Goal: Information Seeking & Learning: Learn about a topic

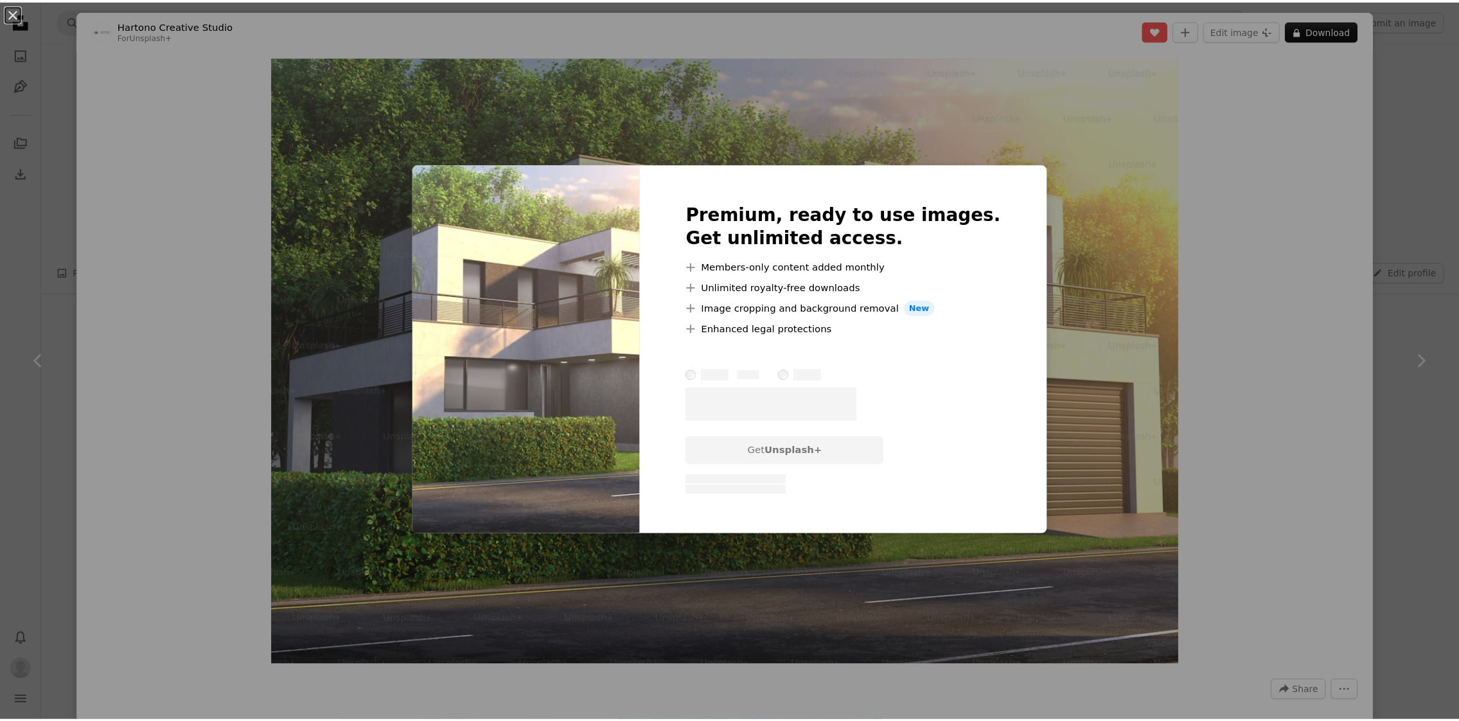
scroll to position [256, 0]
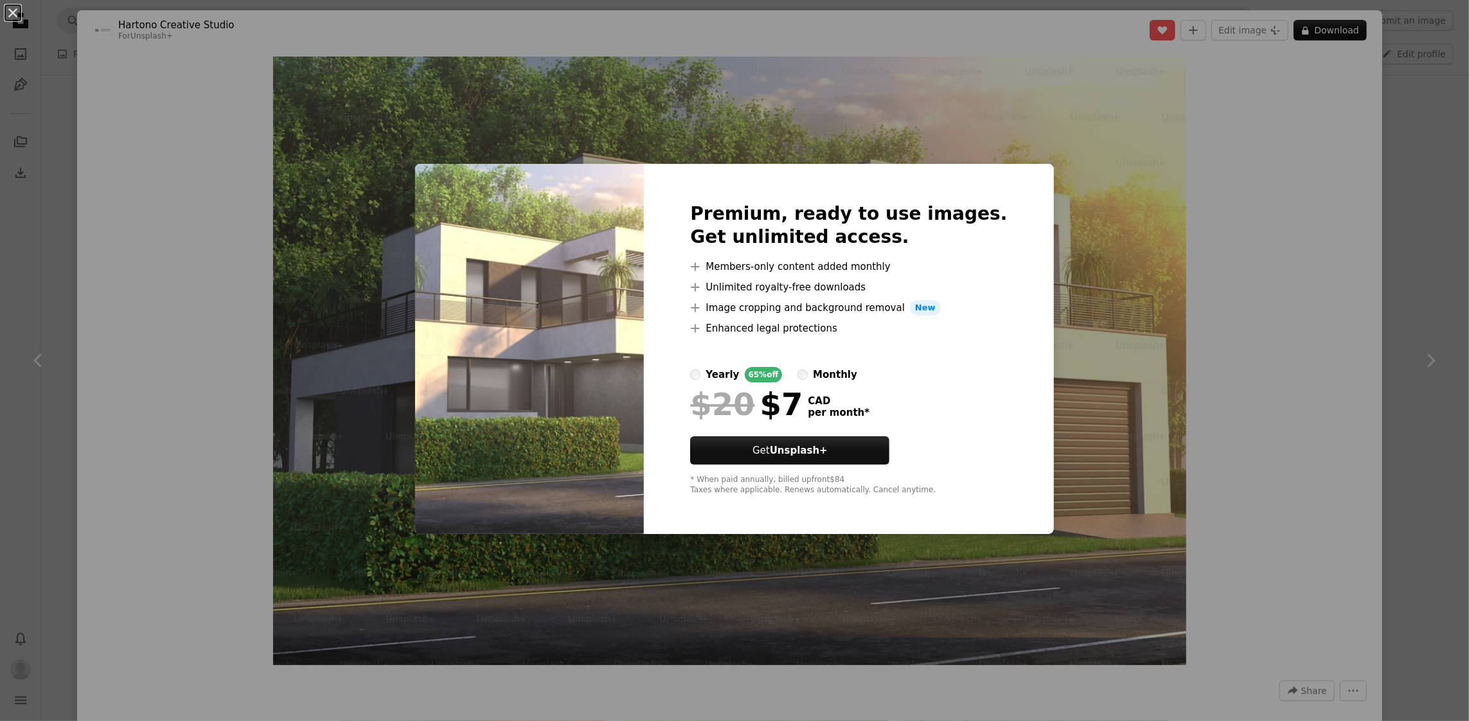
click at [1447, 182] on div "An X shape Premium, ready to use images. Get unlimited access. A plus sign Memb…" at bounding box center [734, 360] width 1469 height 721
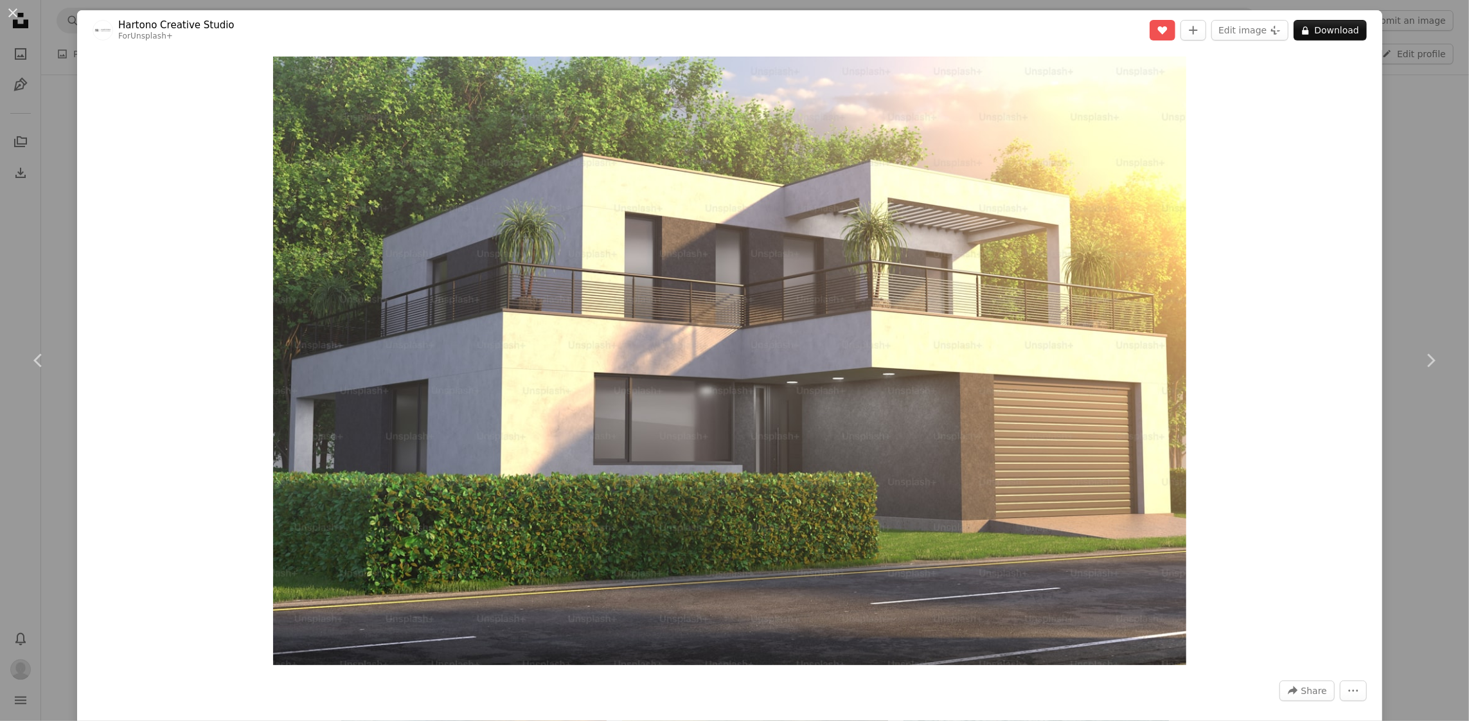
click at [1409, 204] on div "An X shape Chevron left Chevron right Hartono Creative Studio For Unsplash+ A h…" at bounding box center [734, 360] width 1469 height 721
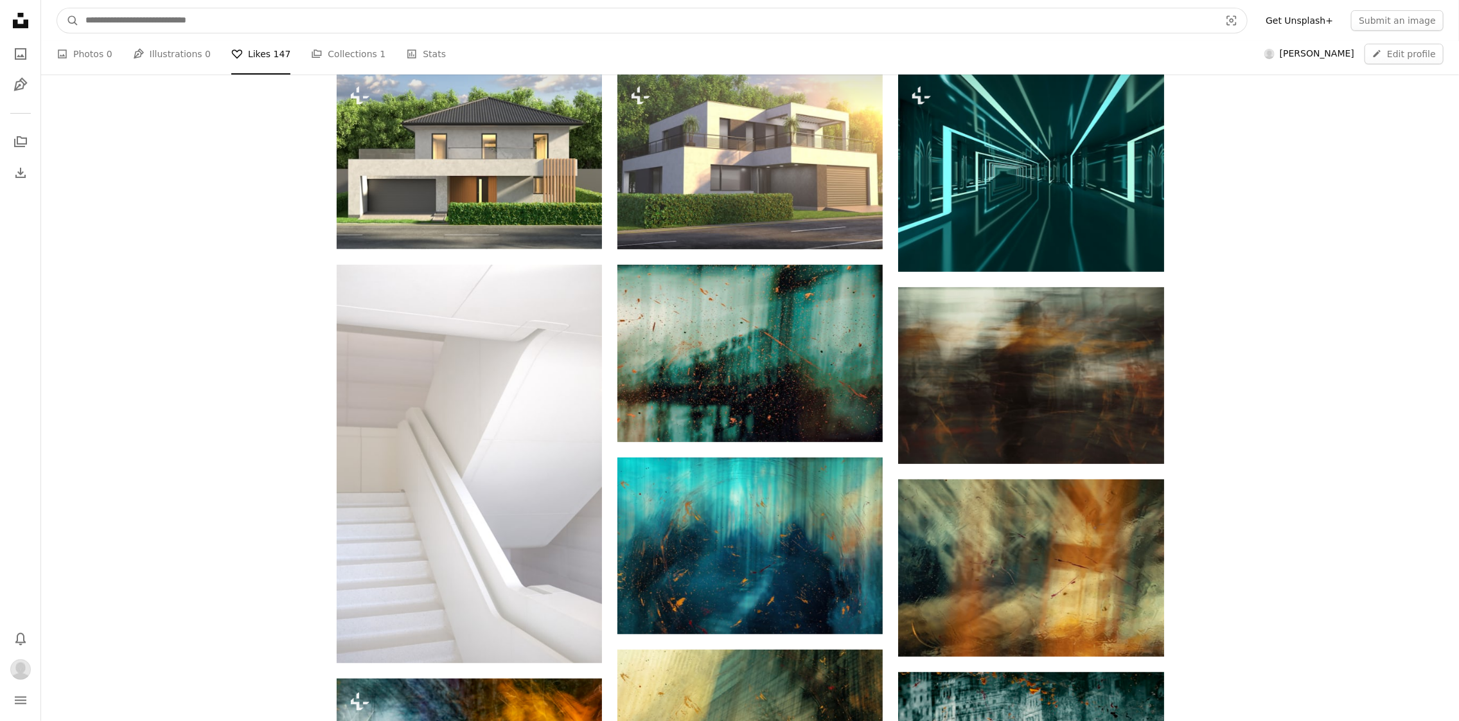
click at [321, 21] on input "Find visuals sitewide" at bounding box center [648, 20] width 1138 height 24
type input "**********"
click at [57, 8] on button "A magnifying glass" at bounding box center [68, 20] width 22 height 24
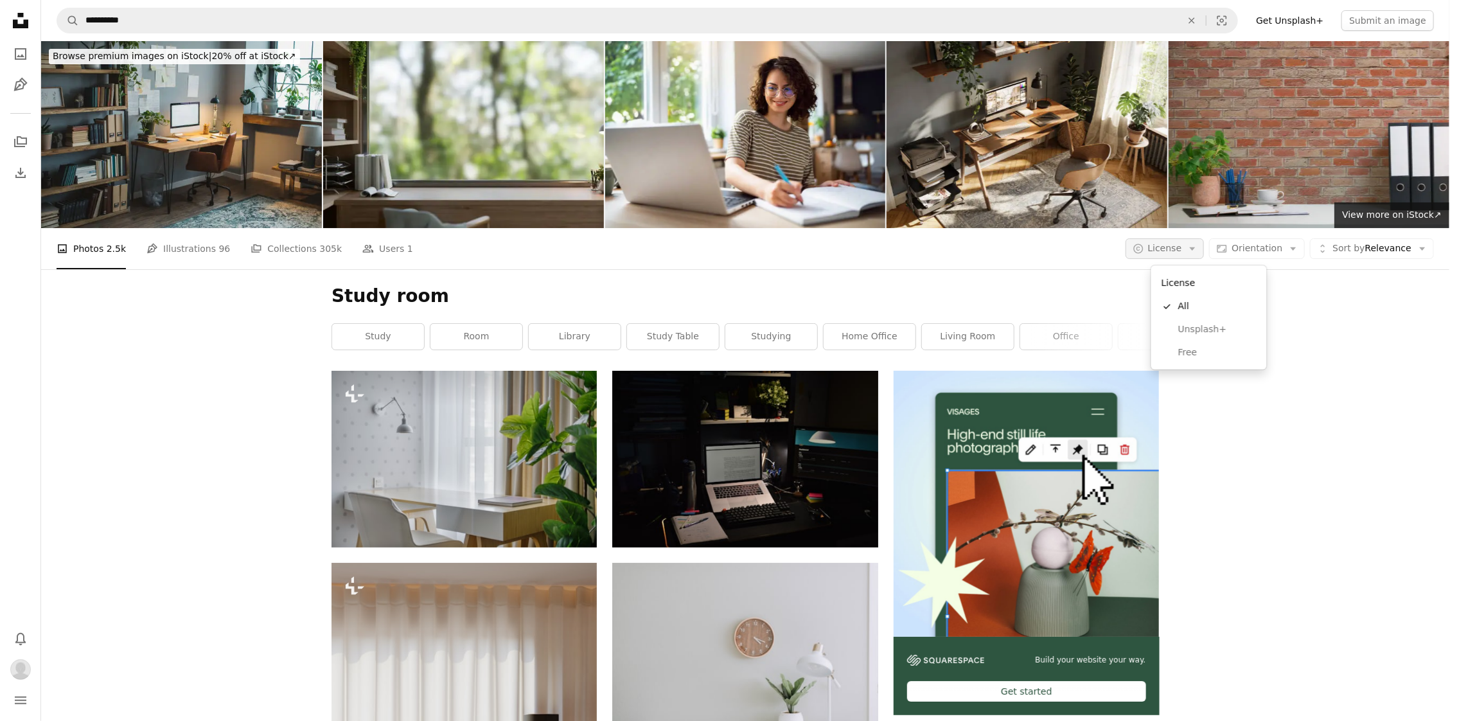
click at [1182, 249] on span "License" at bounding box center [1165, 248] width 34 height 10
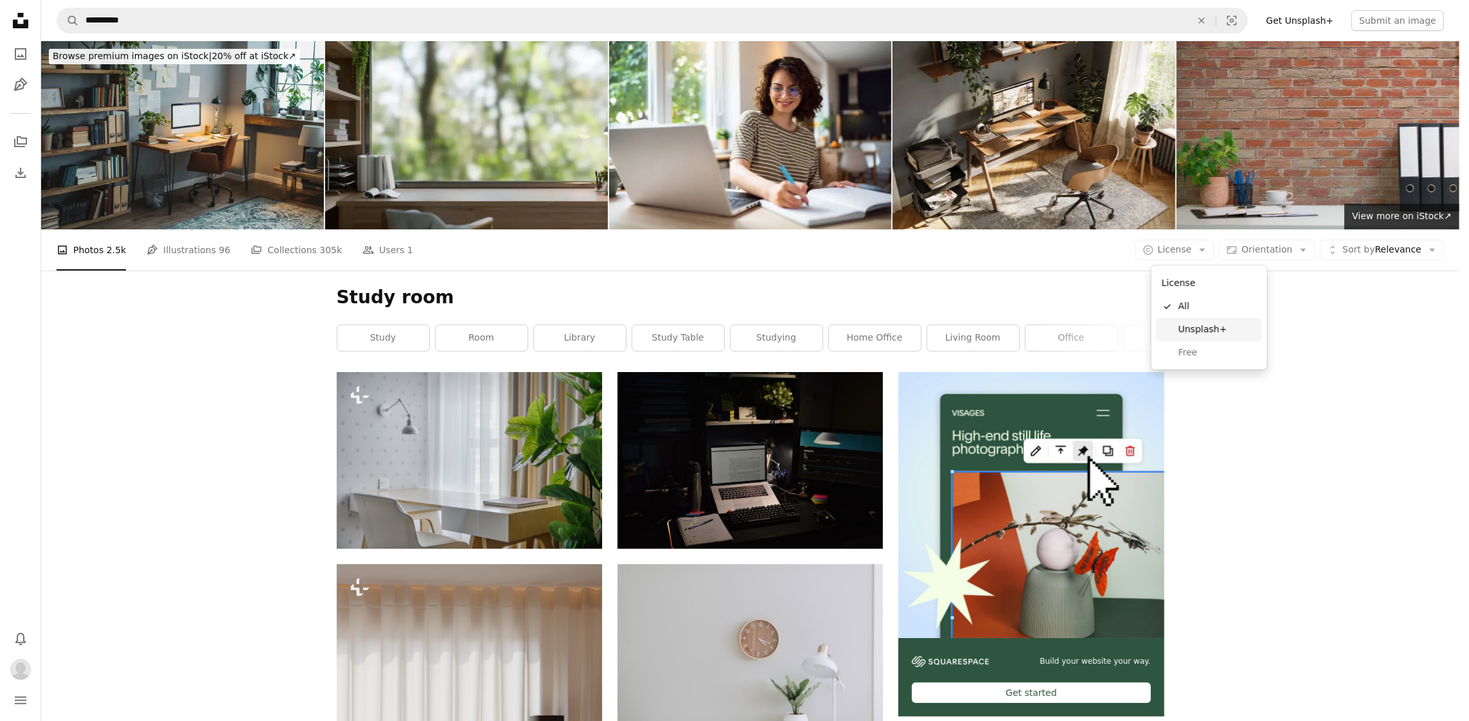
click at [1198, 333] on span "Unsplash+" at bounding box center [1218, 329] width 78 height 13
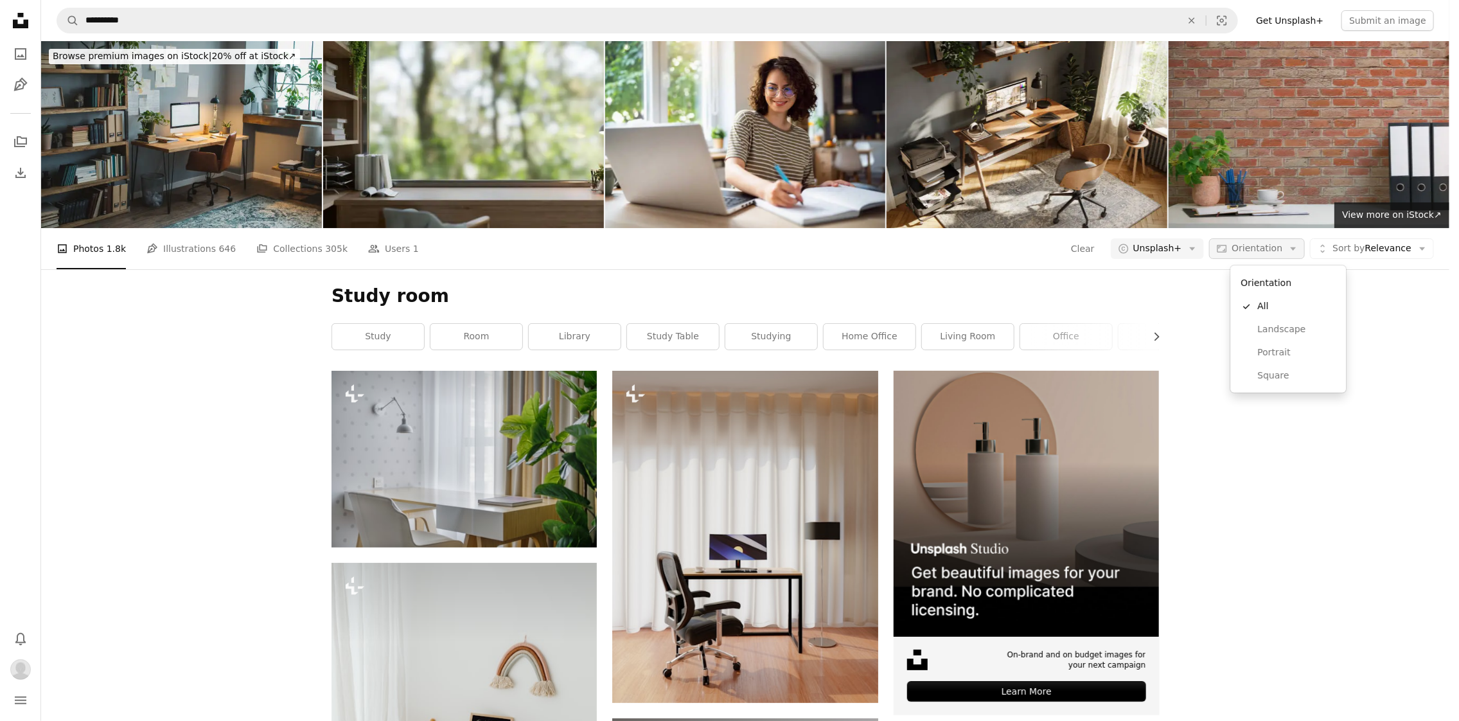
click at [1283, 249] on span "Orientation" at bounding box center [1257, 248] width 51 height 10
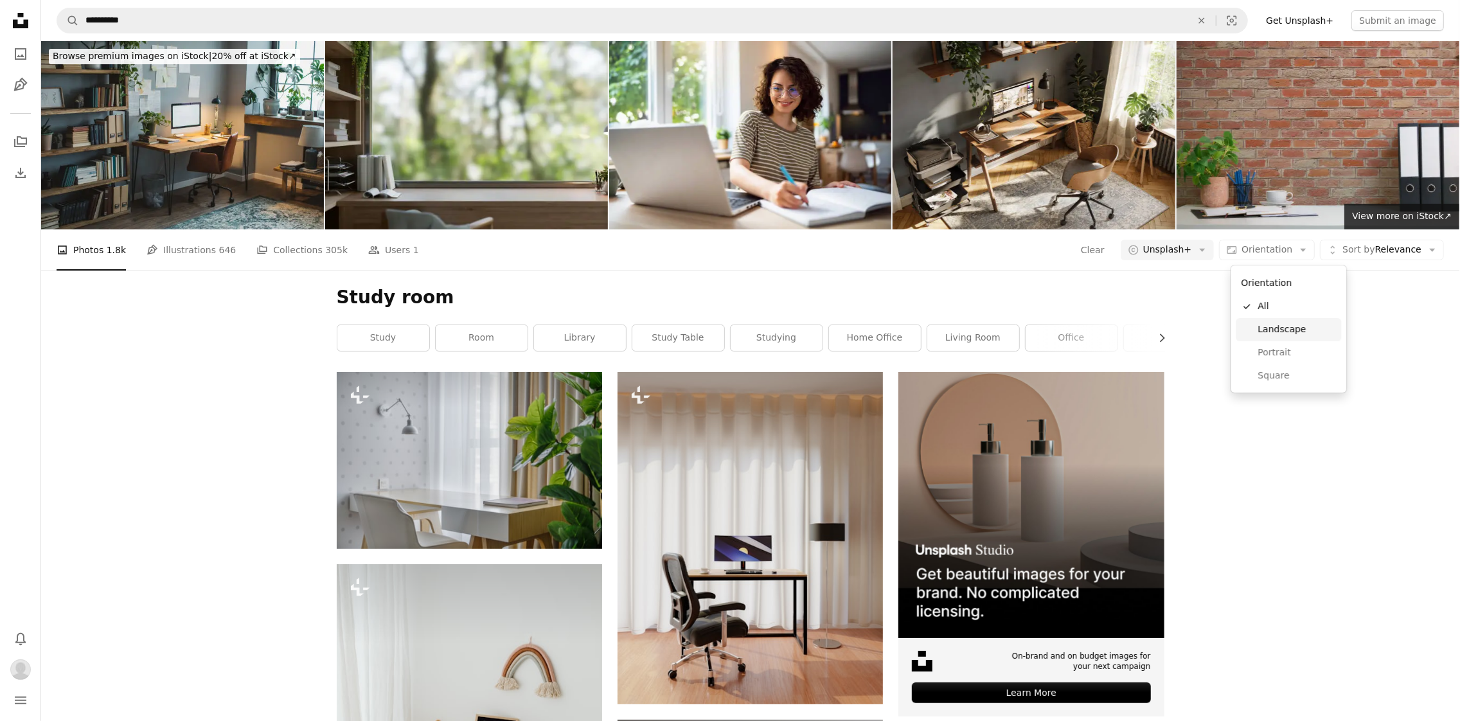
click at [1290, 328] on span "Landscape" at bounding box center [1297, 329] width 78 height 13
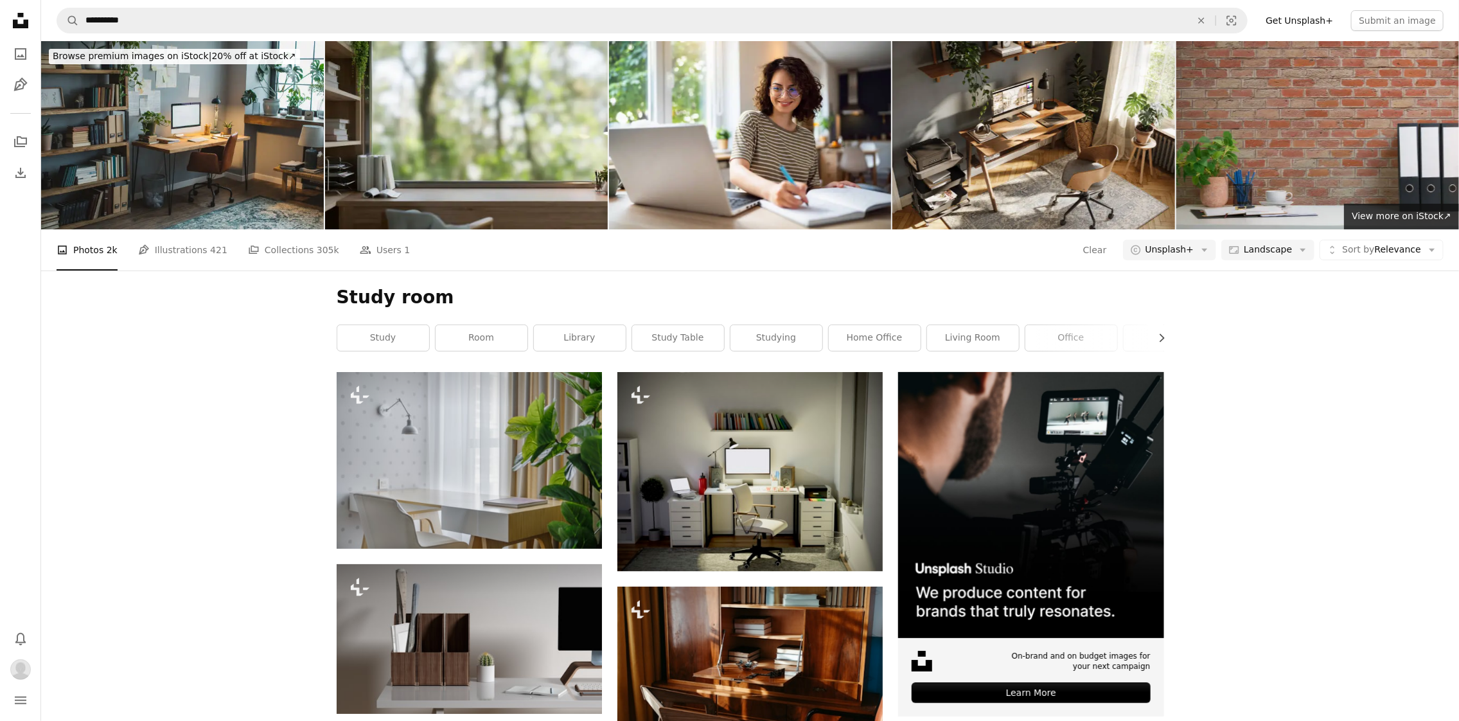
scroll to position [1952, 0]
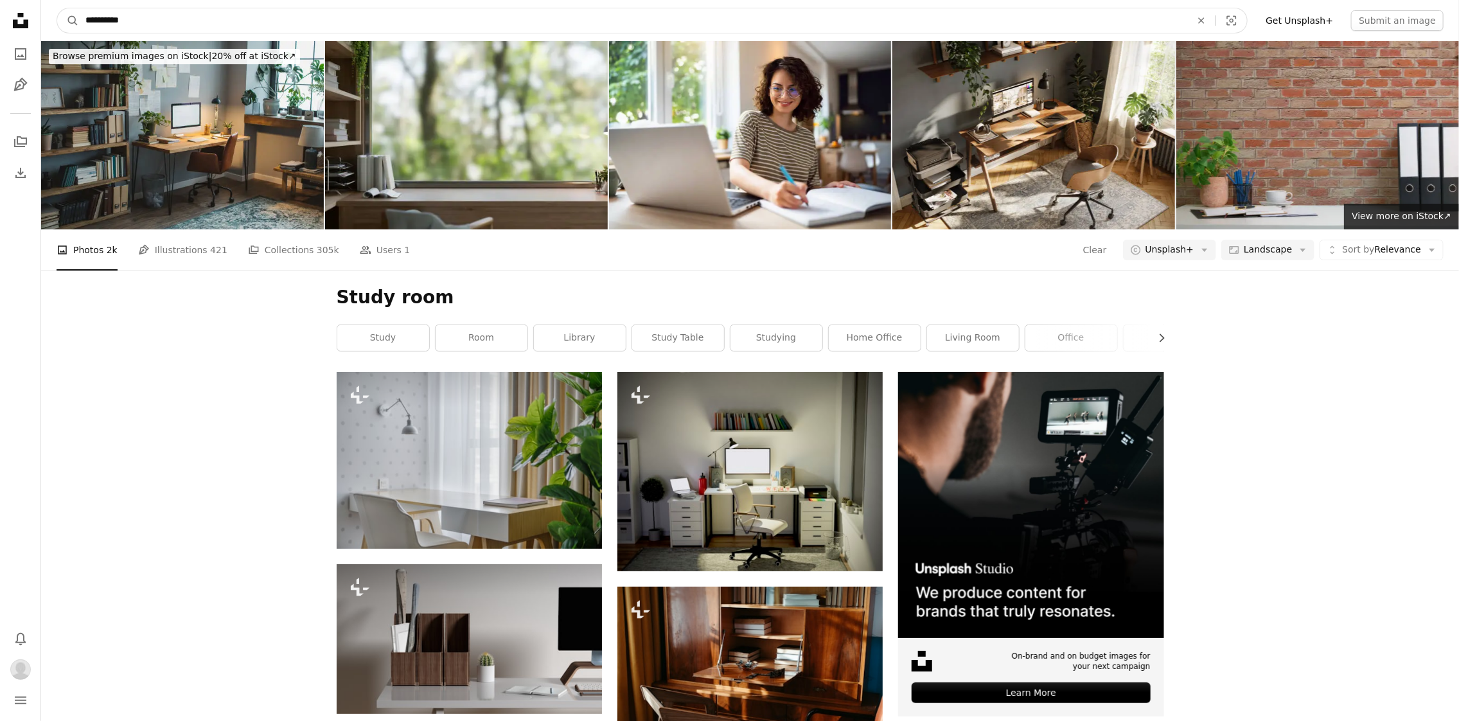
drag, startPoint x: 159, startPoint y: 21, endPoint x: -9, endPoint y: 13, distance: 167.9
type input "**********"
click button "A magnifying glass" at bounding box center [68, 20] width 22 height 24
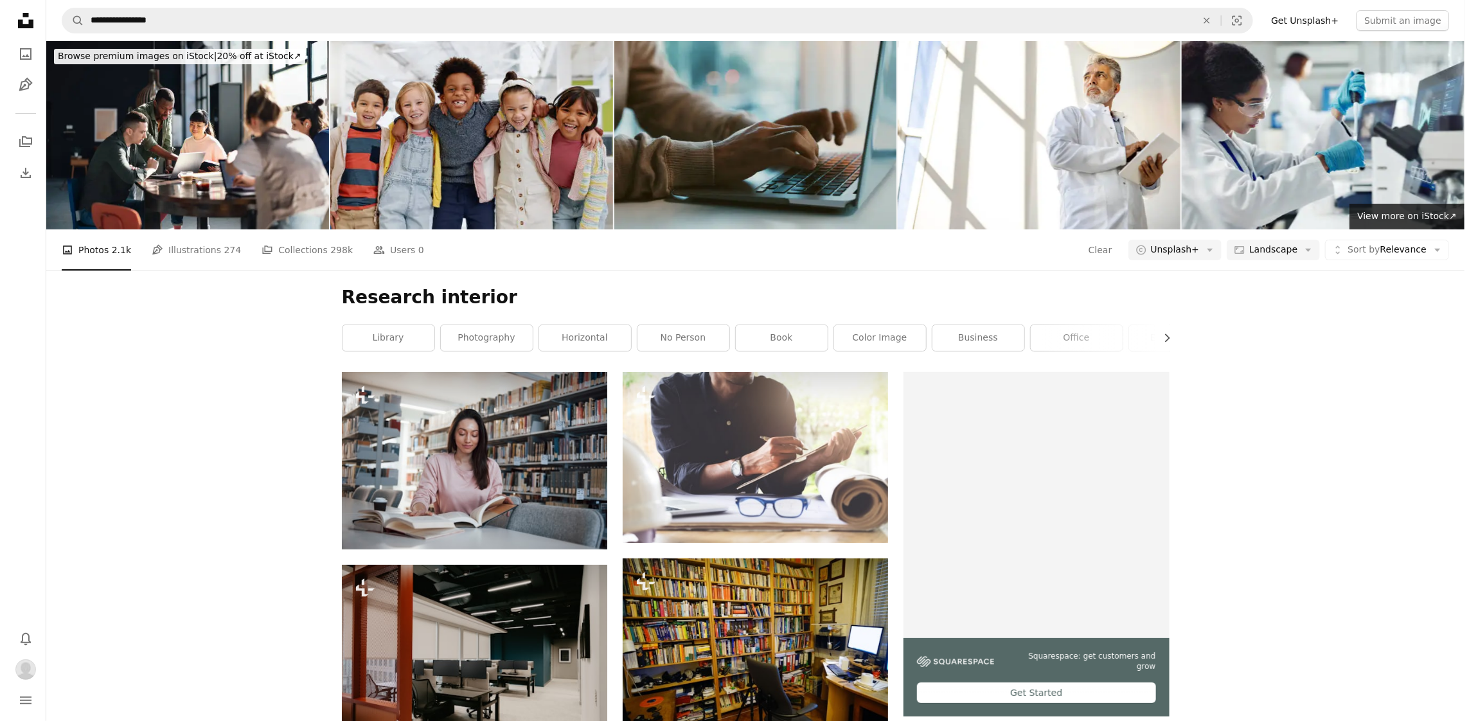
scroll to position [707, 0]
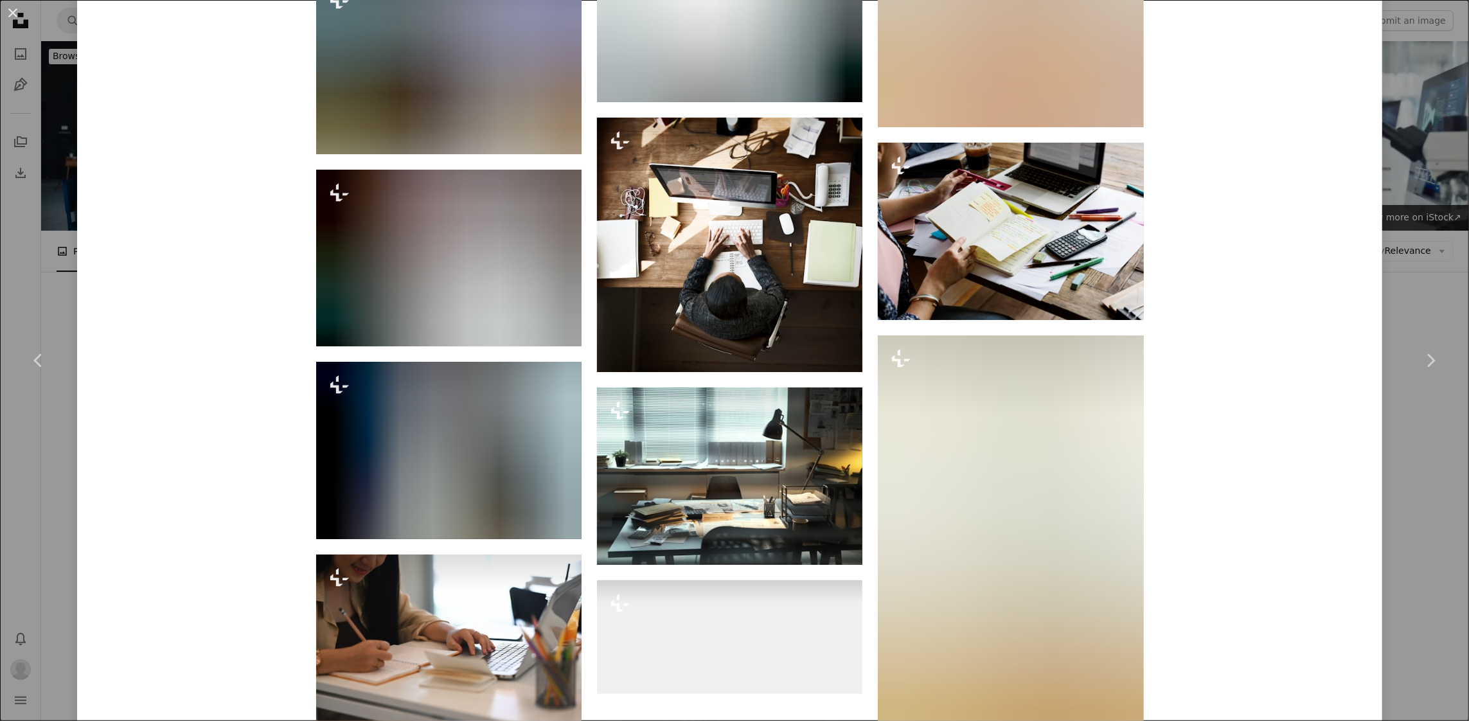
scroll to position [7246, 0]
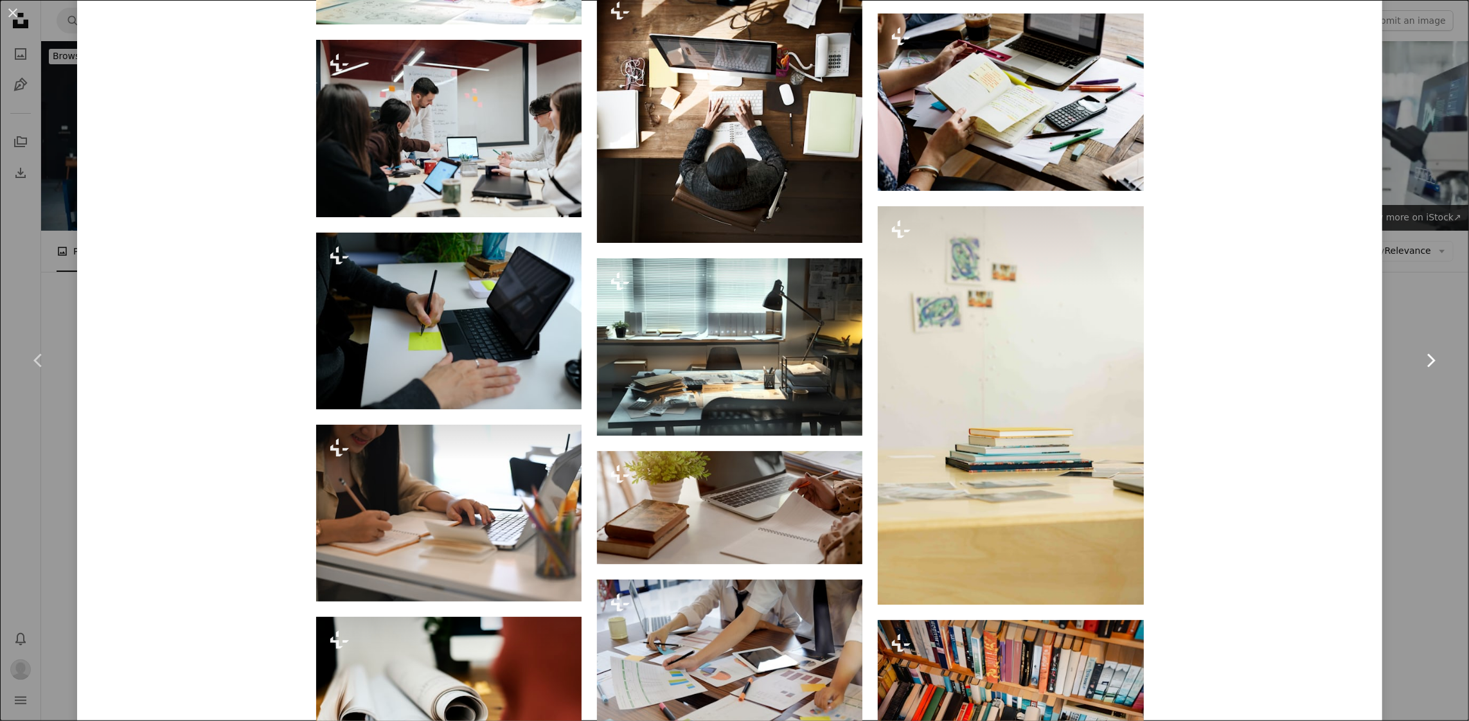
click at [1392, 421] on link "Chevron right" at bounding box center [1430, 360] width 77 height 123
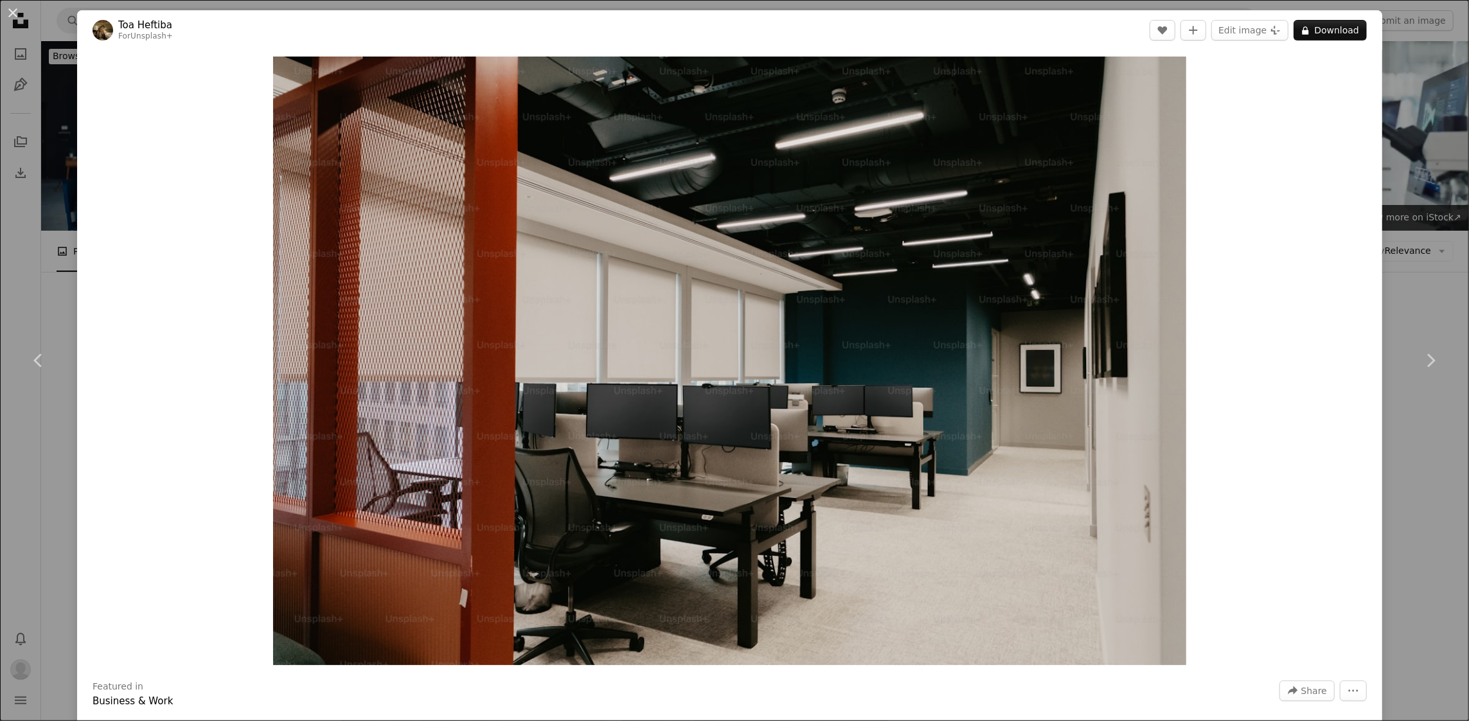
click at [1431, 216] on div "An X shape Chevron left Chevron right Toa Heftiba For Unsplash+ A heart A plus …" at bounding box center [734, 360] width 1469 height 721
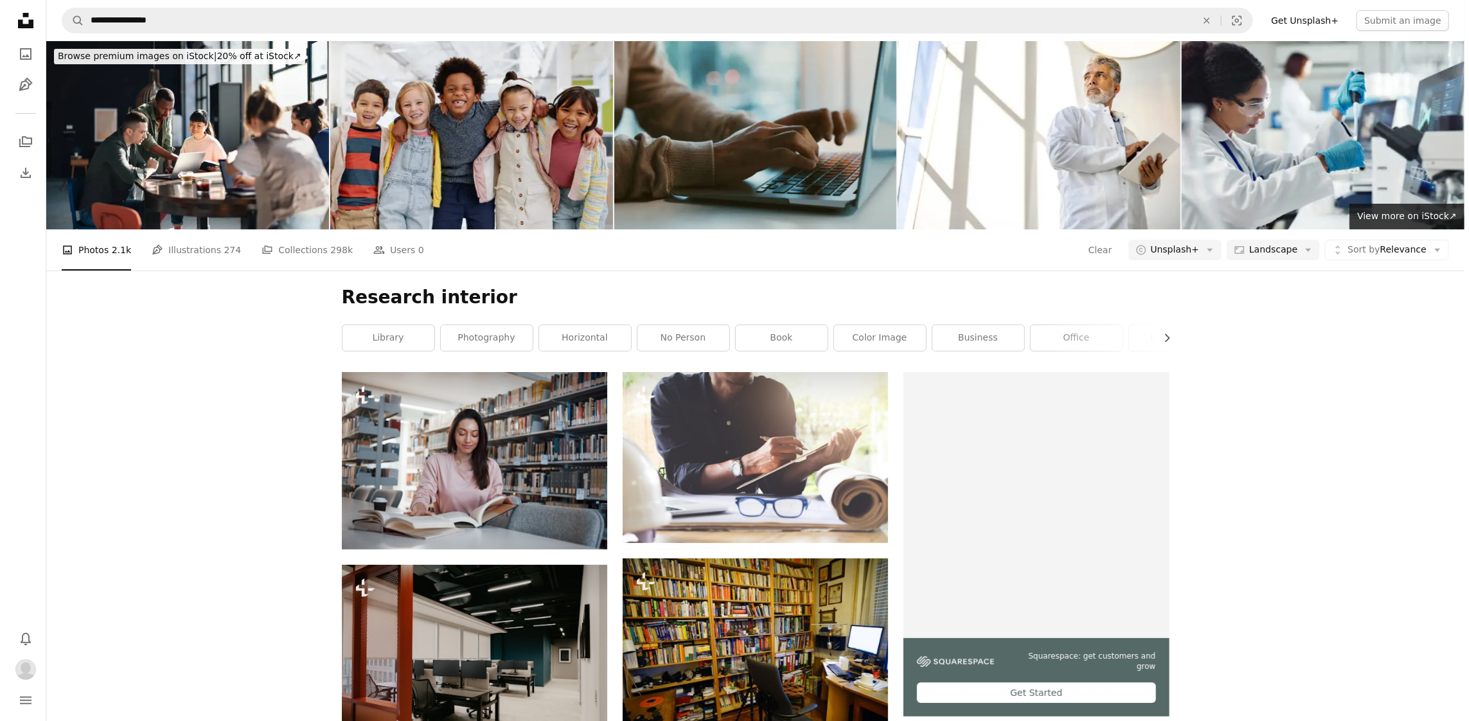
scroll to position [1028, 0]
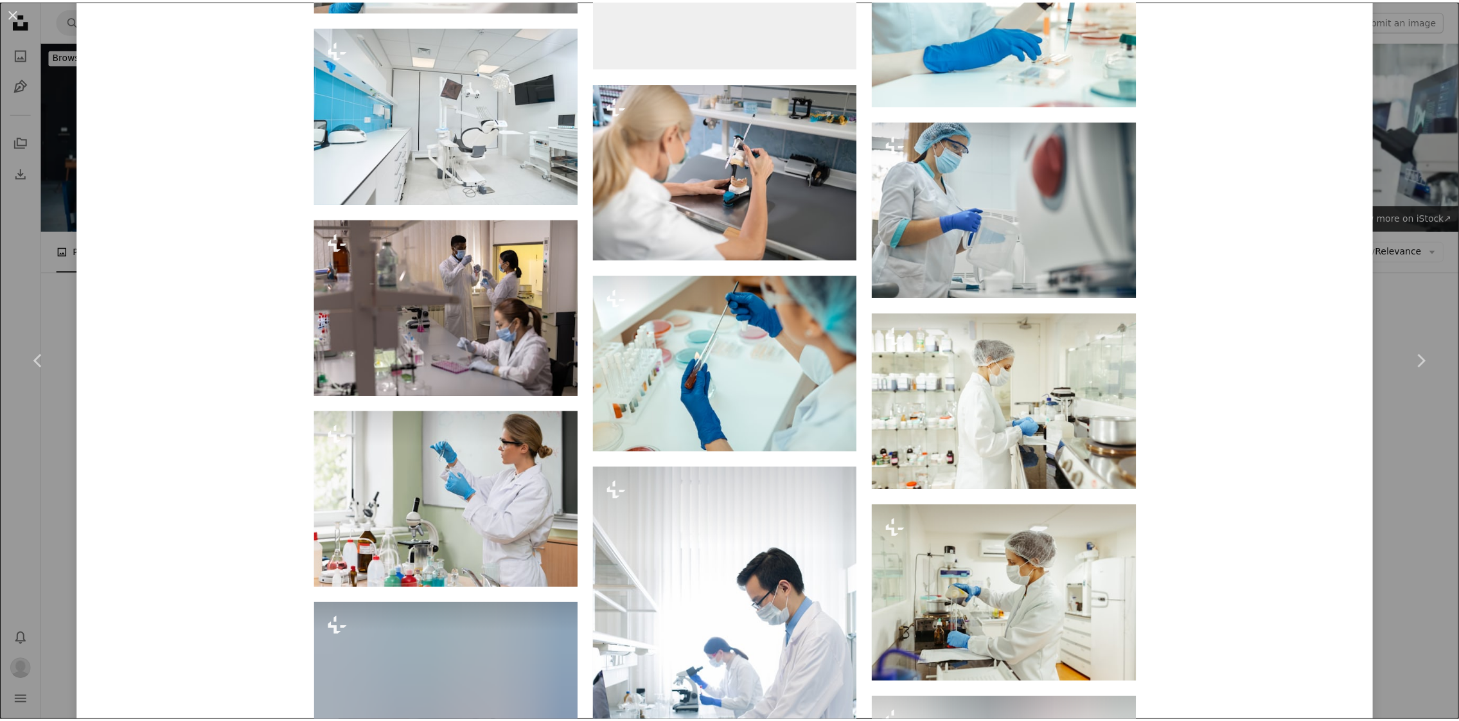
scroll to position [4128, 0]
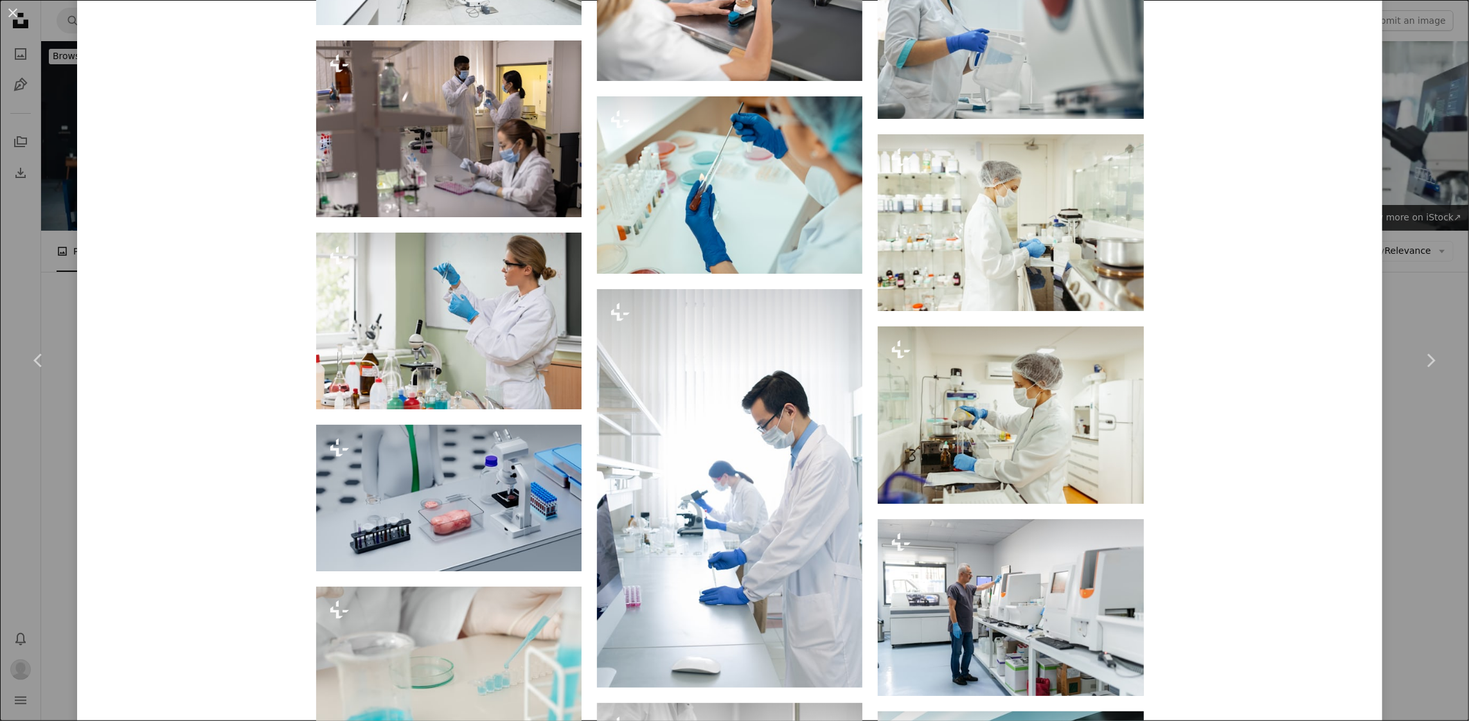
click at [1416, 236] on div "An X shape Chevron left Chevron right Getty Images For Unsplash+ A heart A plus…" at bounding box center [734, 360] width 1469 height 721
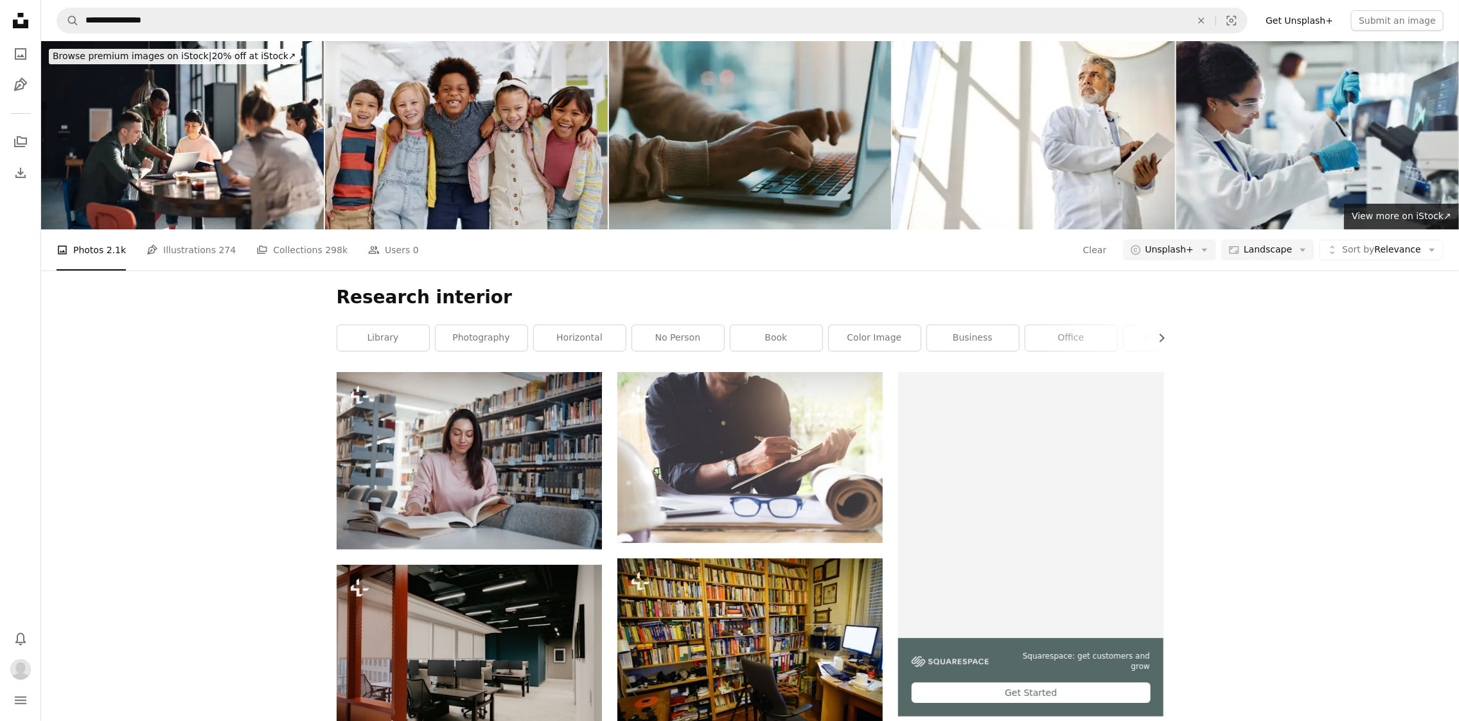
scroll to position [1285, 0]
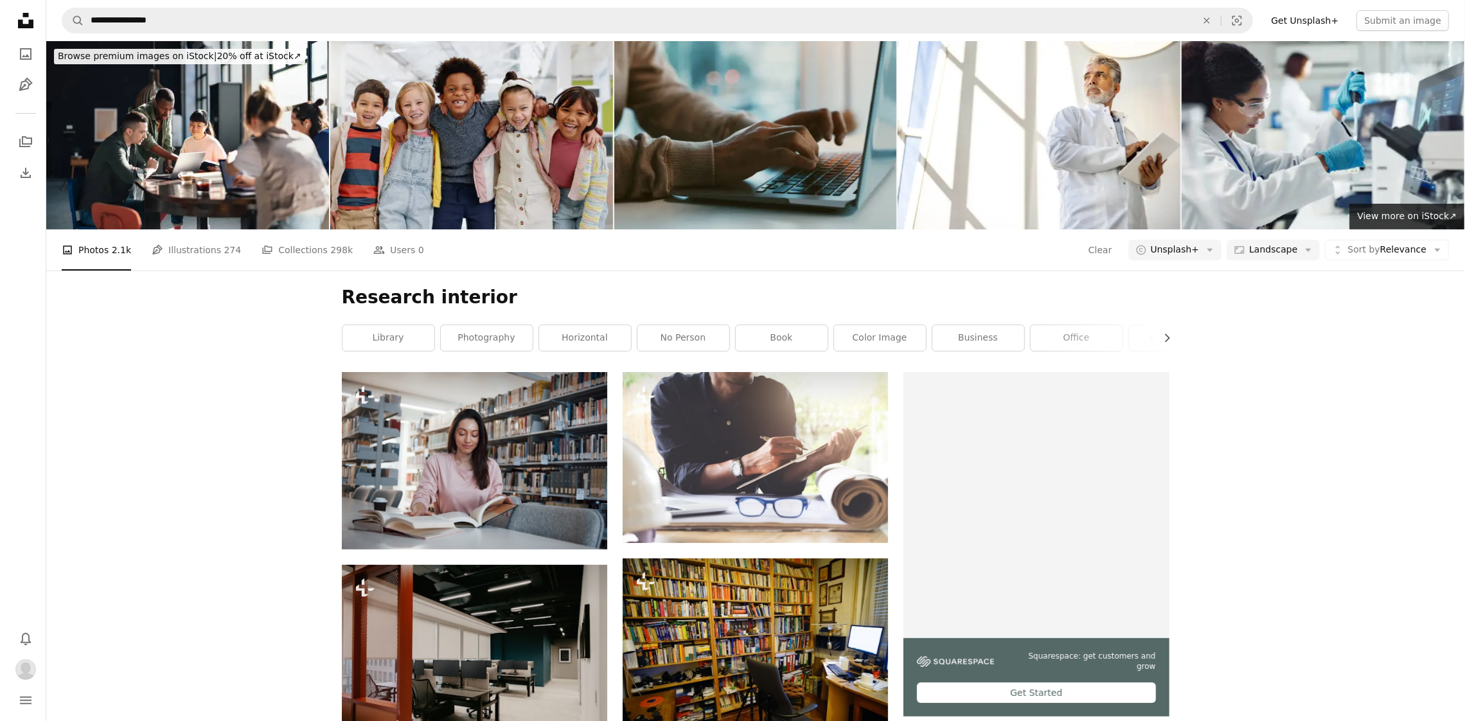
scroll to position [1952, 0]
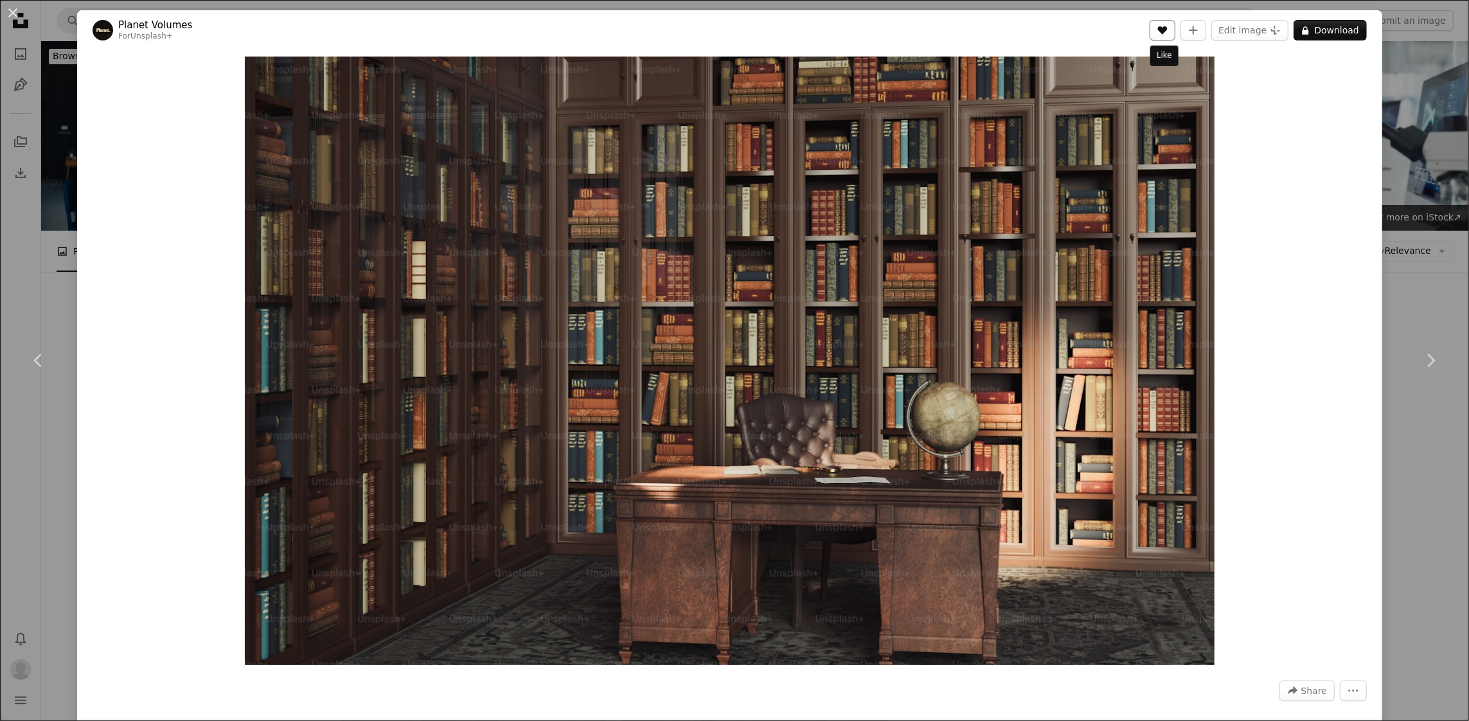
click at [1167, 28] on icon "Like" at bounding box center [1163, 30] width 10 height 8
click at [1243, 31] on button "Edit image Plus sign for Unsplash+" at bounding box center [1249, 30] width 77 height 21
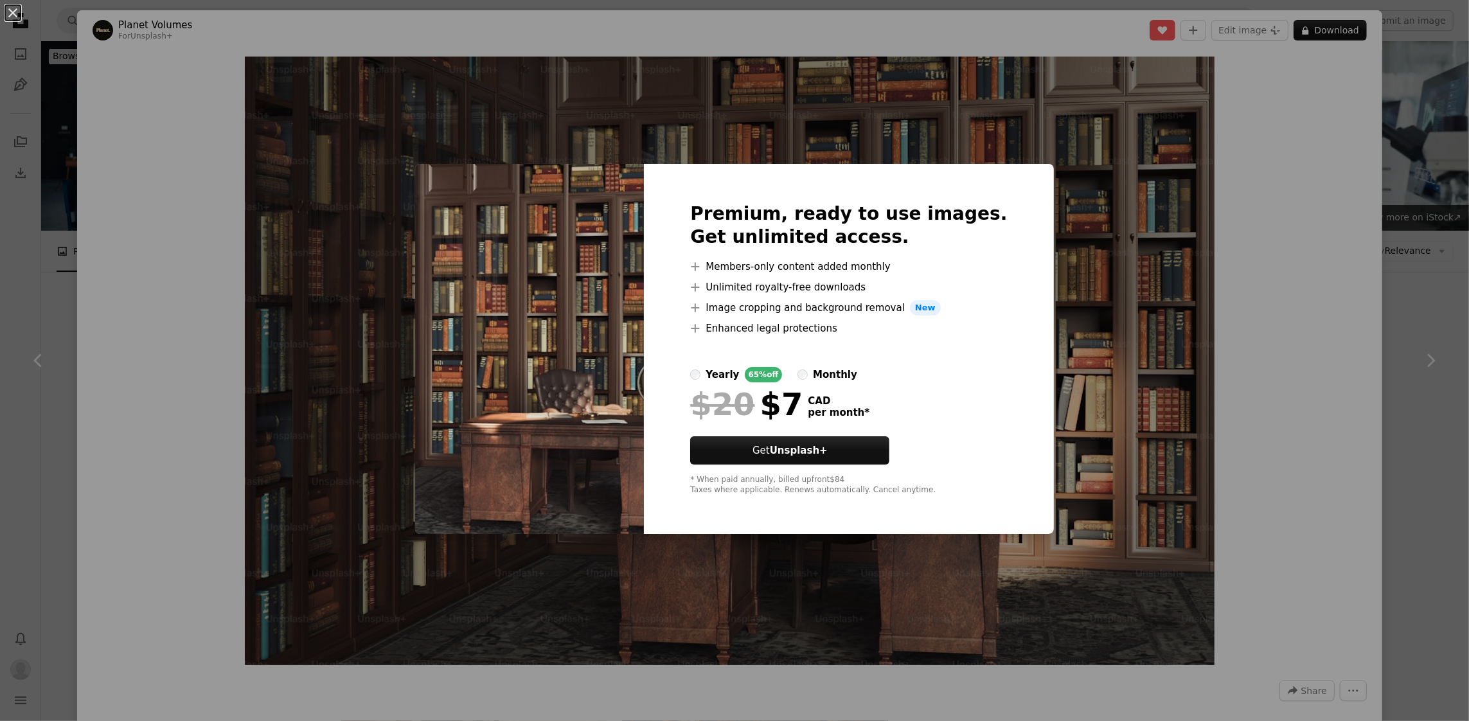
click at [1390, 242] on div "An X shape Premium, ready to use images. Get unlimited access. A plus sign Memb…" at bounding box center [734, 360] width 1469 height 721
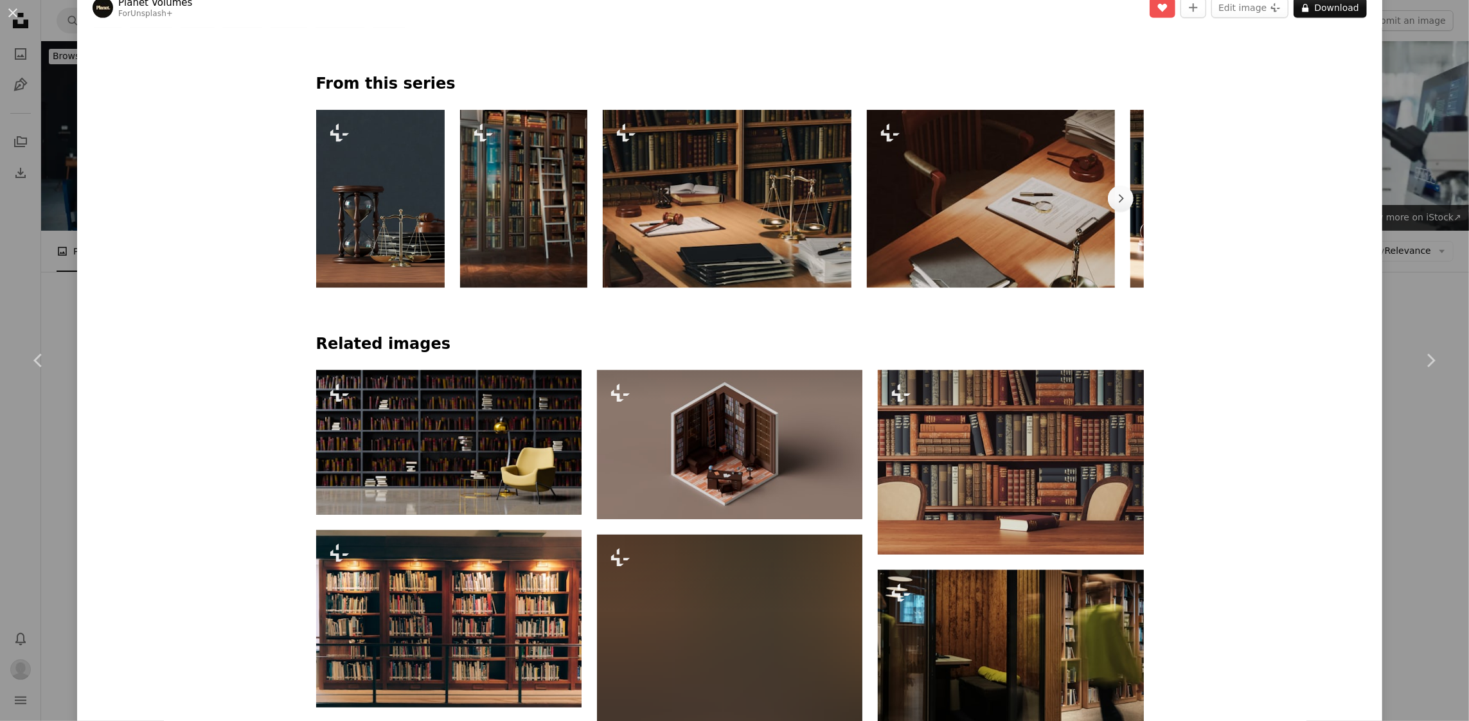
scroll to position [964, 0]
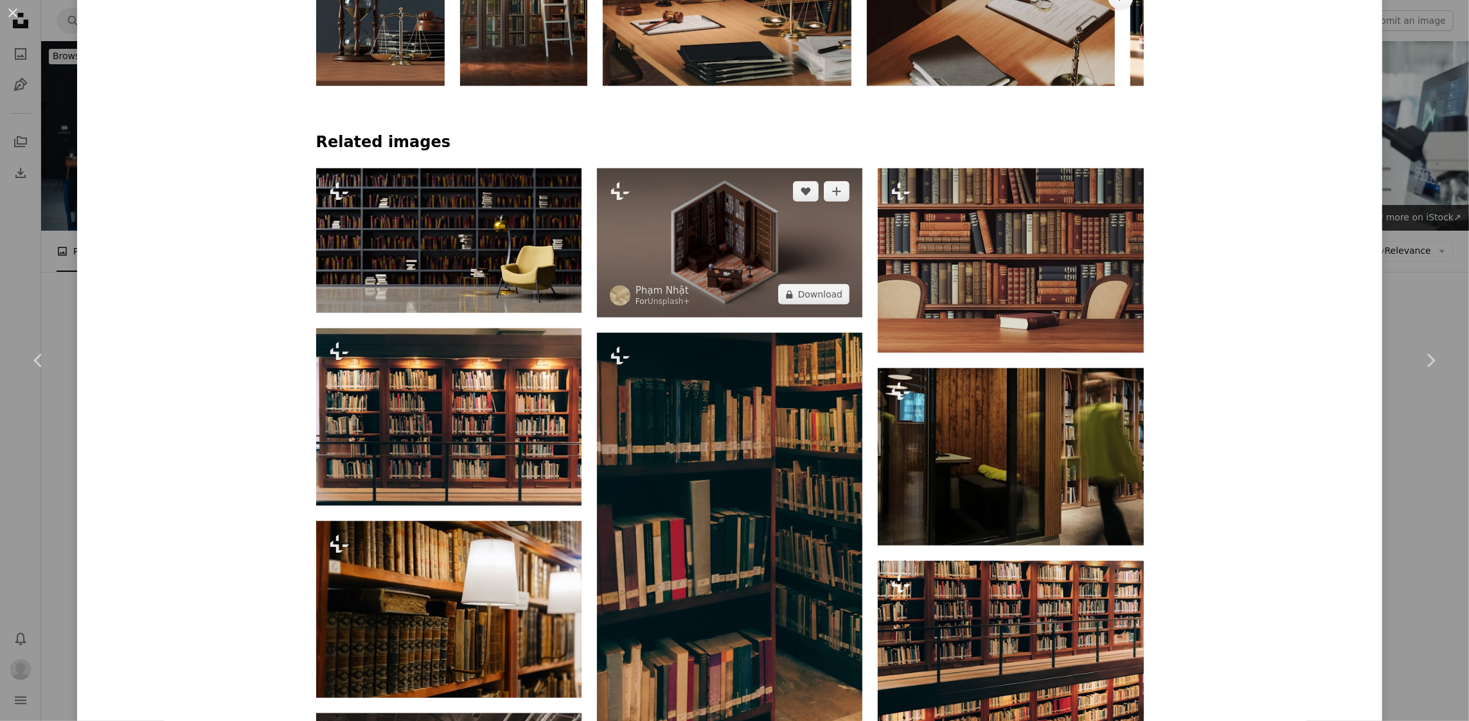
click at [720, 263] on img at bounding box center [729, 242] width 265 height 149
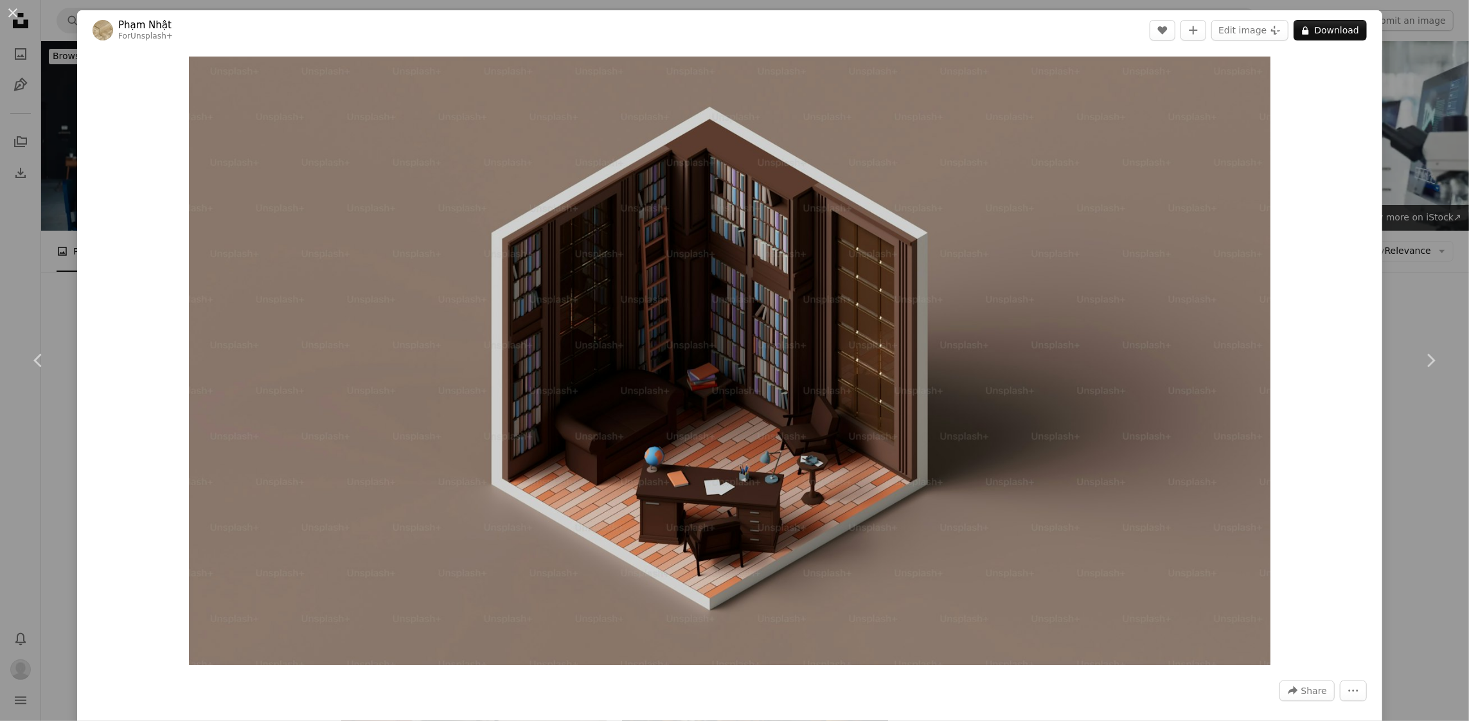
click at [1418, 503] on div "An X shape Chevron left Chevron right [PERSON_NAME] For Unsplash+ A heart A plu…" at bounding box center [734, 360] width 1469 height 721
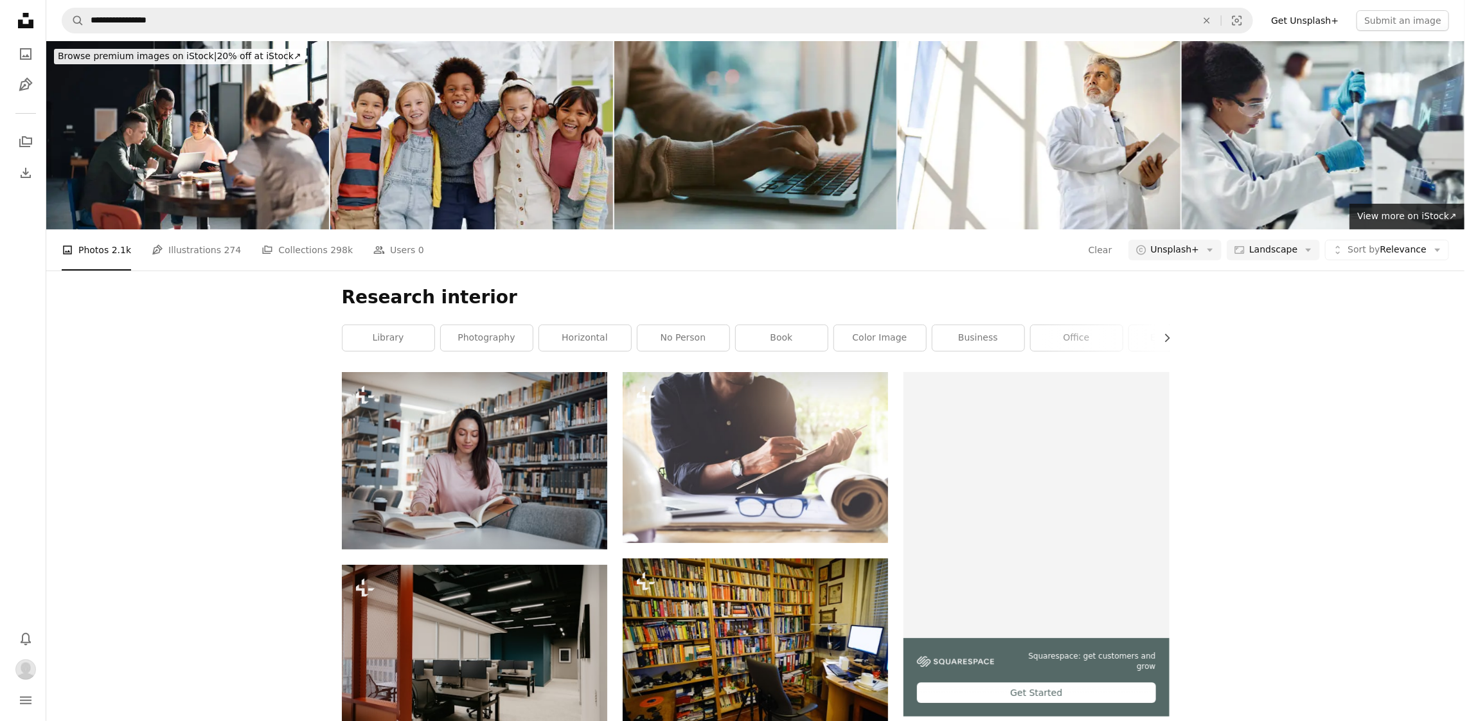
scroll to position [2017, 0]
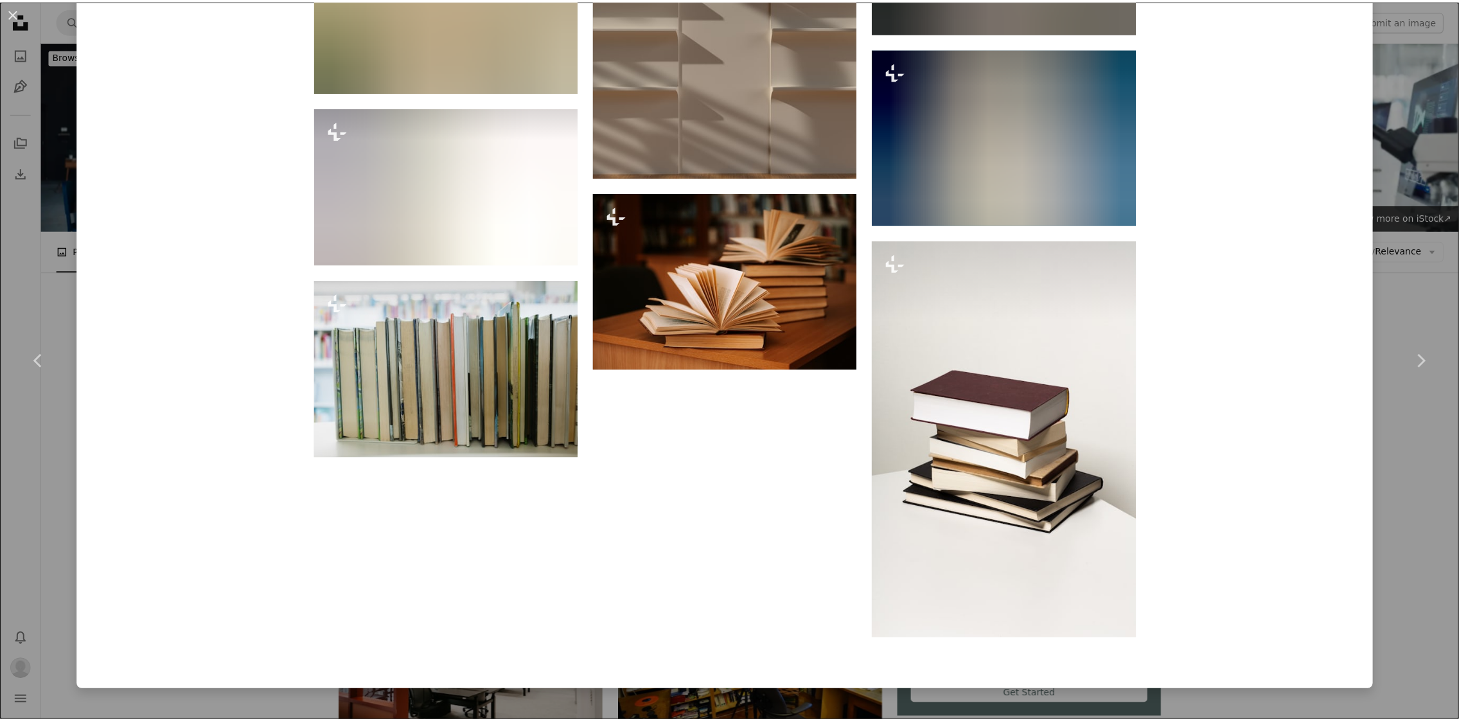
scroll to position [8482, 0]
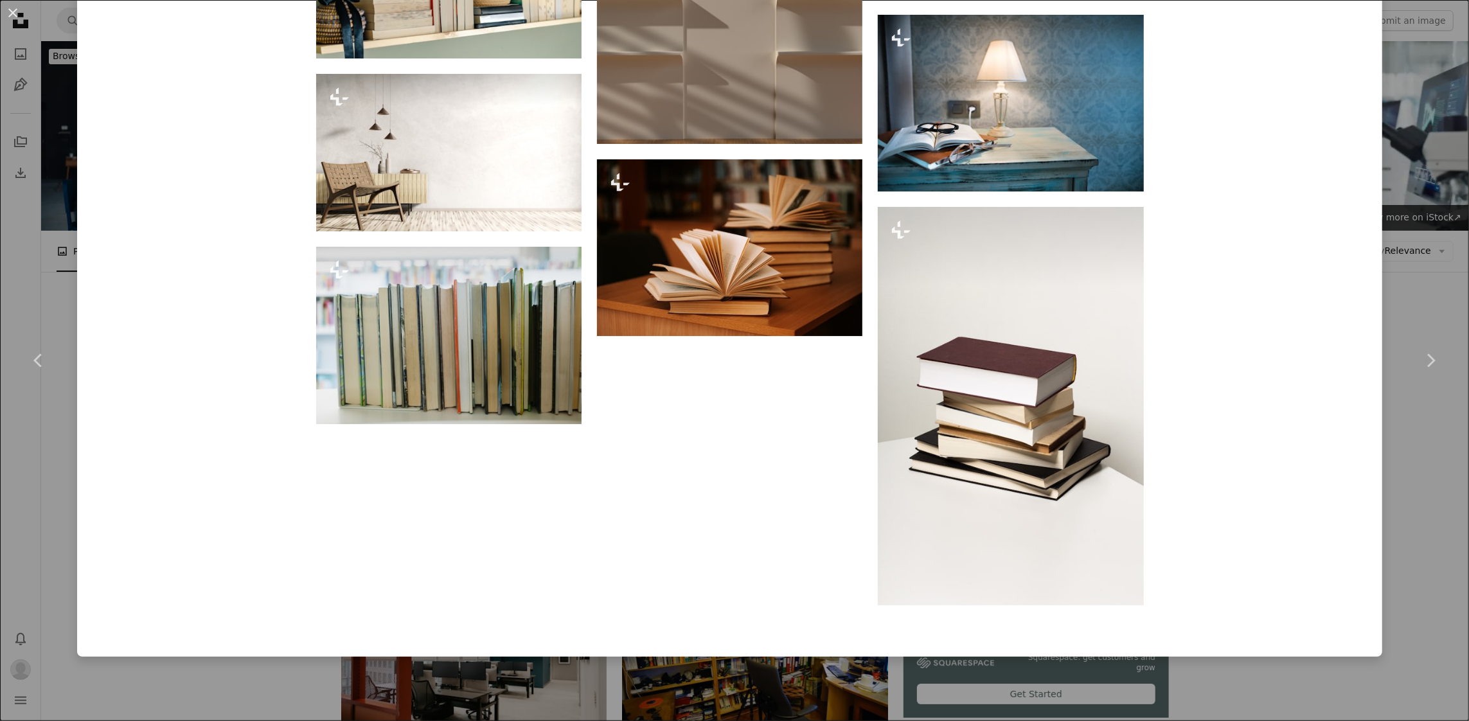
click at [1403, 458] on div "An X shape Chevron left Chevron right Planet Volumes For Unsplash+ A heart A pl…" at bounding box center [734, 360] width 1469 height 721
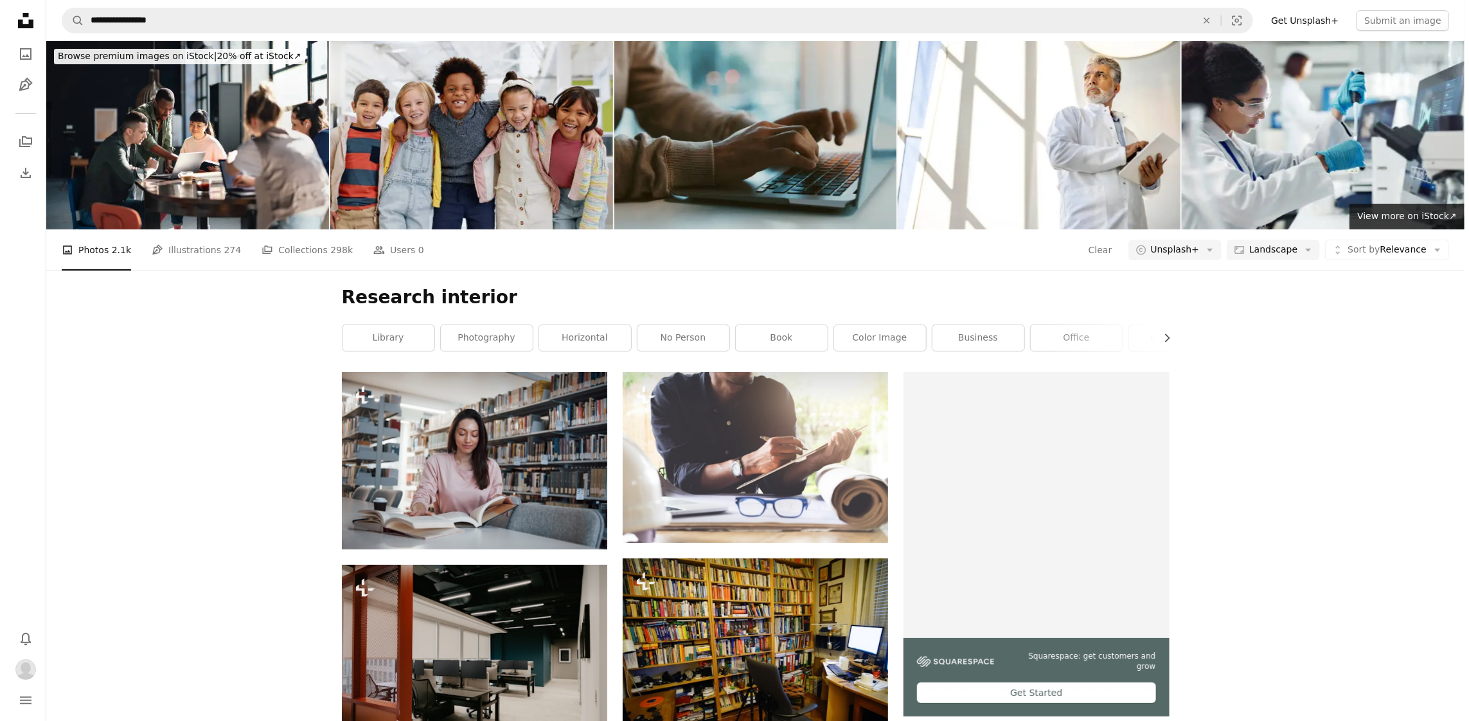
scroll to position [3495, 0]
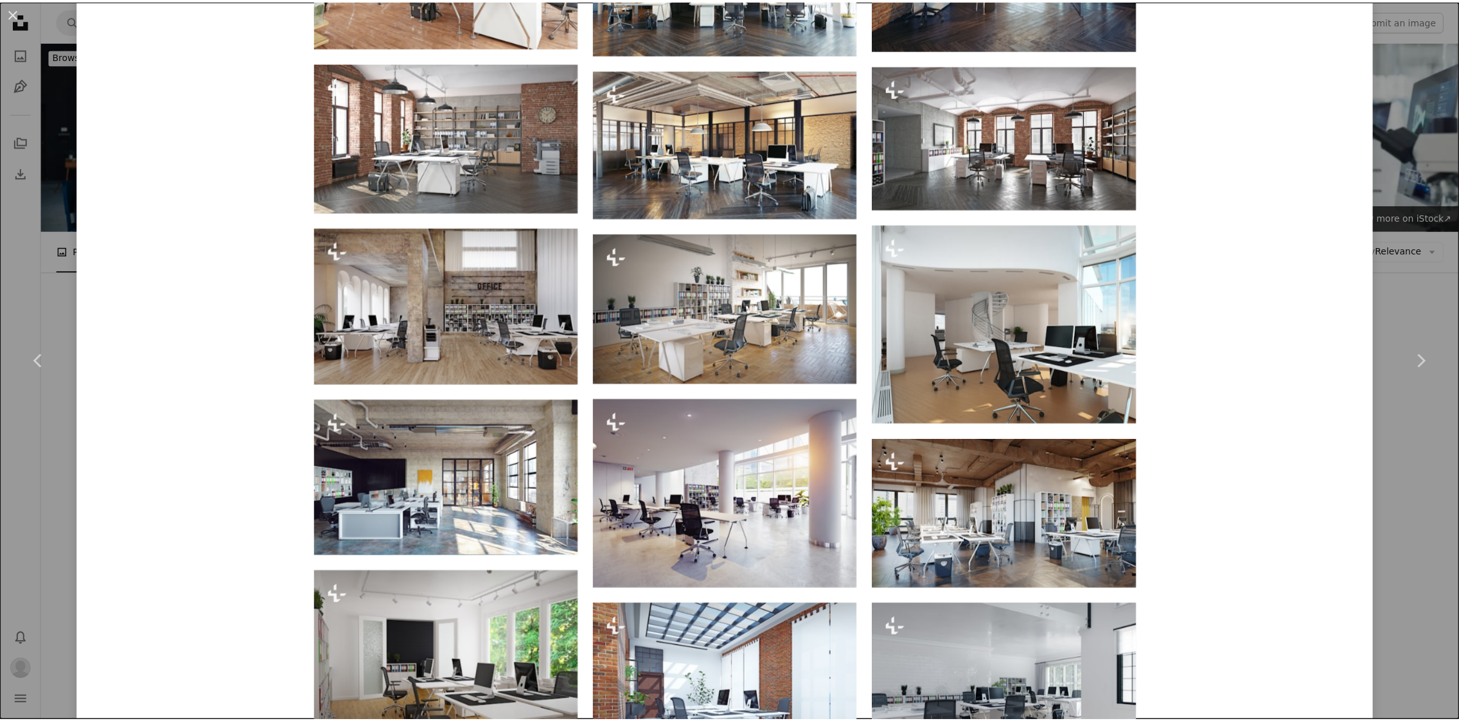
scroll to position [1671, 0]
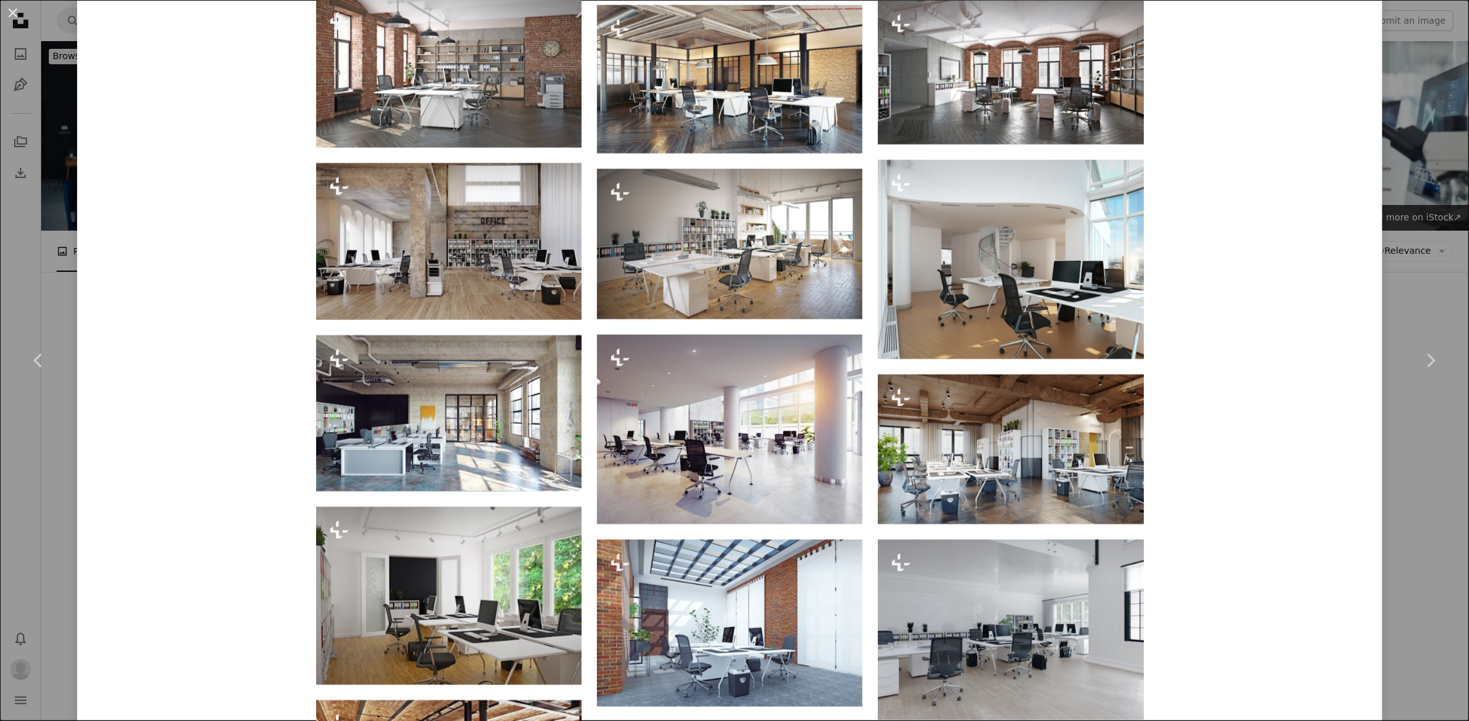
click at [1404, 258] on div "An X shape Chevron left Chevron right Getty Images For Unsplash+ A heart A plus…" at bounding box center [734, 360] width 1469 height 721
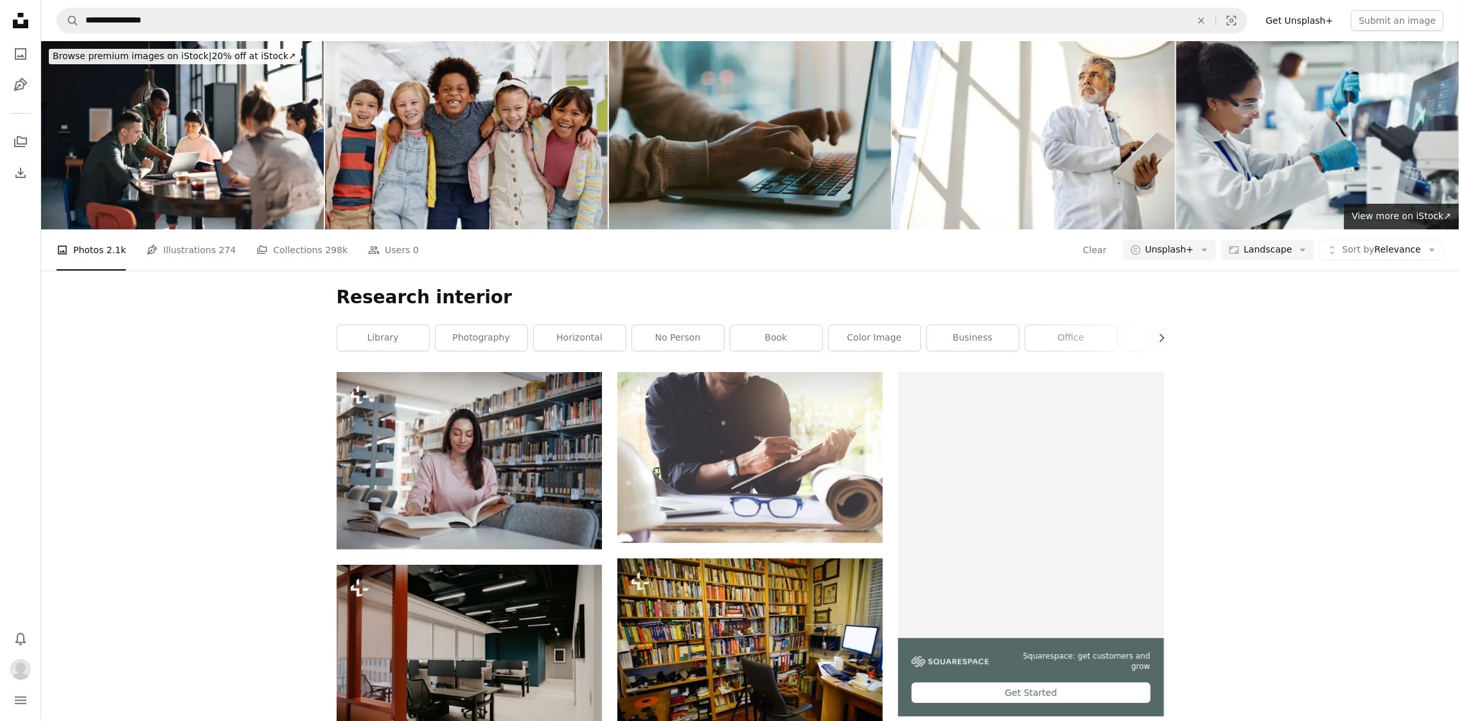
scroll to position [4844, 0]
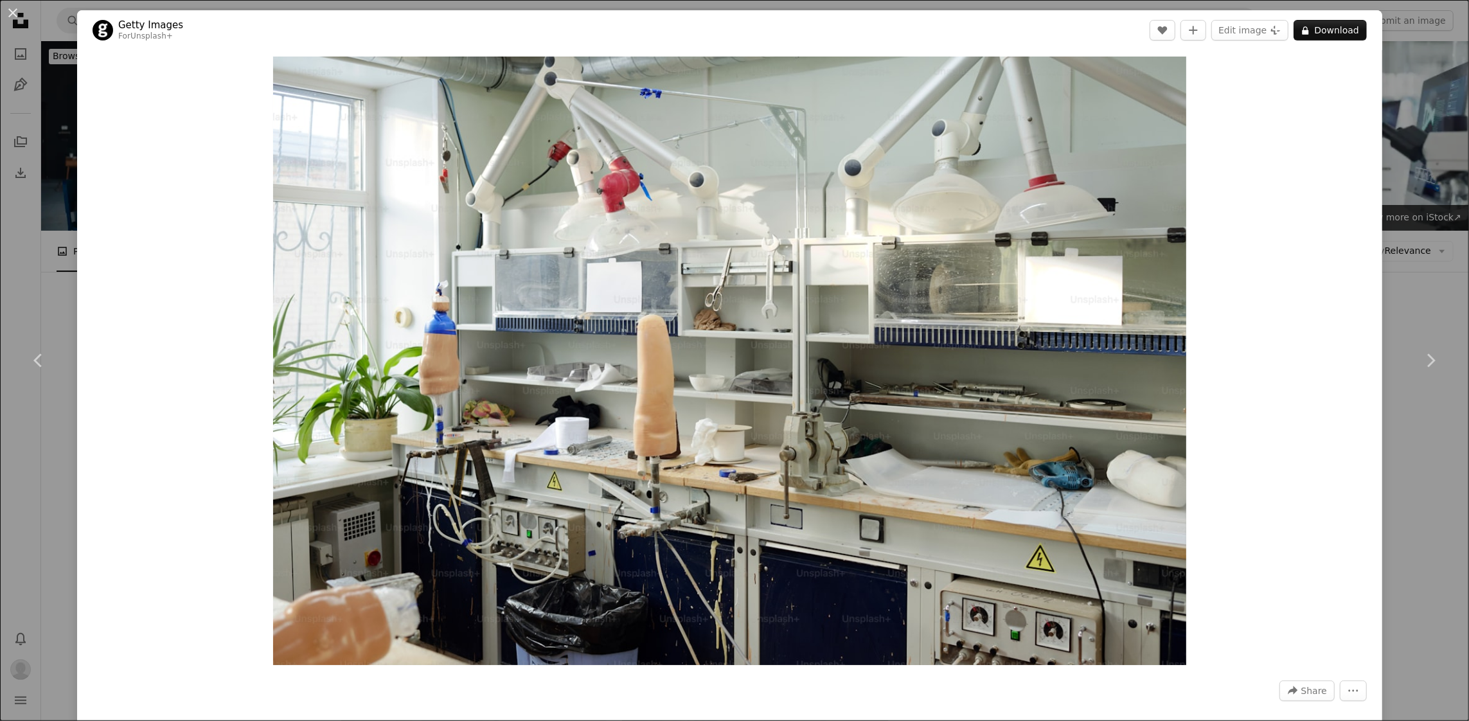
click at [1414, 260] on div "An X shape Chevron left Chevron right Getty Images For Unsplash+ A heart A plus…" at bounding box center [734, 360] width 1469 height 721
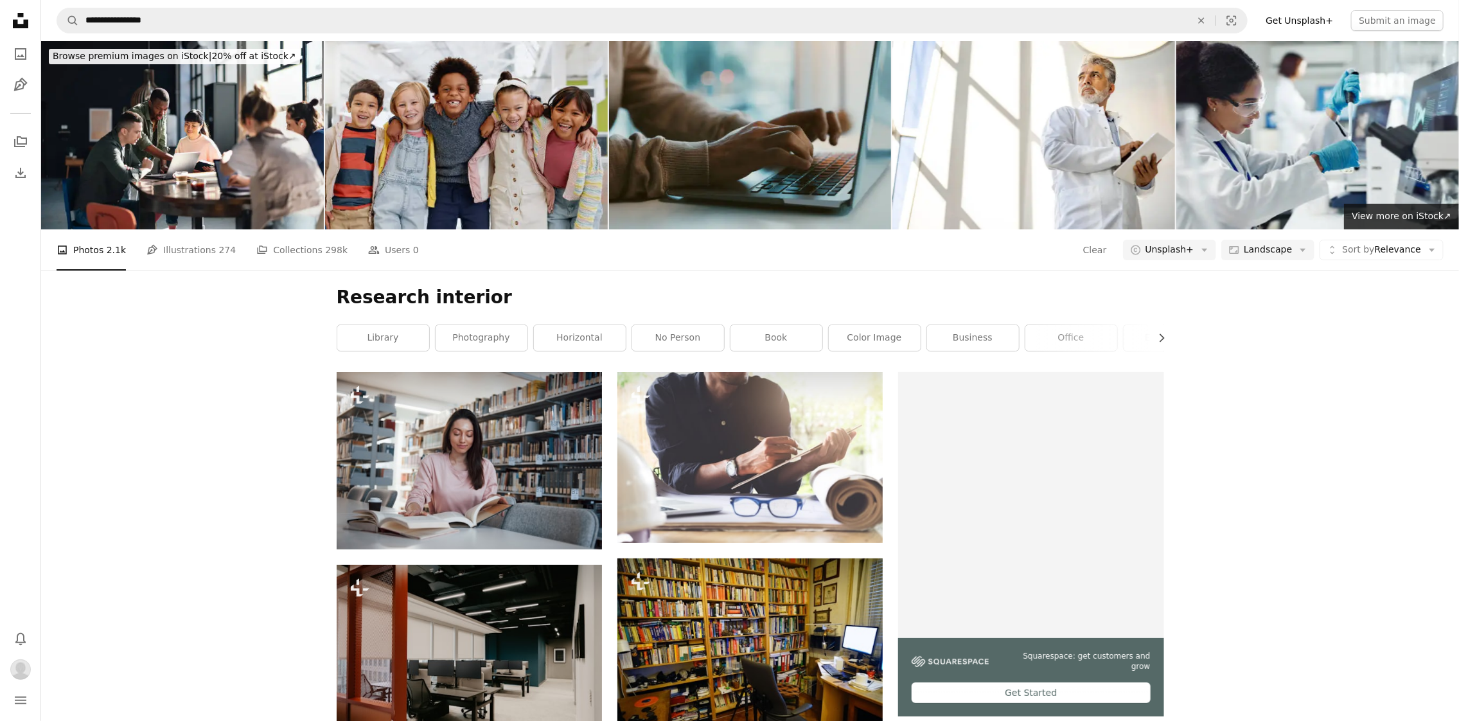
scroll to position [5744, 0]
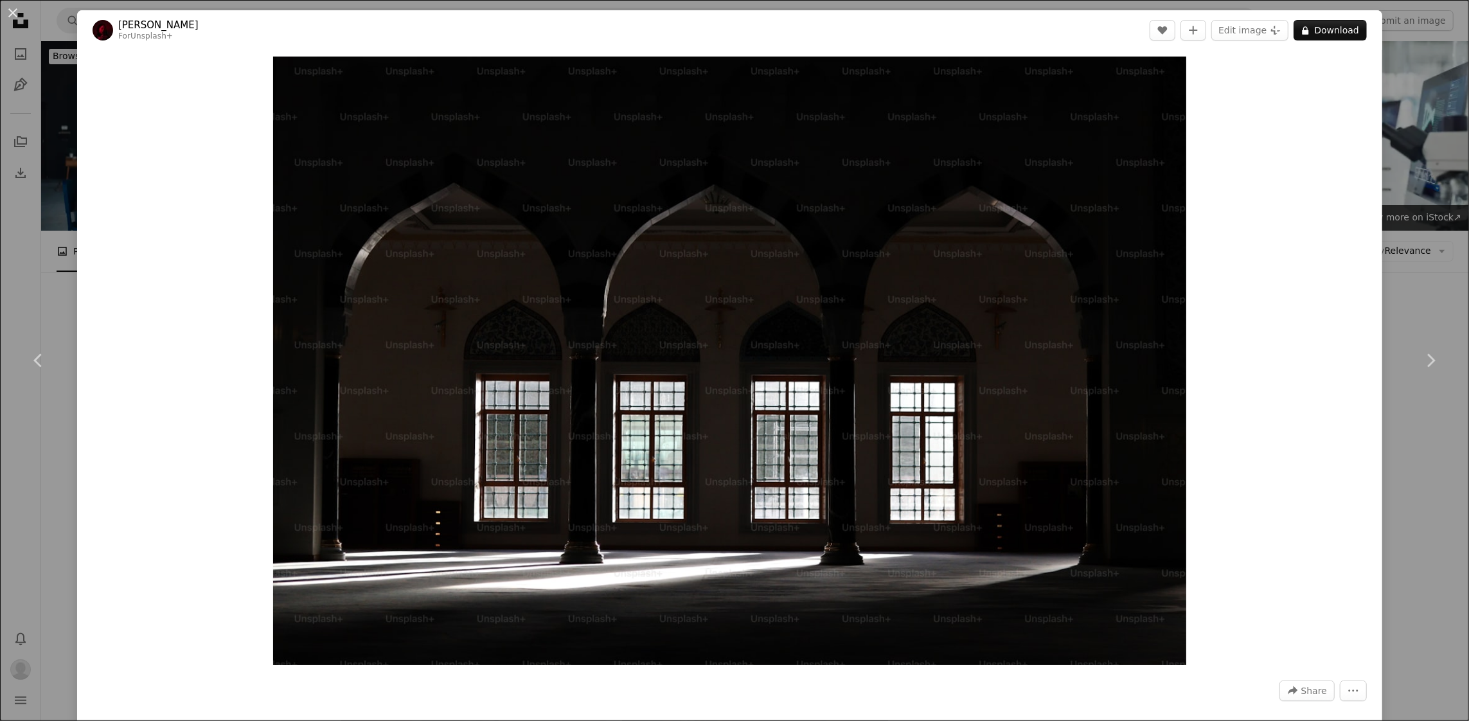
click at [1404, 267] on div "An X shape Chevron left Chevron right [PERSON_NAME] For Unsplash+ A heart A plu…" at bounding box center [734, 360] width 1469 height 721
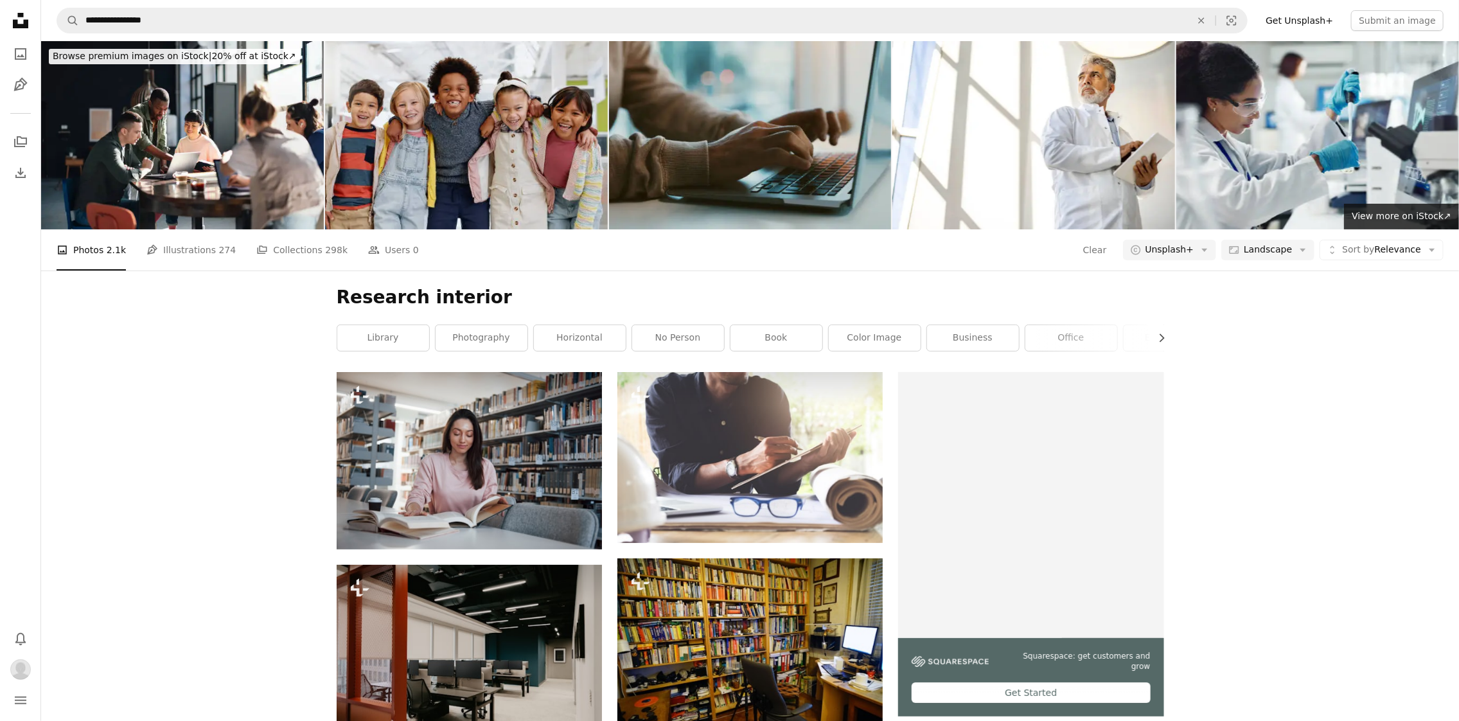
scroll to position [11528, 0]
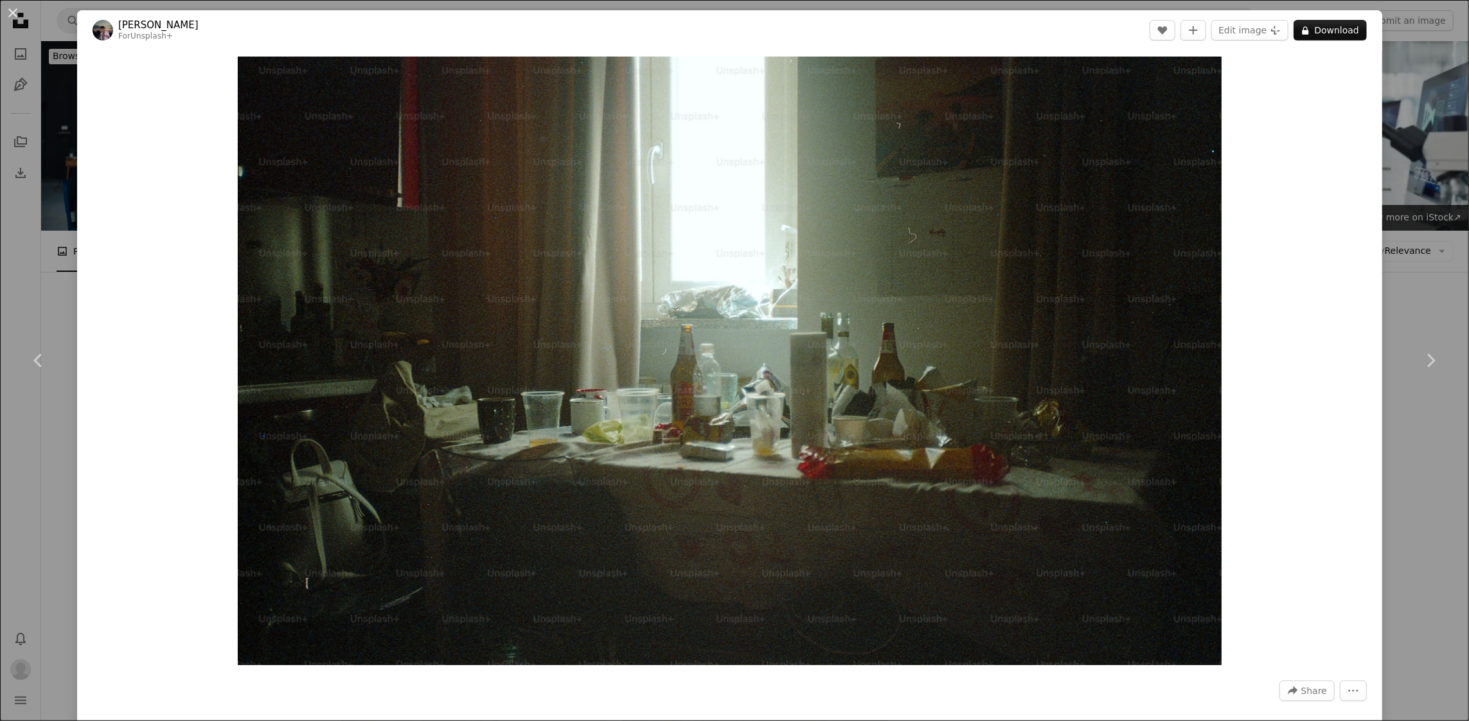
click at [1410, 447] on div "An X shape Chevron left Chevron right [PERSON_NAME] For Unsplash+ A heart A plu…" at bounding box center [734, 360] width 1469 height 721
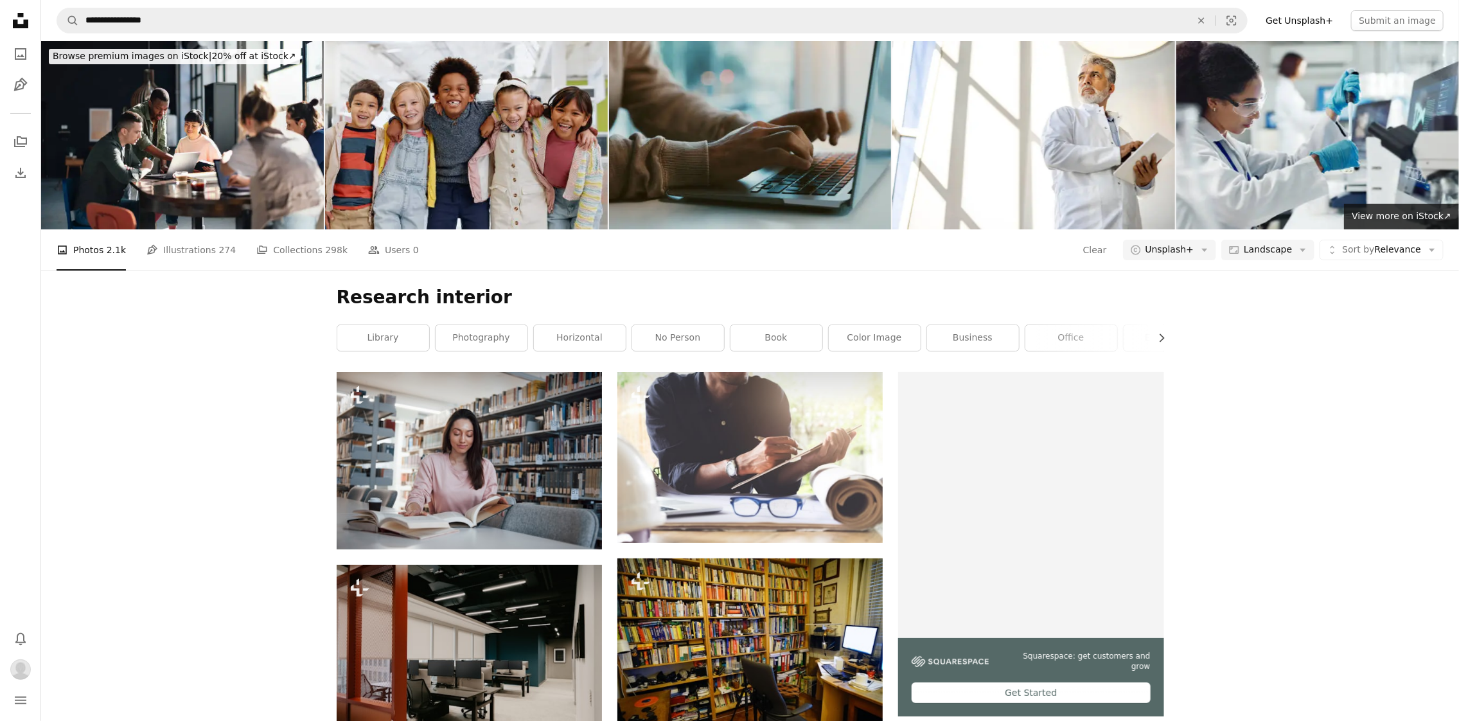
scroll to position [12106, 0]
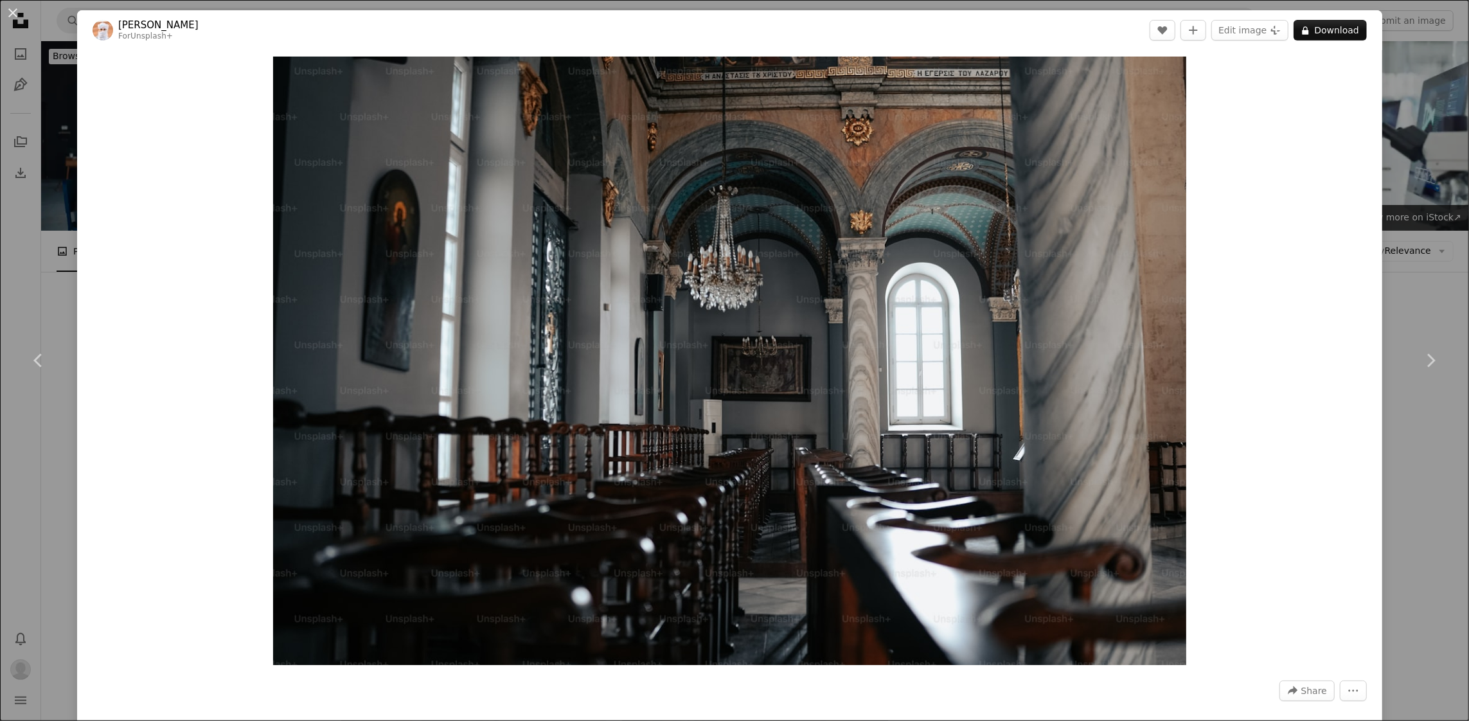
click at [1407, 495] on div "An X shape Chevron left Chevron right Ahmed For Unsplash+ A heart A plus sign E…" at bounding box center [734, 360] width 1469 height 721
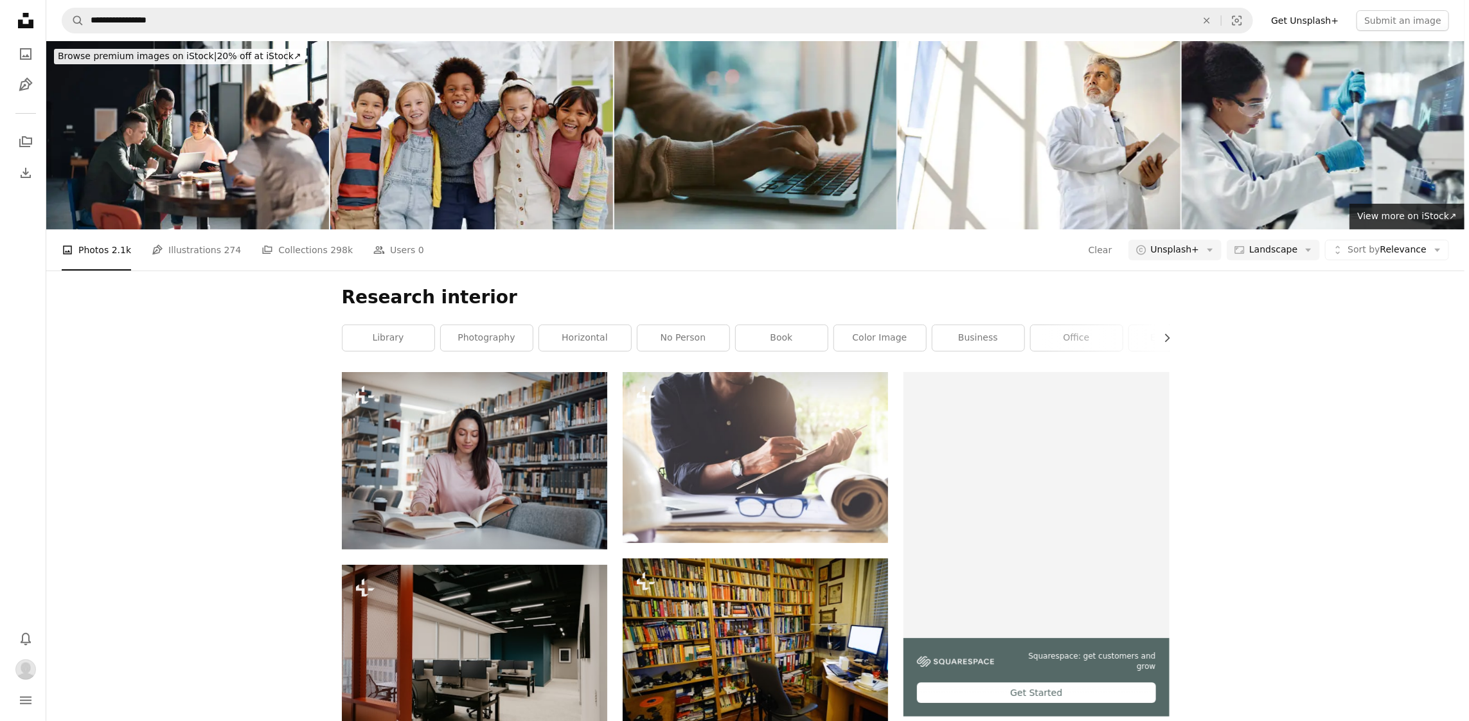
scroll to position [12620, 0]
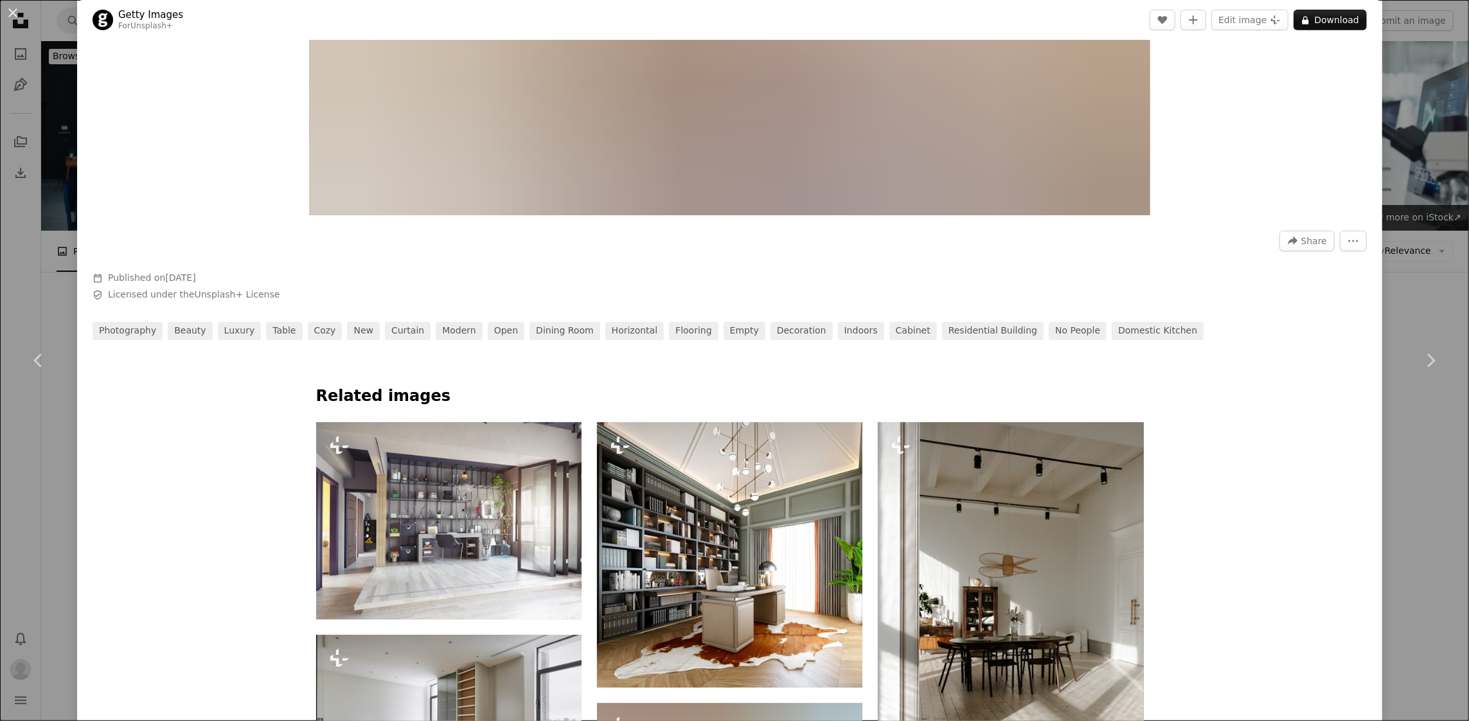
scroll to position [707, 0]
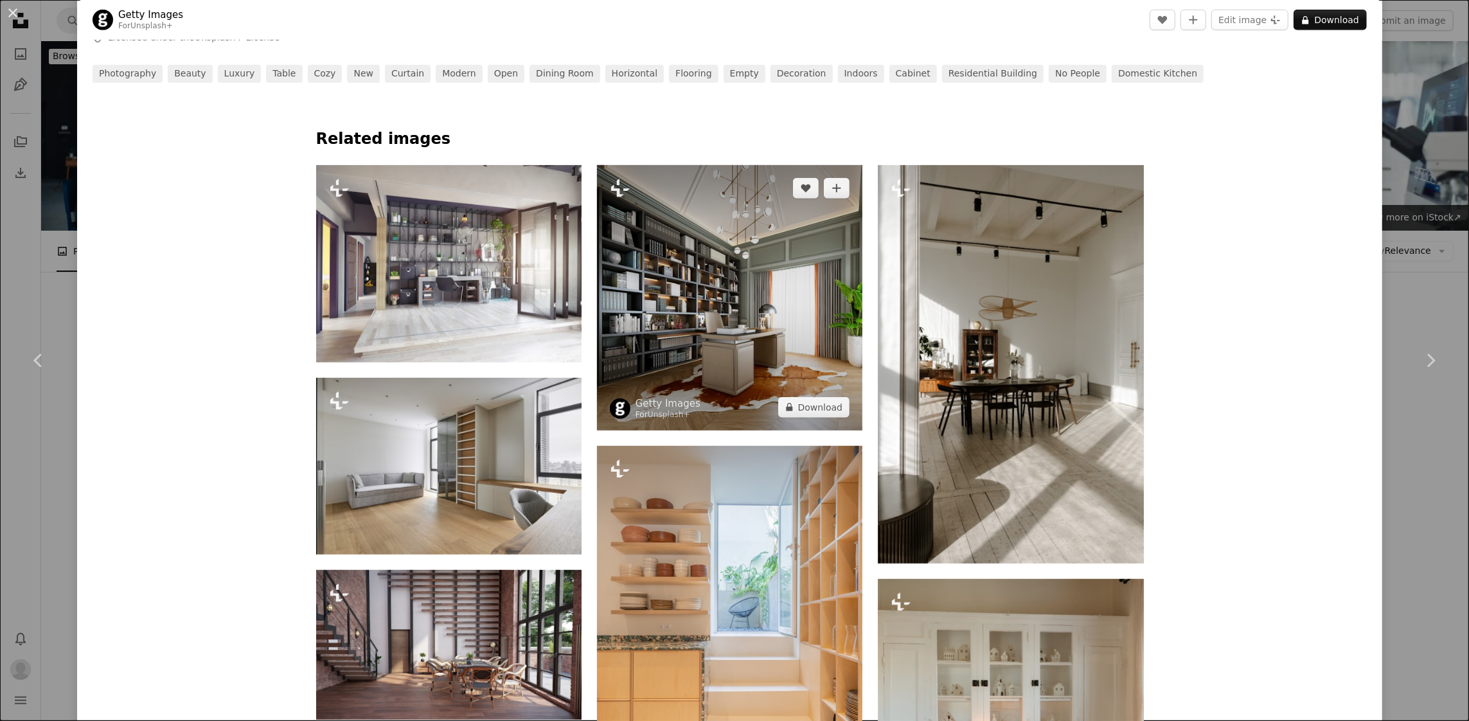
click at [713, 349] on img at bounding box center [729, 297] width 265 height 265
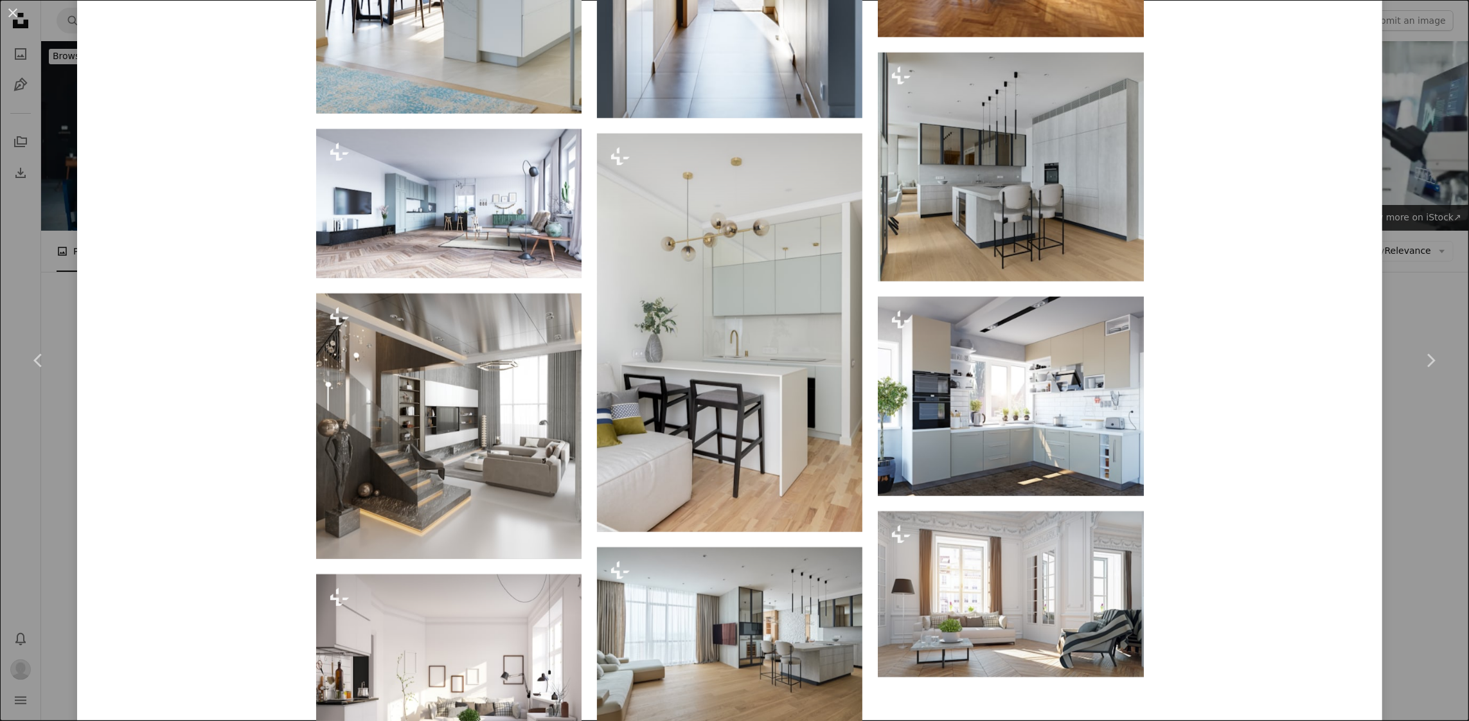
scroll to position [1949, 0]
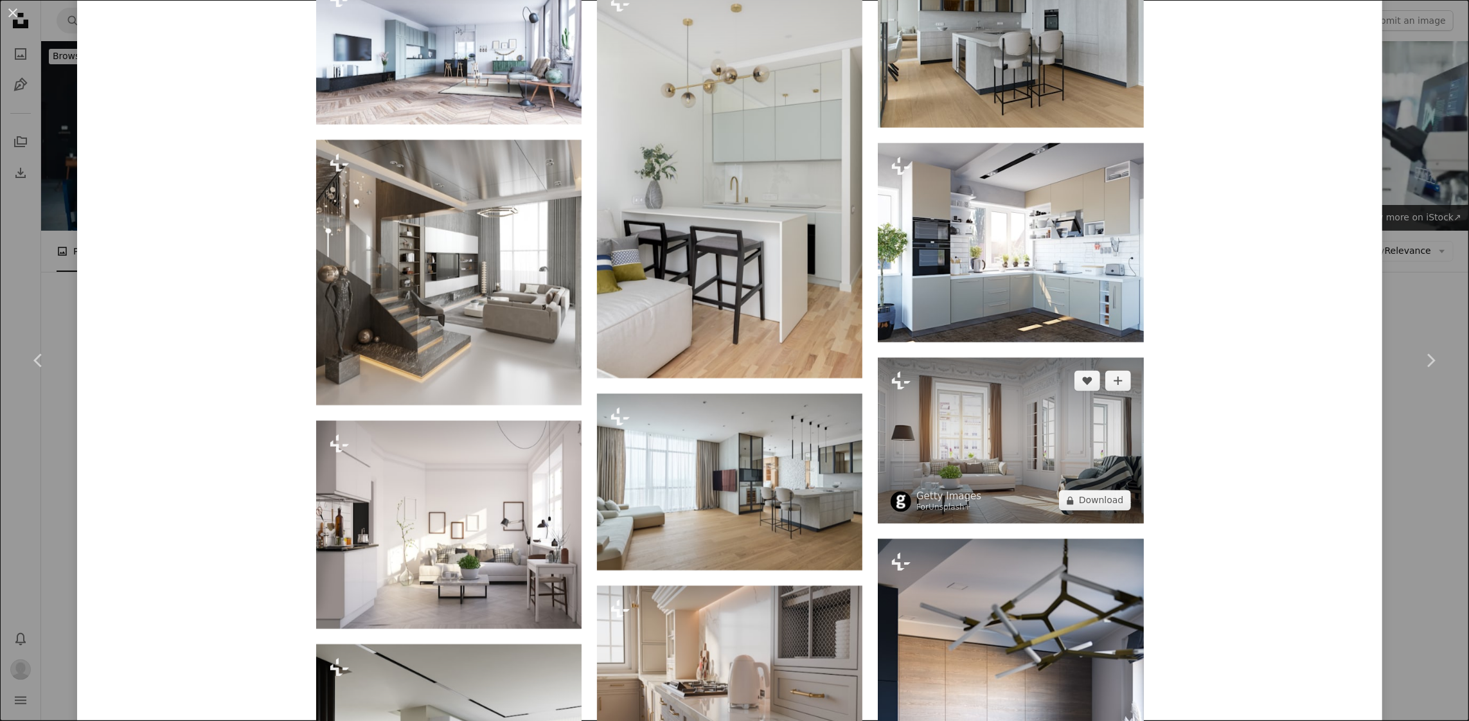
click at [960, 431] on img at bounding box center [1010, 441] width 265 height 166
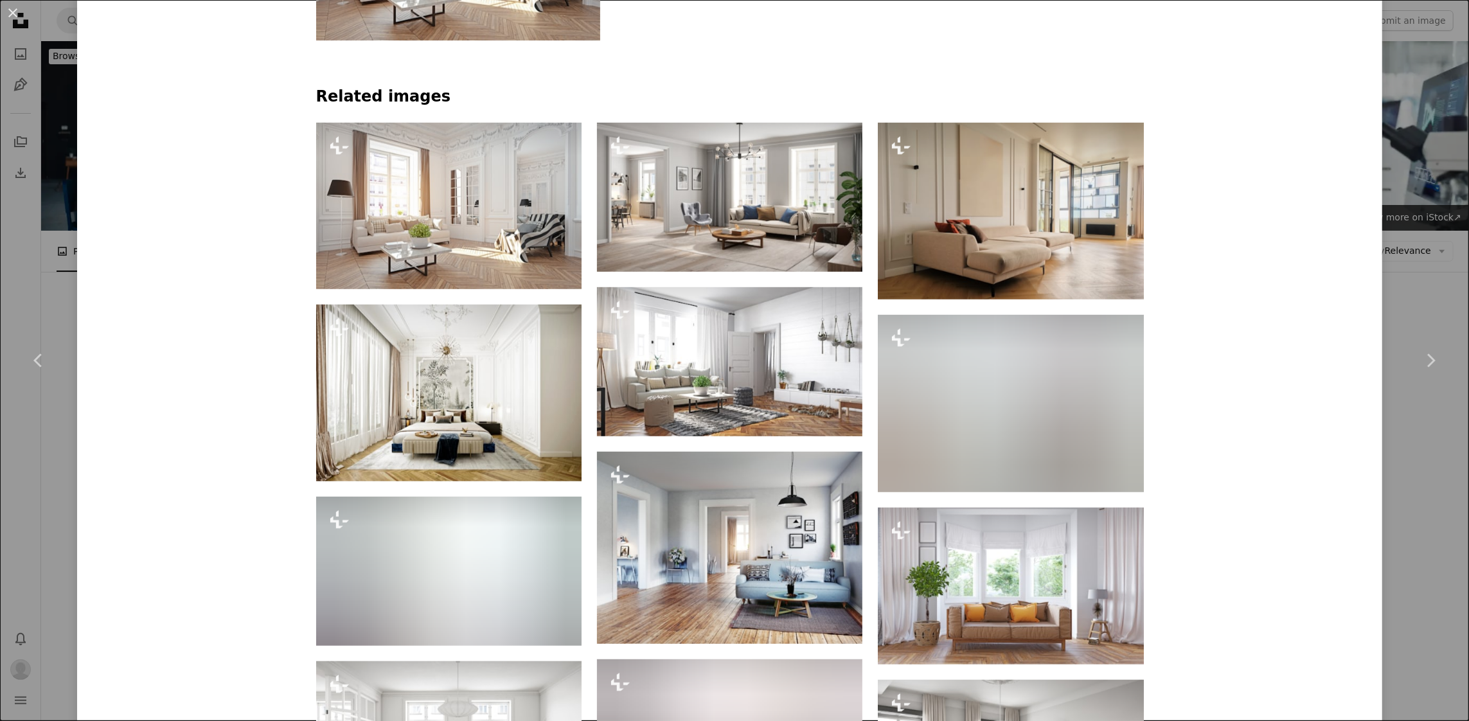
scroll to position [1028, 0]
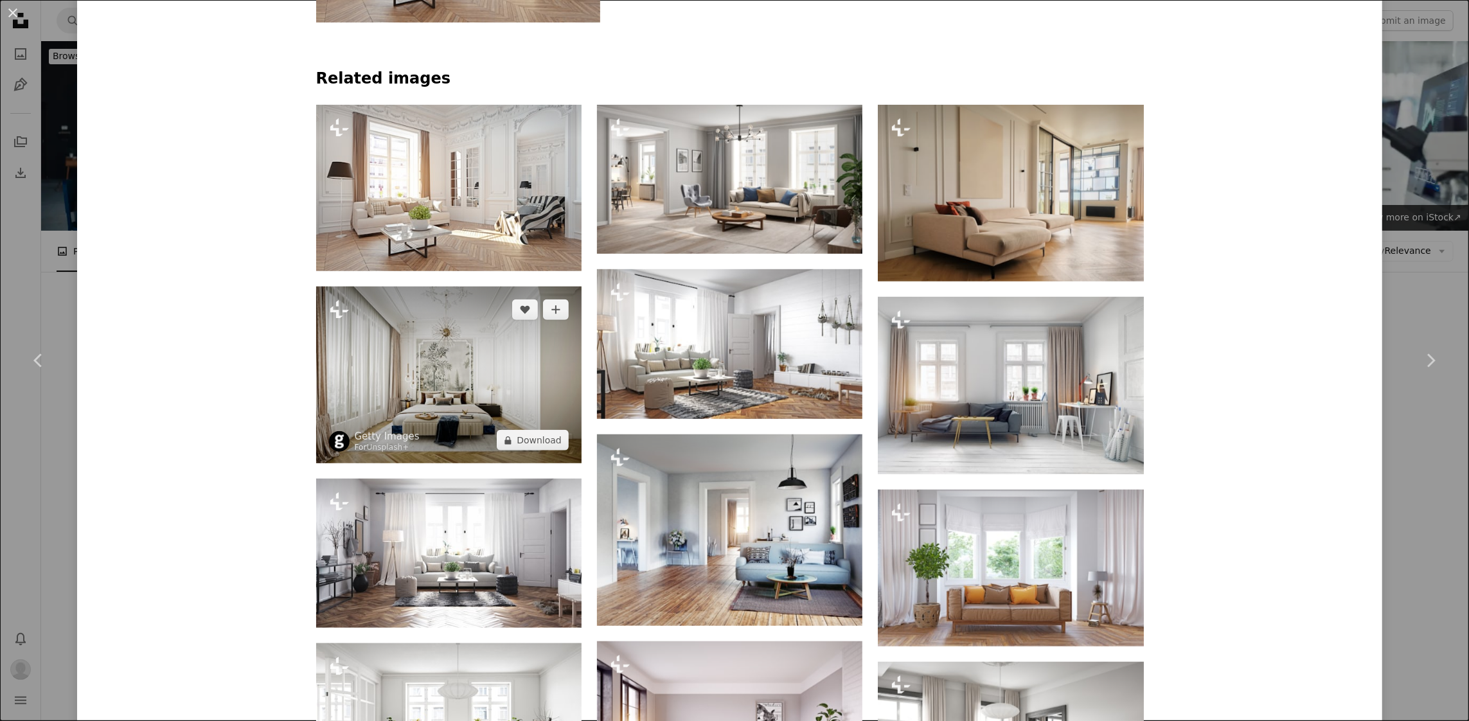
click at [449, 384] on img at bounding box center [448, 375] width 265 height 177
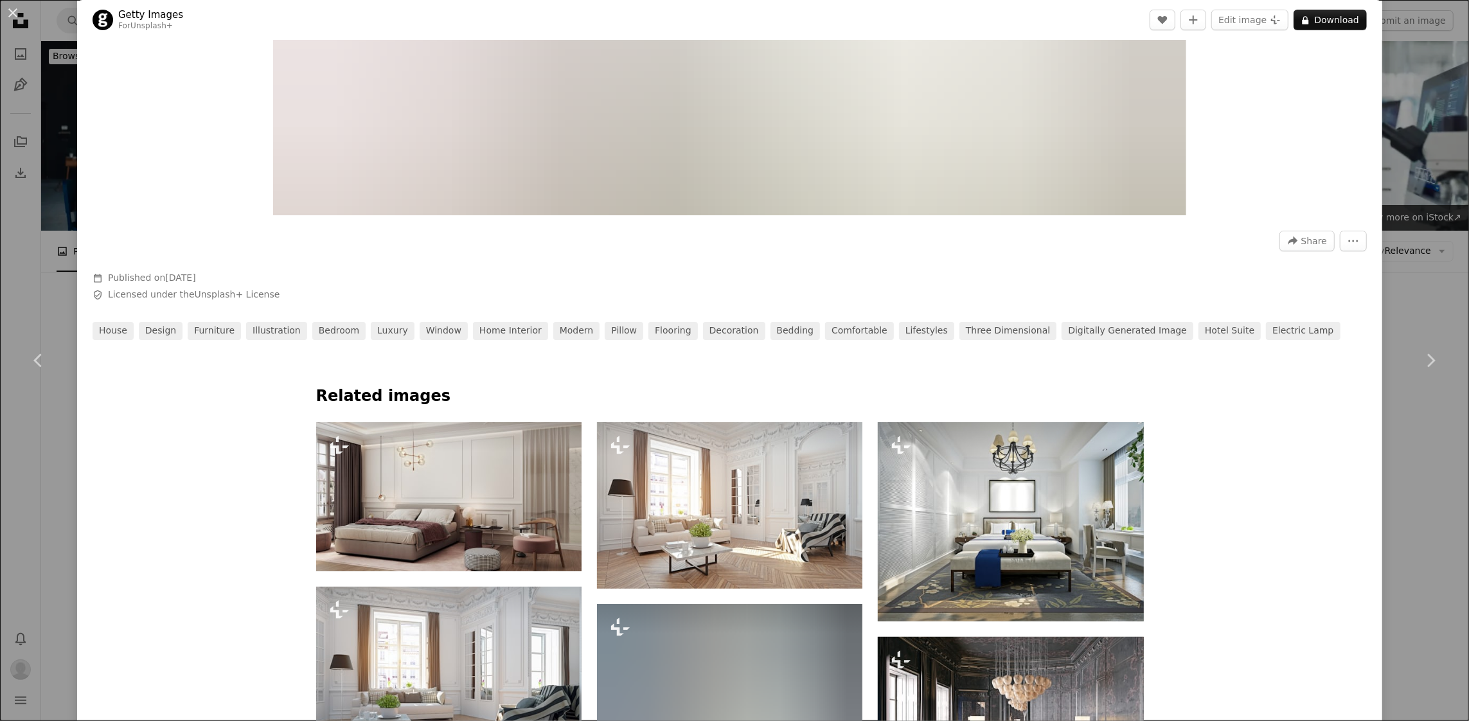
scroll to position [513, 0]
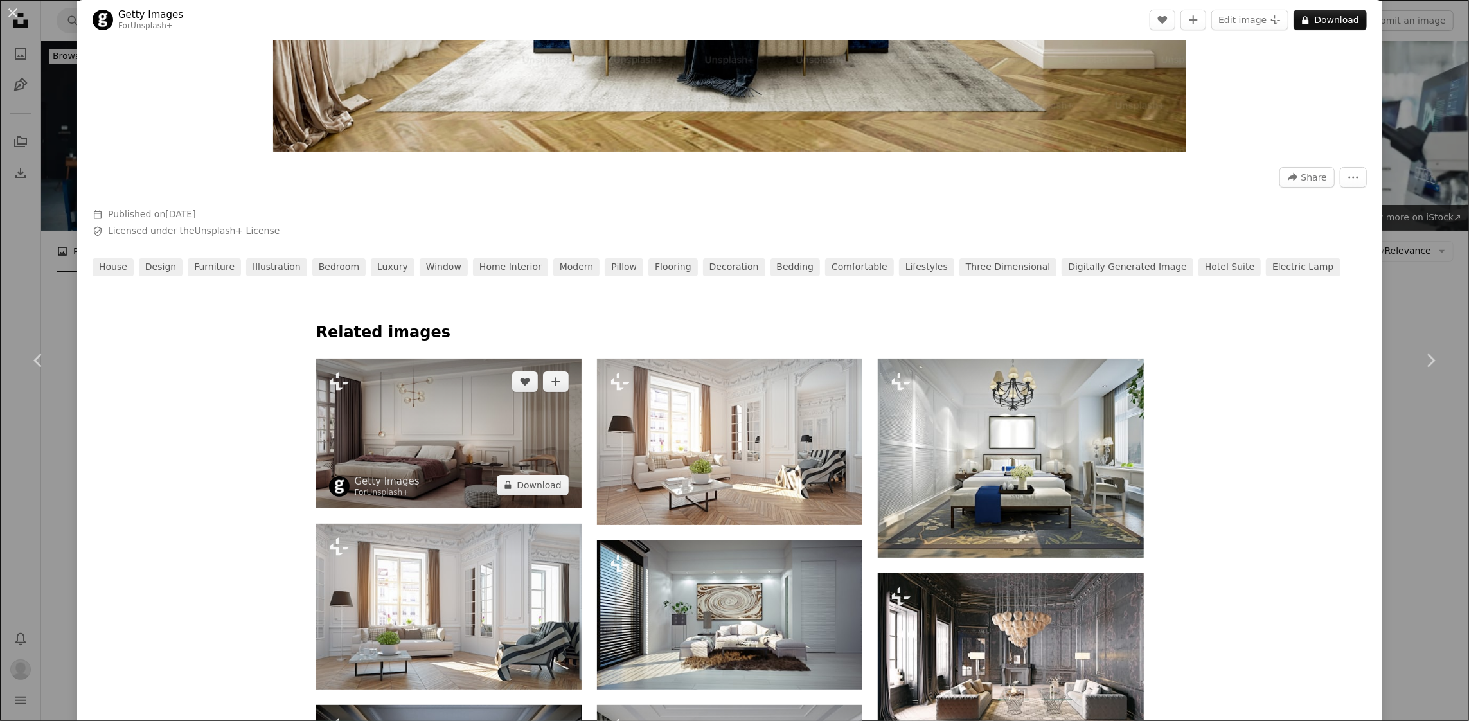
click at [374, 413] on img at bounding box center [448, 433] width 265 height 149
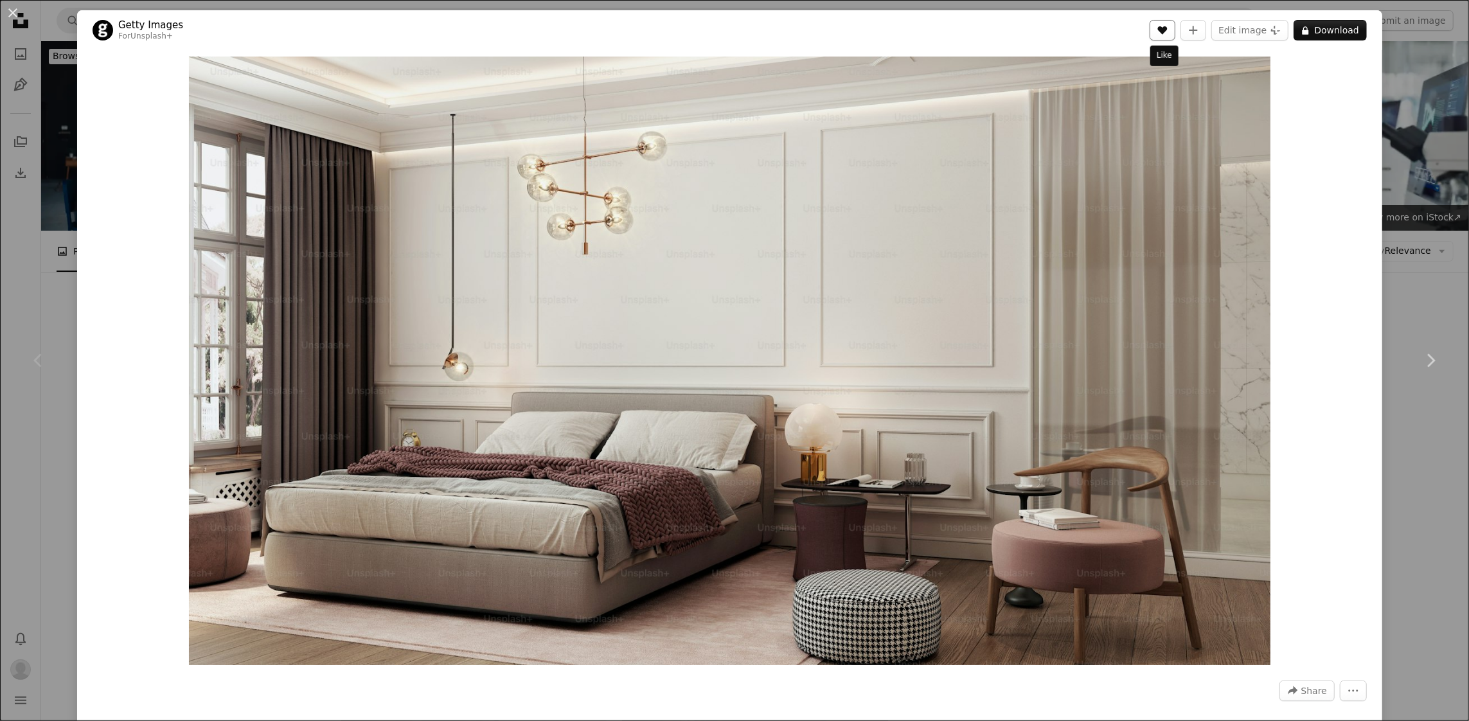
click at [1166, 29] on icon "Like" at bounding box center [1163, 30] width 10 height 8
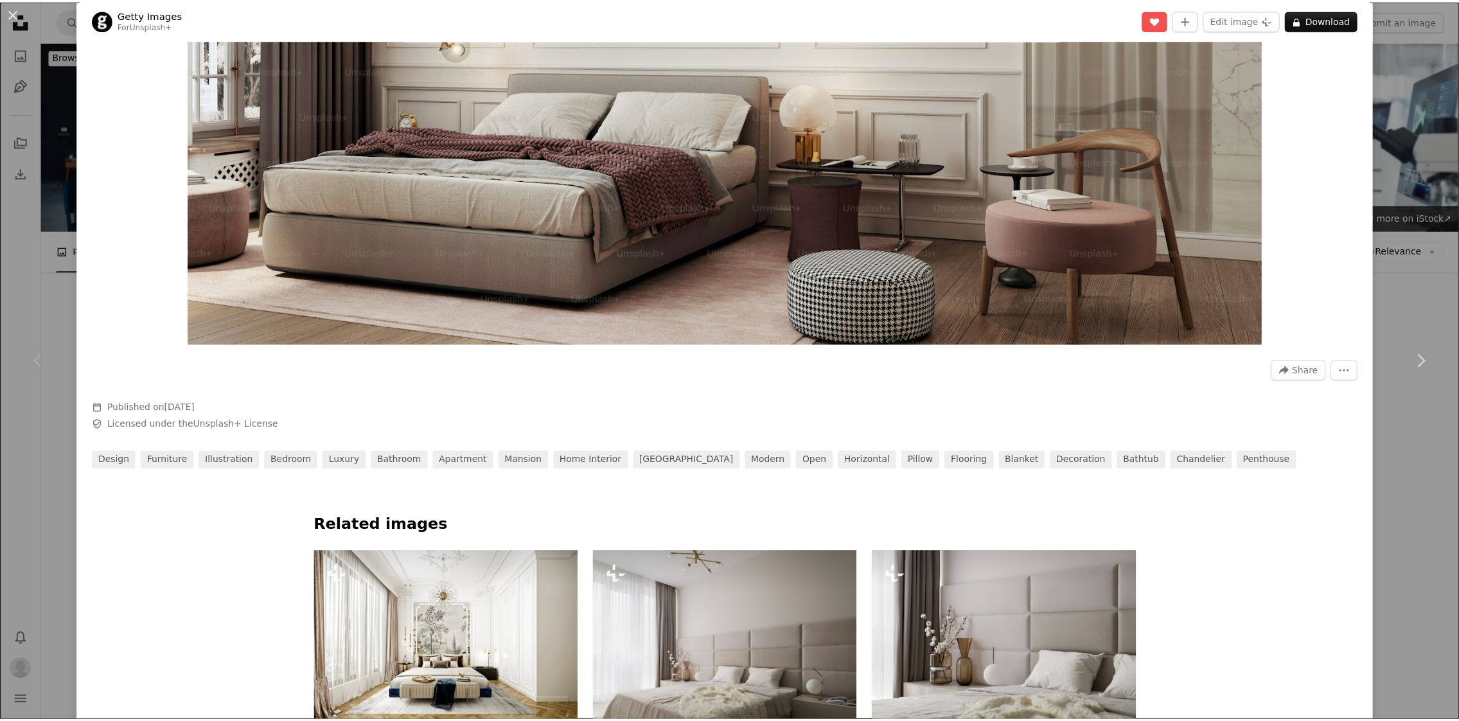
scroll to position [64, 0]
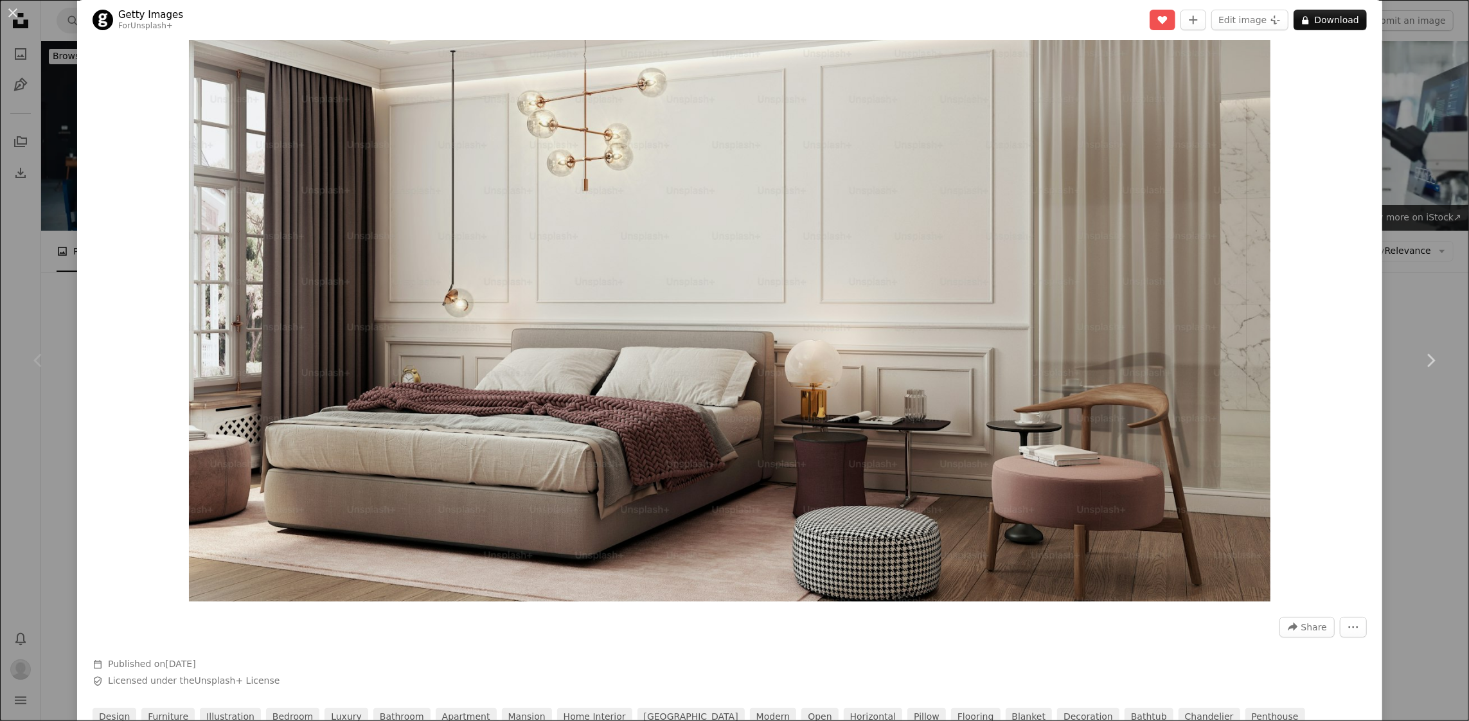
drag, startPoint x: 1422, startPoint y: 147, endPoint x: 434, endPoint y: 168, distance: 988.6
click at [1422, 147] on div "An X shape Chevron left Chevron right Getty Images For Unsplash+ A heart A plus…" at bounding box center [734, 360] width 1469 height 721
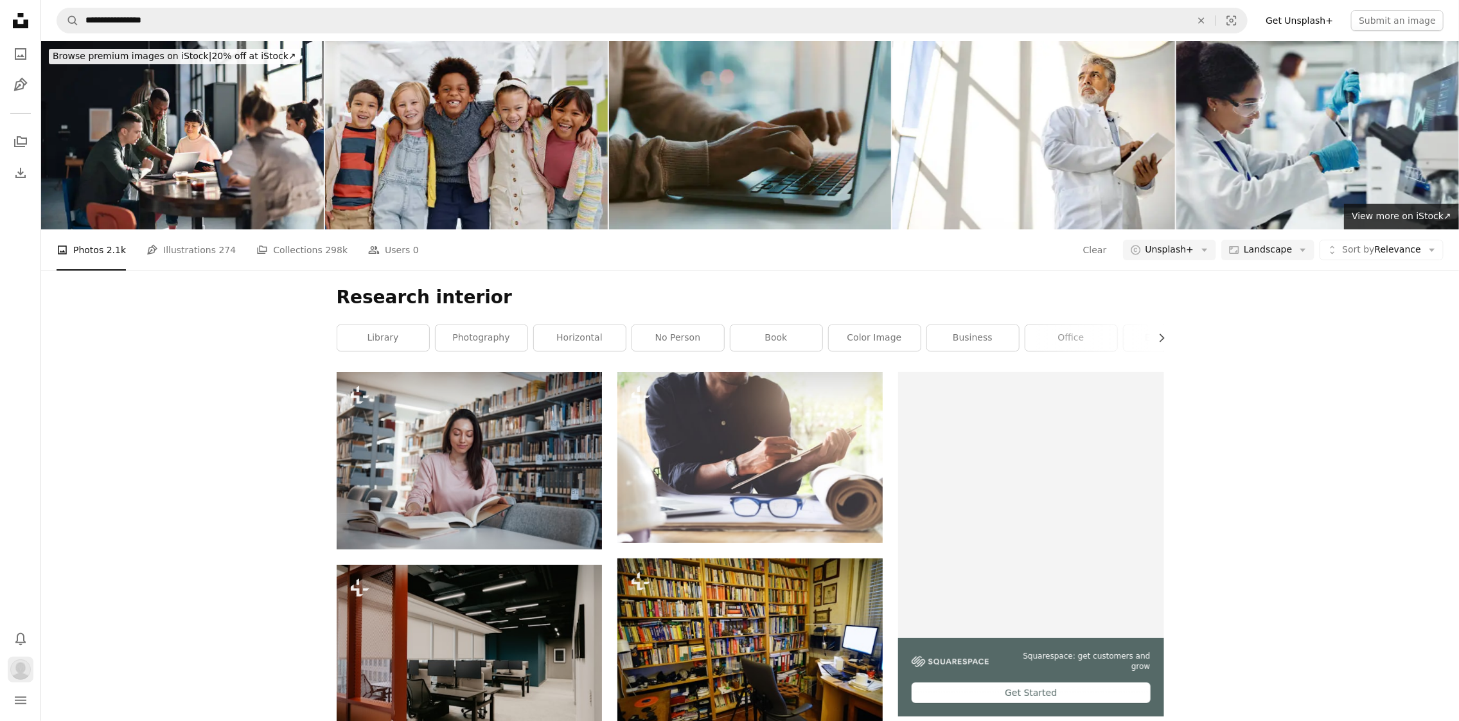
click at [18, 680] on button "Profile" at bounding box center [21, 670] width 26 height 26
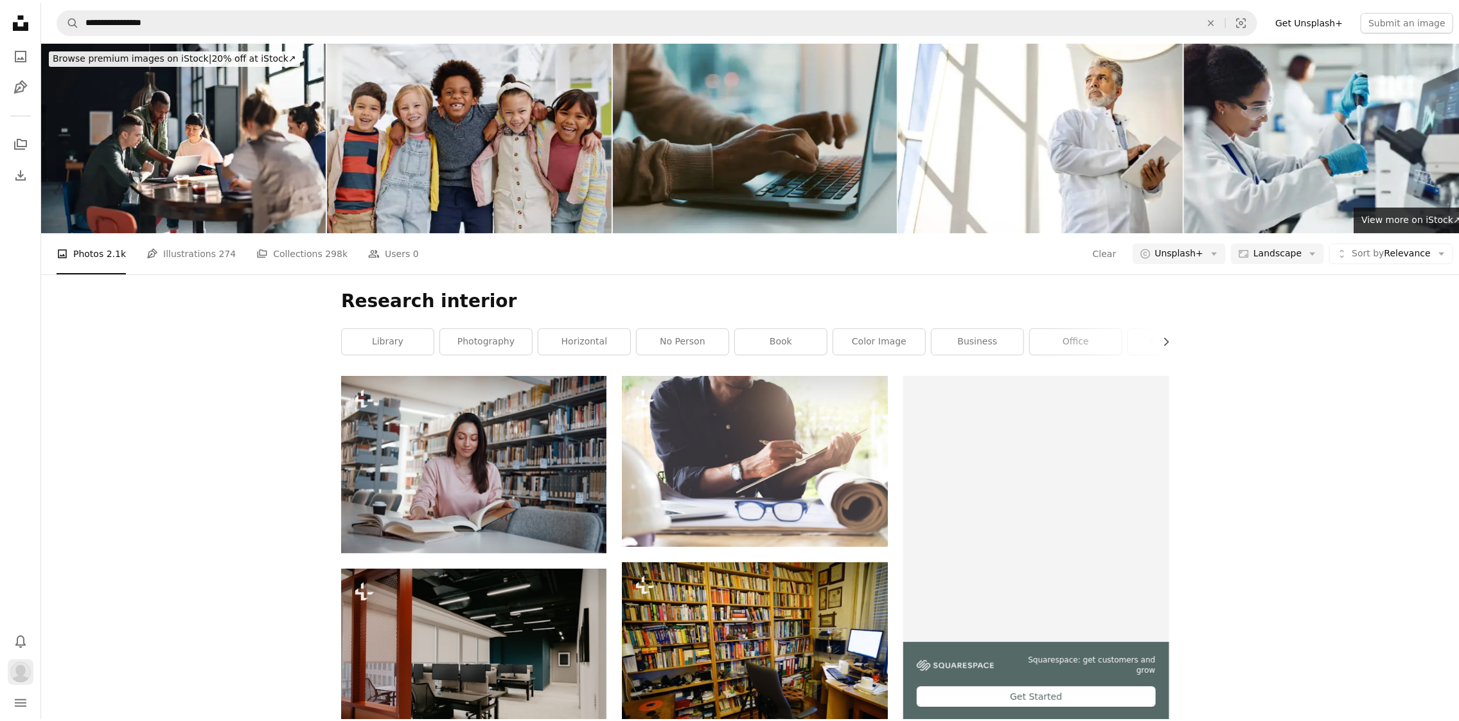
scroll to position [12620, 0]
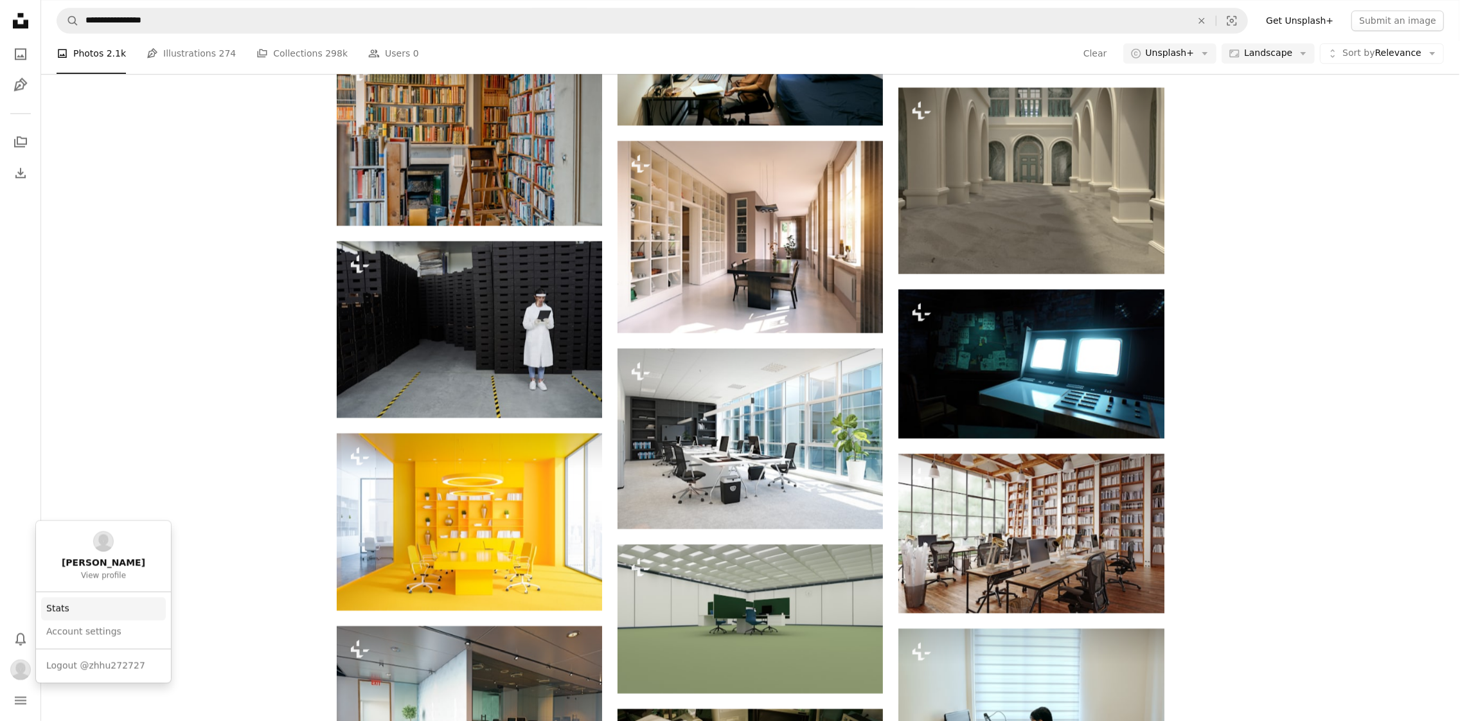
click at [93, 605] on link "Stats" at bounding box center [103, 608] width 125 height 23
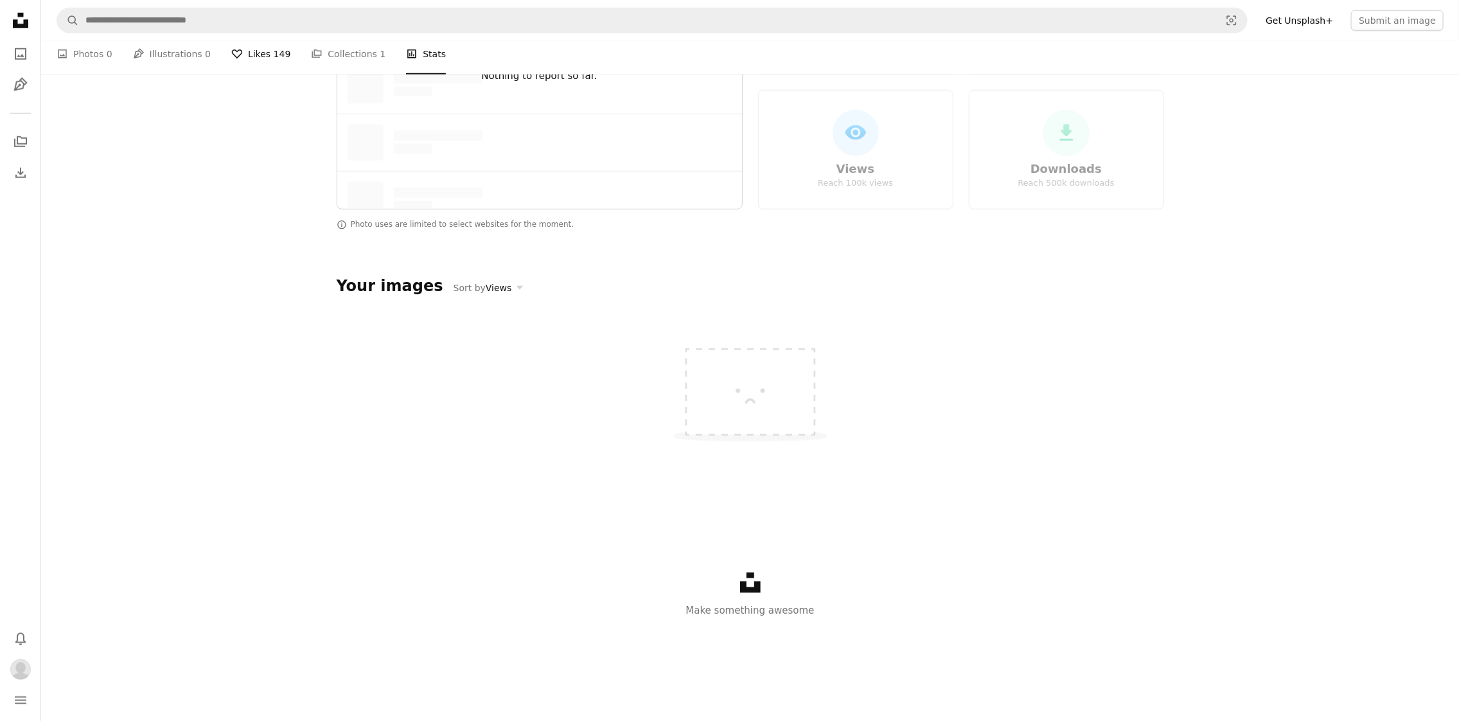
click at [254, 75] on link "A heart Likes 149" at bounding box center [260, 53] width 59 height 41
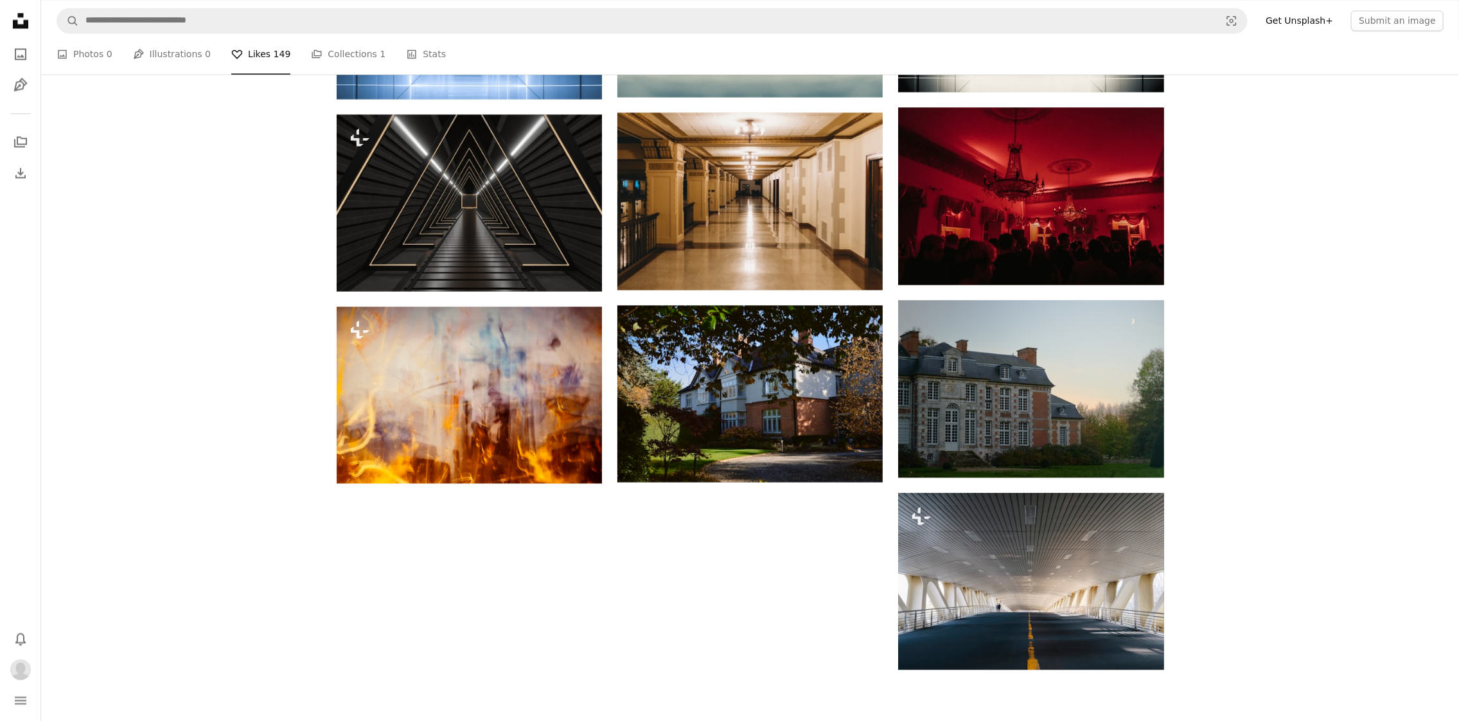
scroll to position [64, 0]
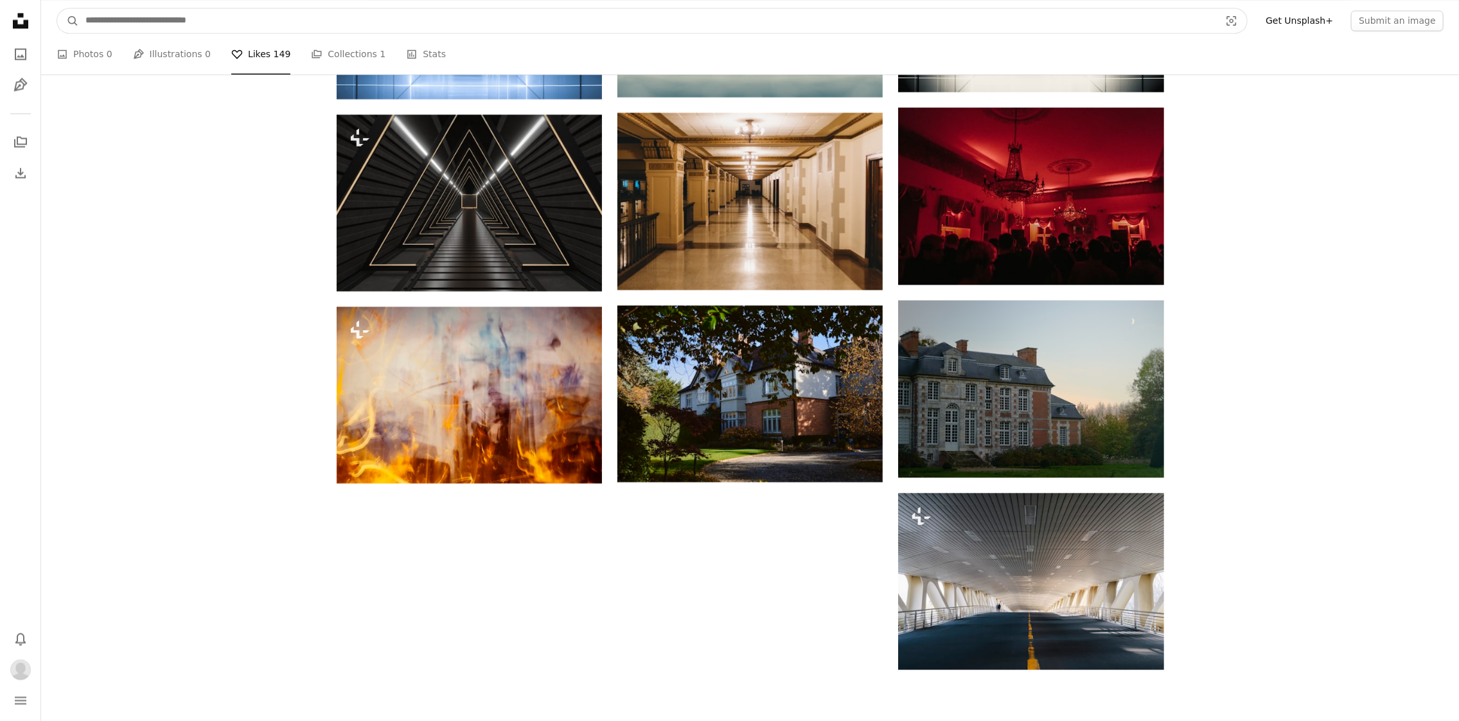
click at [147, 19] on input "Find visuals sitewide" at bounding box center [648, 20] width 1138 height 24
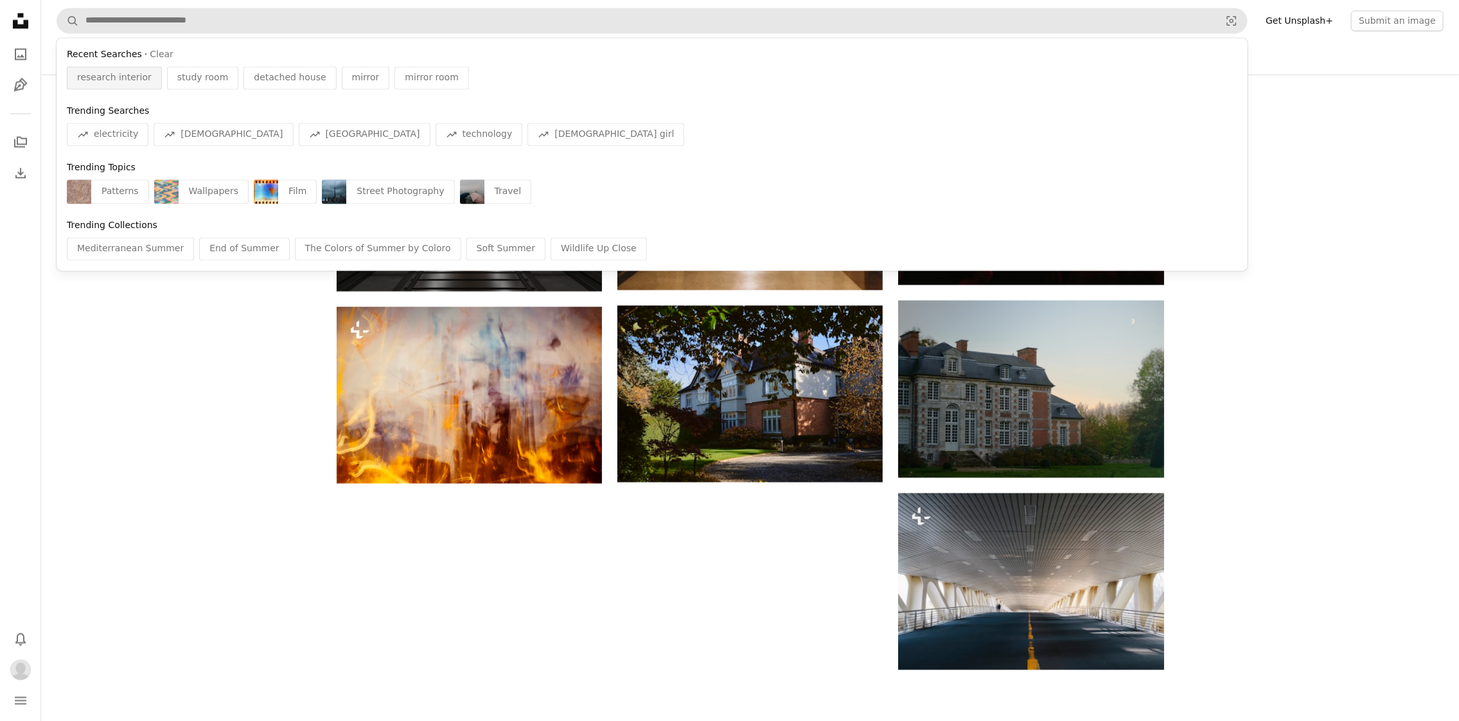
click at [118, 82] on span "research interior" at bounding box center [114, 77] width 75 height 13
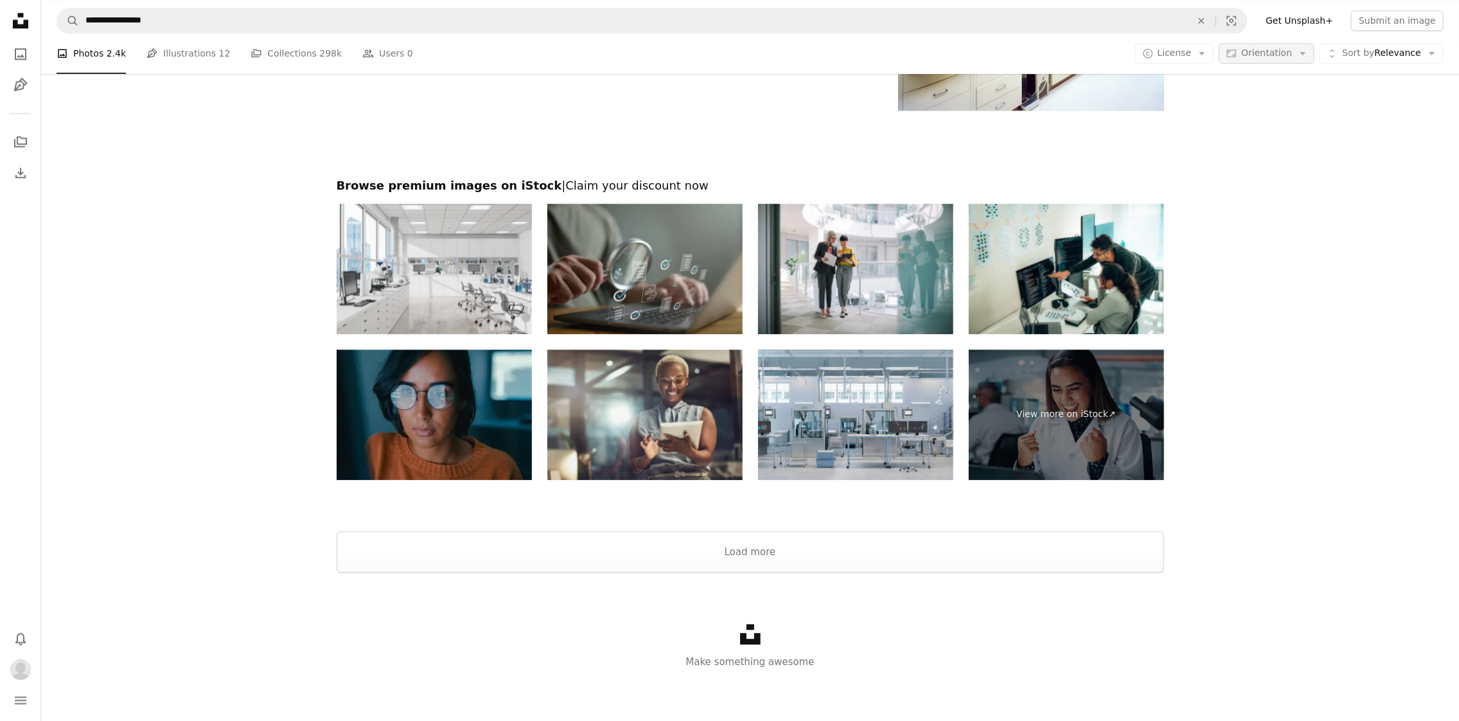
click at [1263, 58] on span "Orientation" at bounding box center [1267, 53] width 51 height 10
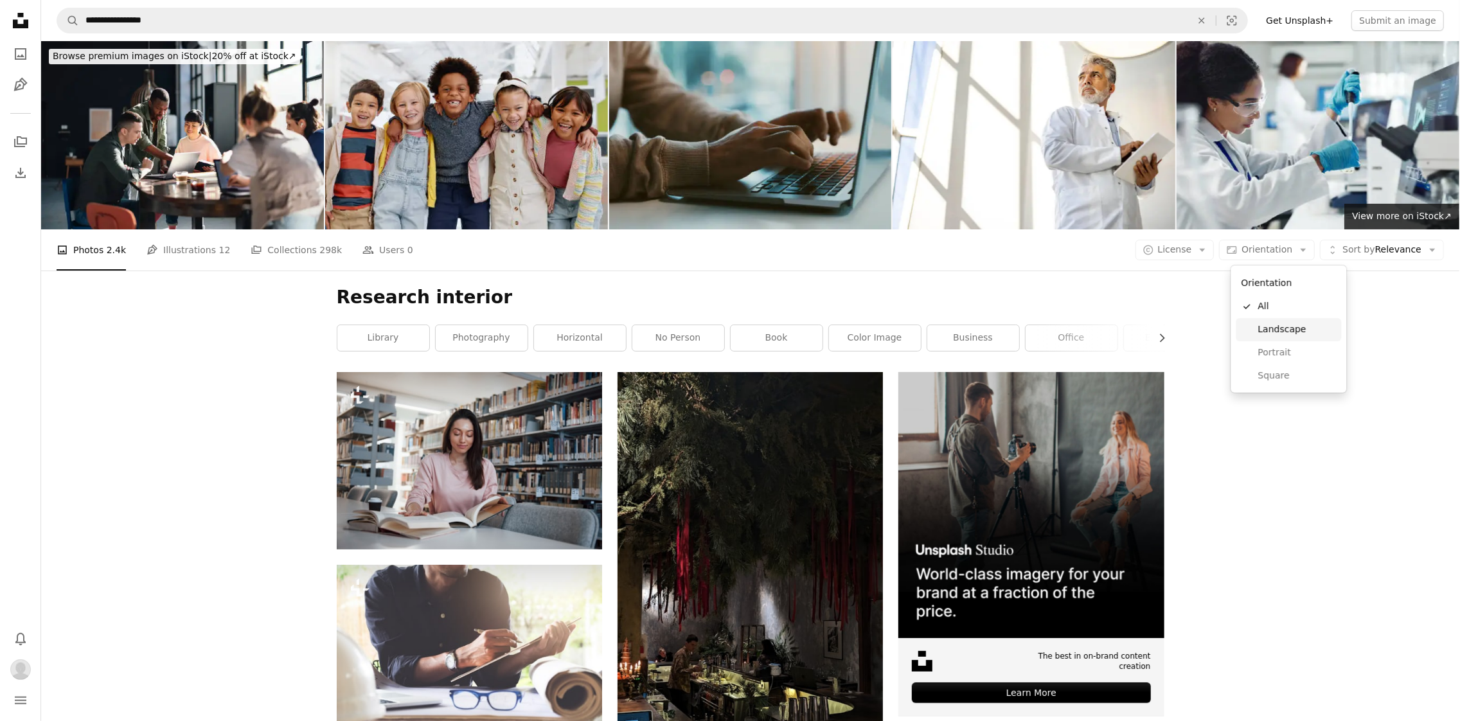
click at [1292, 339] on link "Landscape" at bounding box center [1288, 329] width 105 height 23
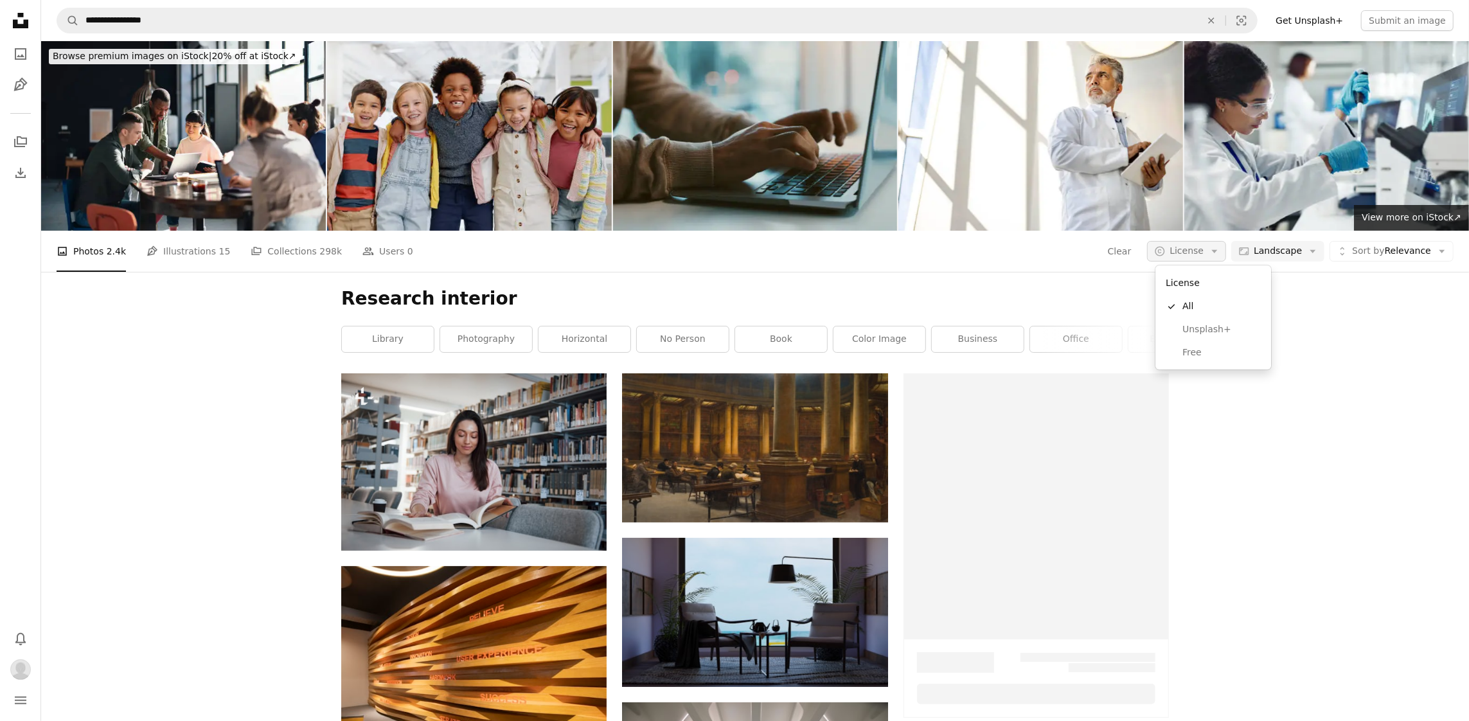
click at [1195, 255] on span "License" at bounding box center [1187, 250] width 34 height 10
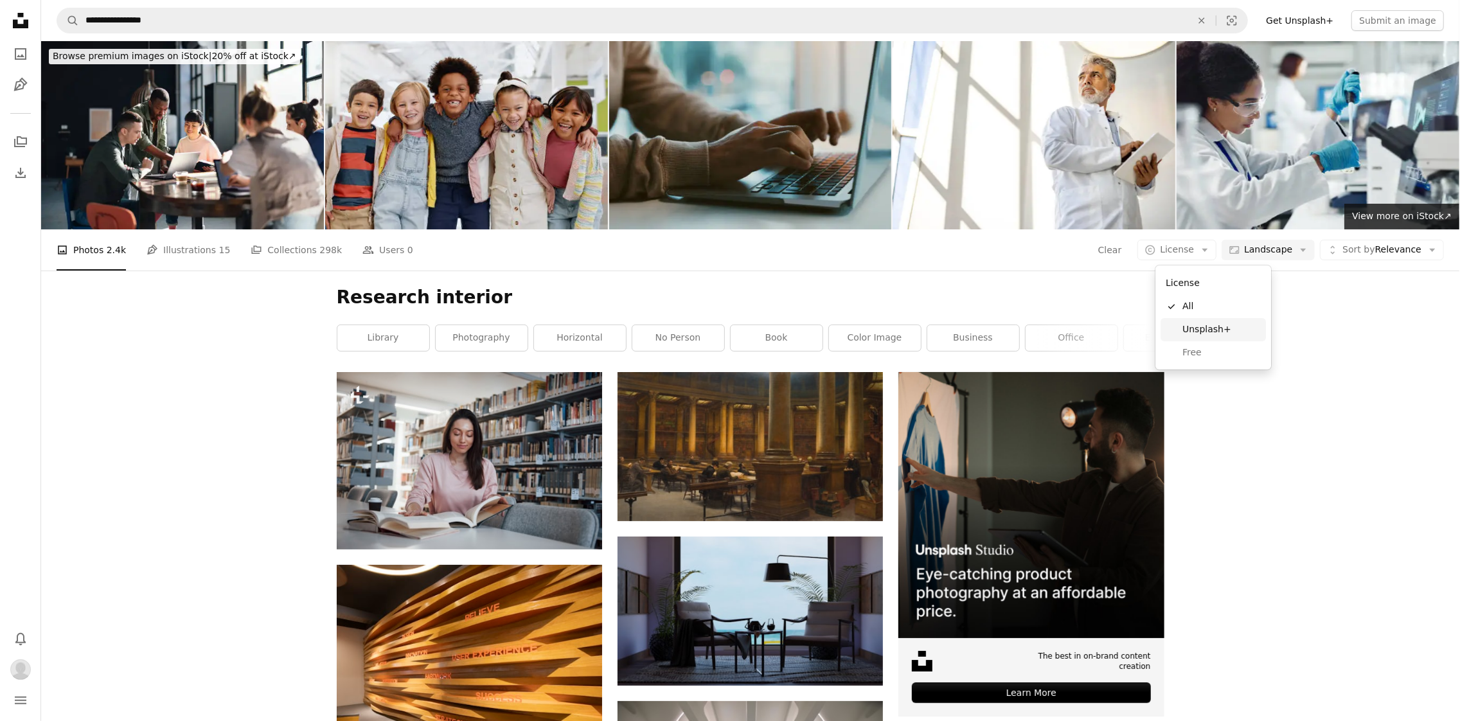
click at [1215, 329] on span "Unsplash+" at bounding box center [1221, 329] width 78 height 13
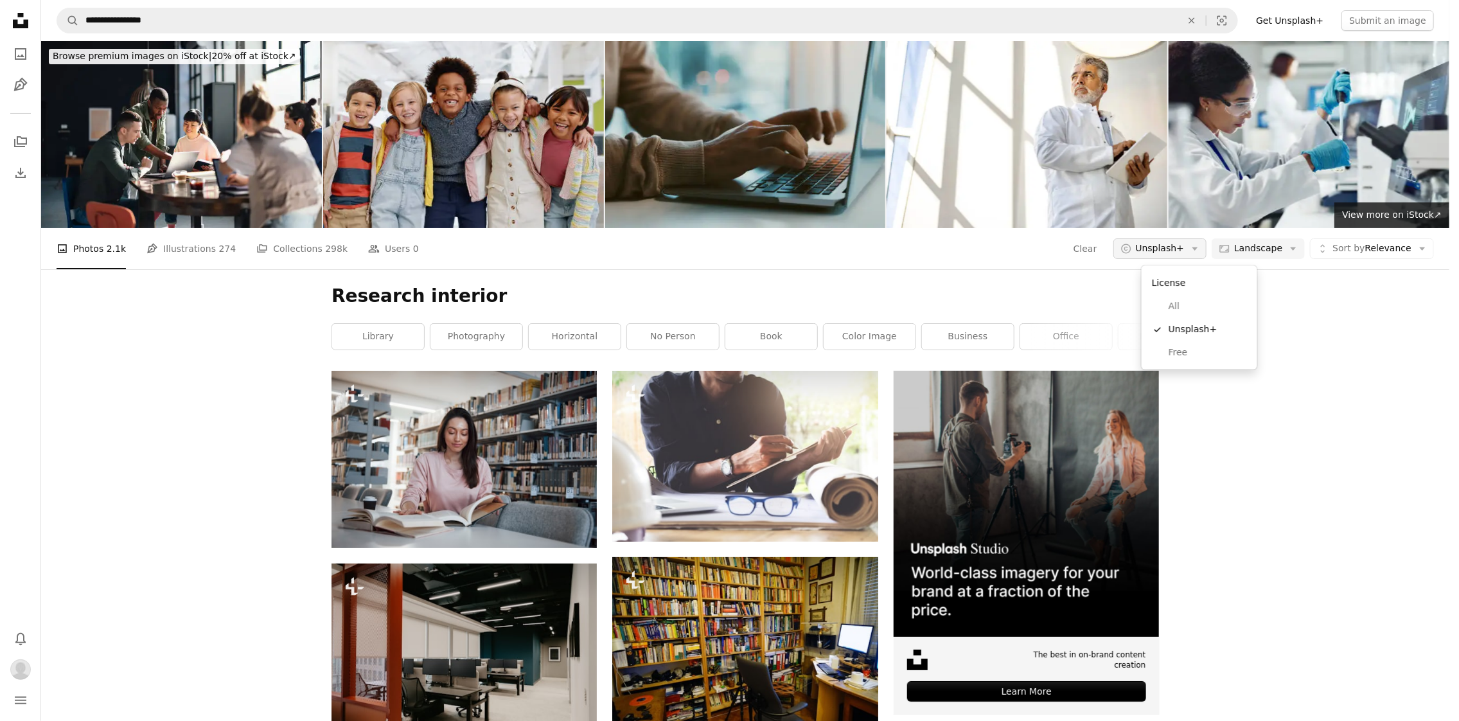
click at [1190, 258] on button "A copyright icon © Unsplash+ Arrow down" at bounding box center [1161, 248] width 94 height 21
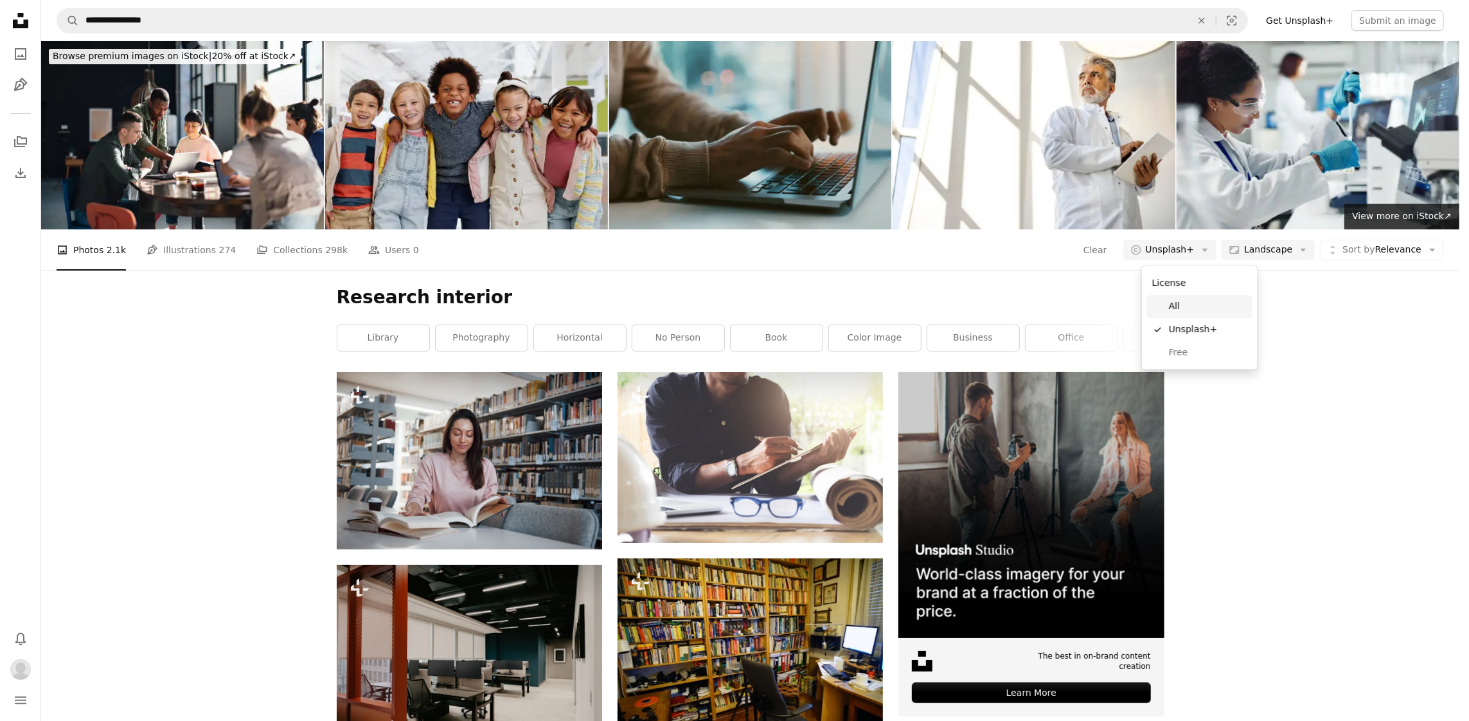
click at [1191, 312] on span "All" at bounding box center [1208, 306] width 78 height 13
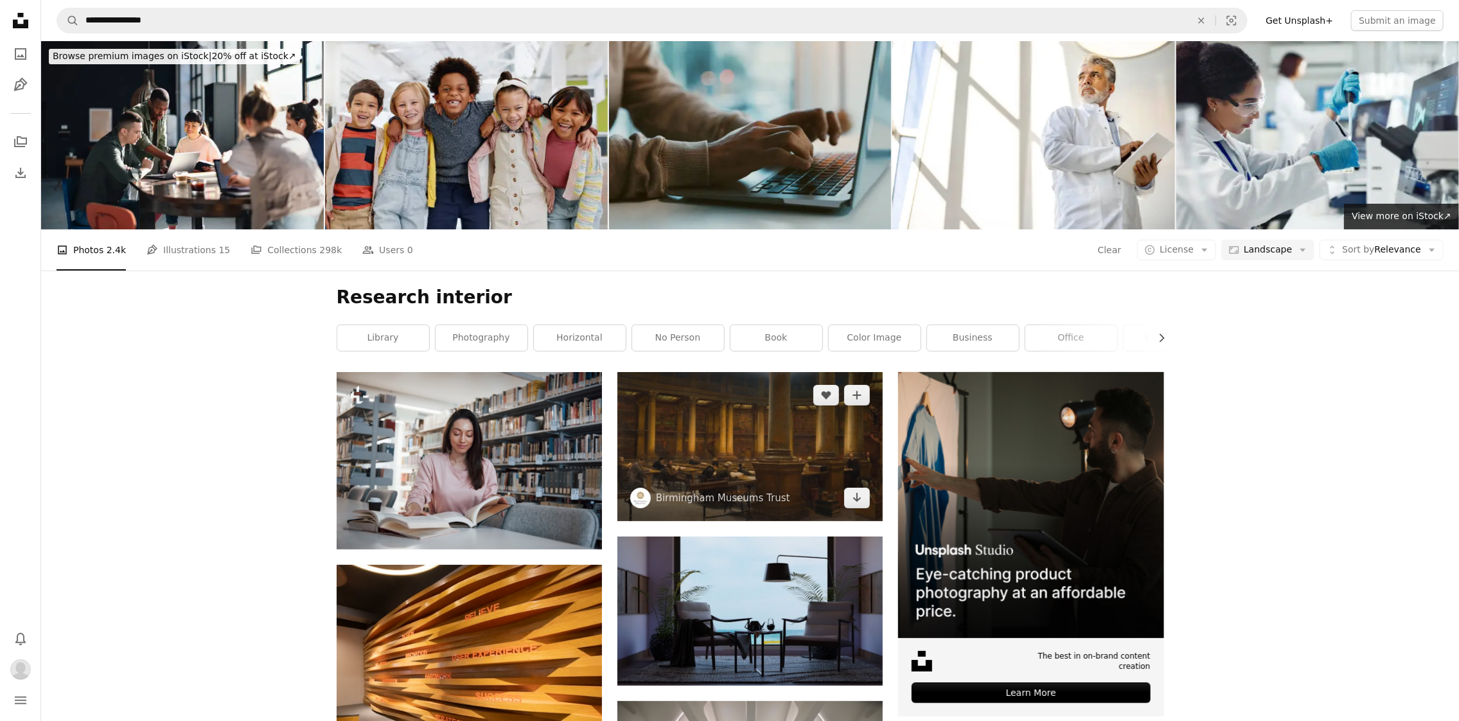
click at [785, 463] on img at bounding box center [750, 446] width 265 height 148
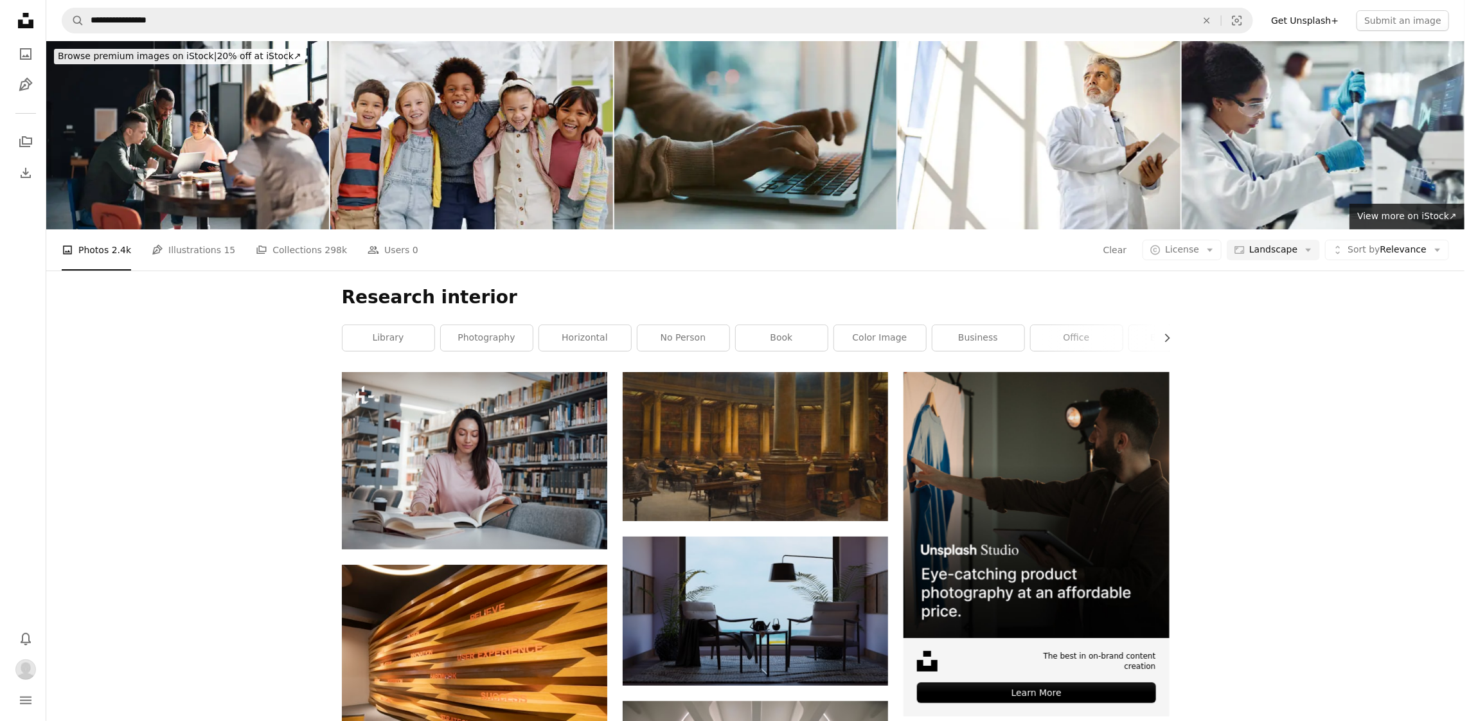
scroll to position [1607, 0]
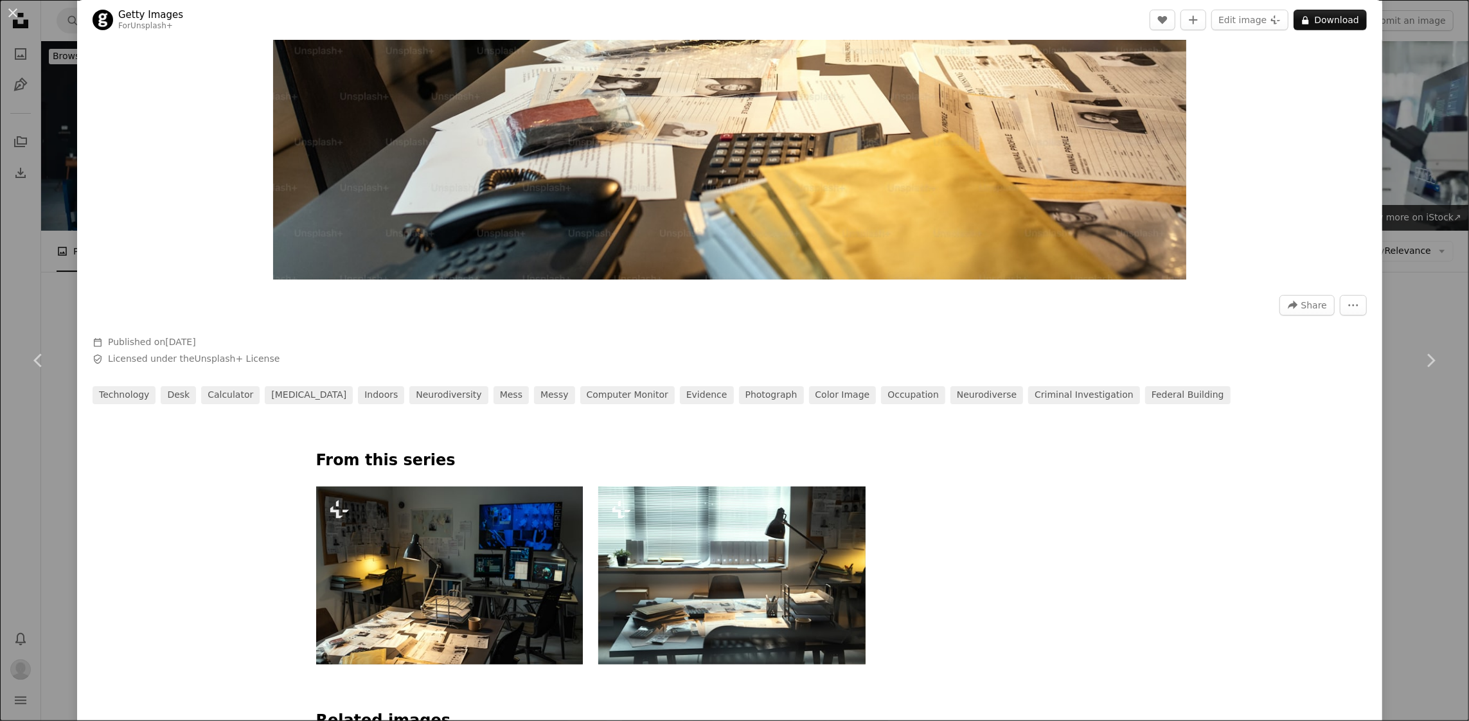
scroll to position [771, 0]
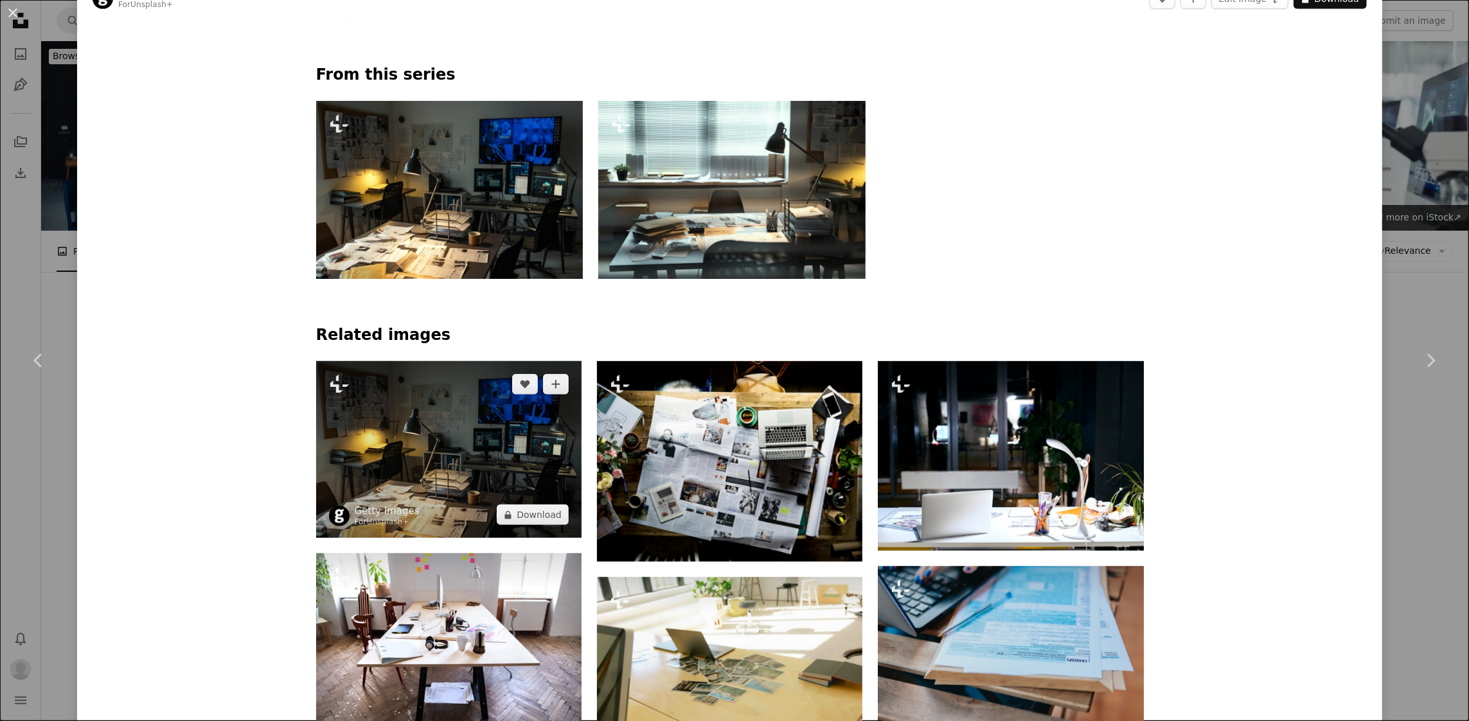
click at [465, 454] on img at bounding box center [448, 449] width 265 height 177
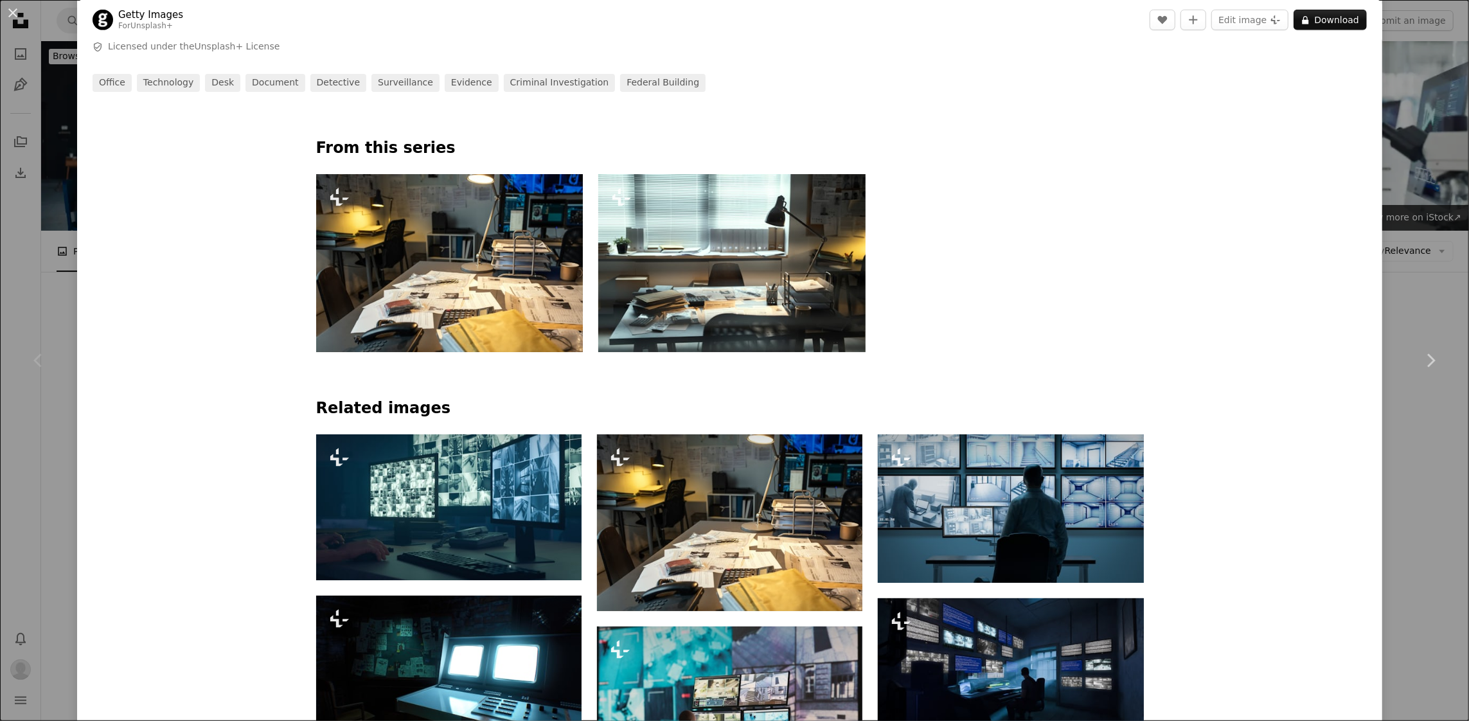
scroll to position [835, 0]
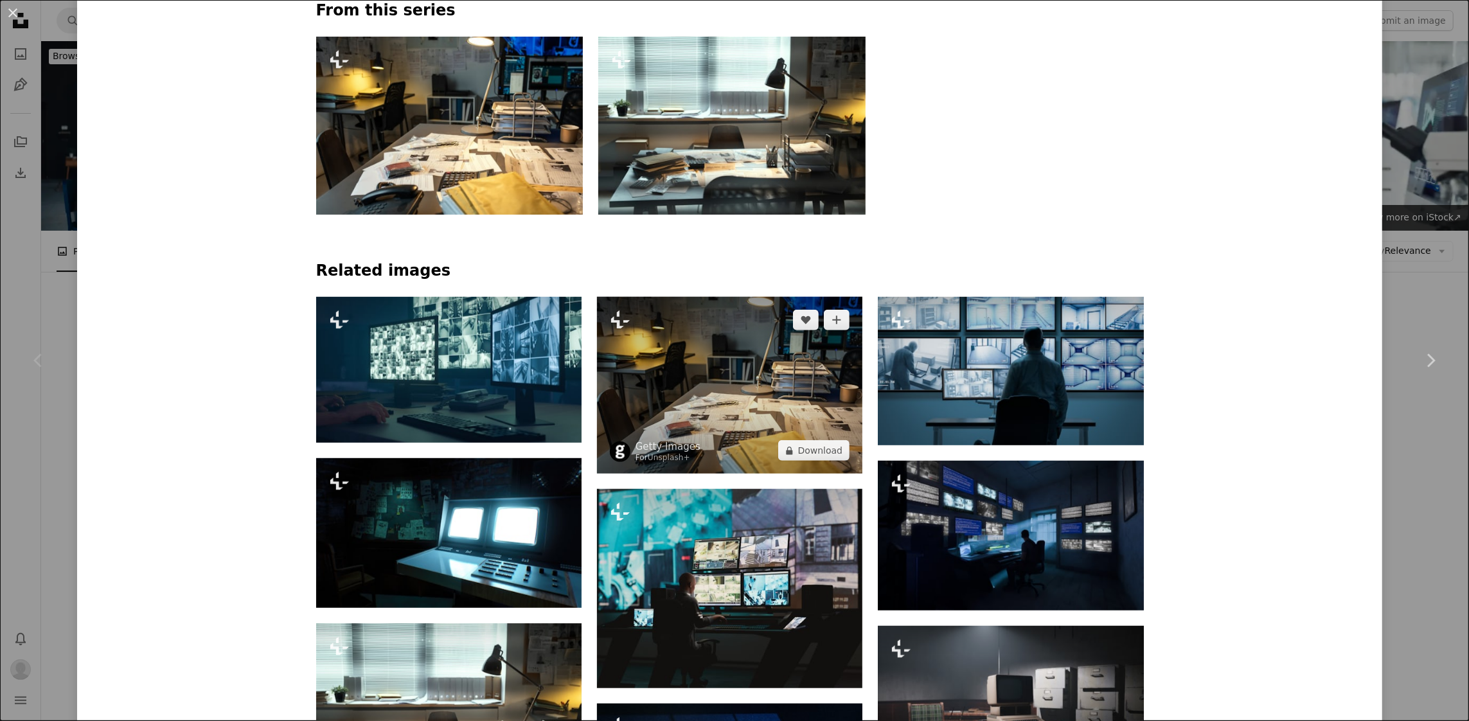
click at [726, 372] on img at bounding box center [729, 385] width 265 height 177
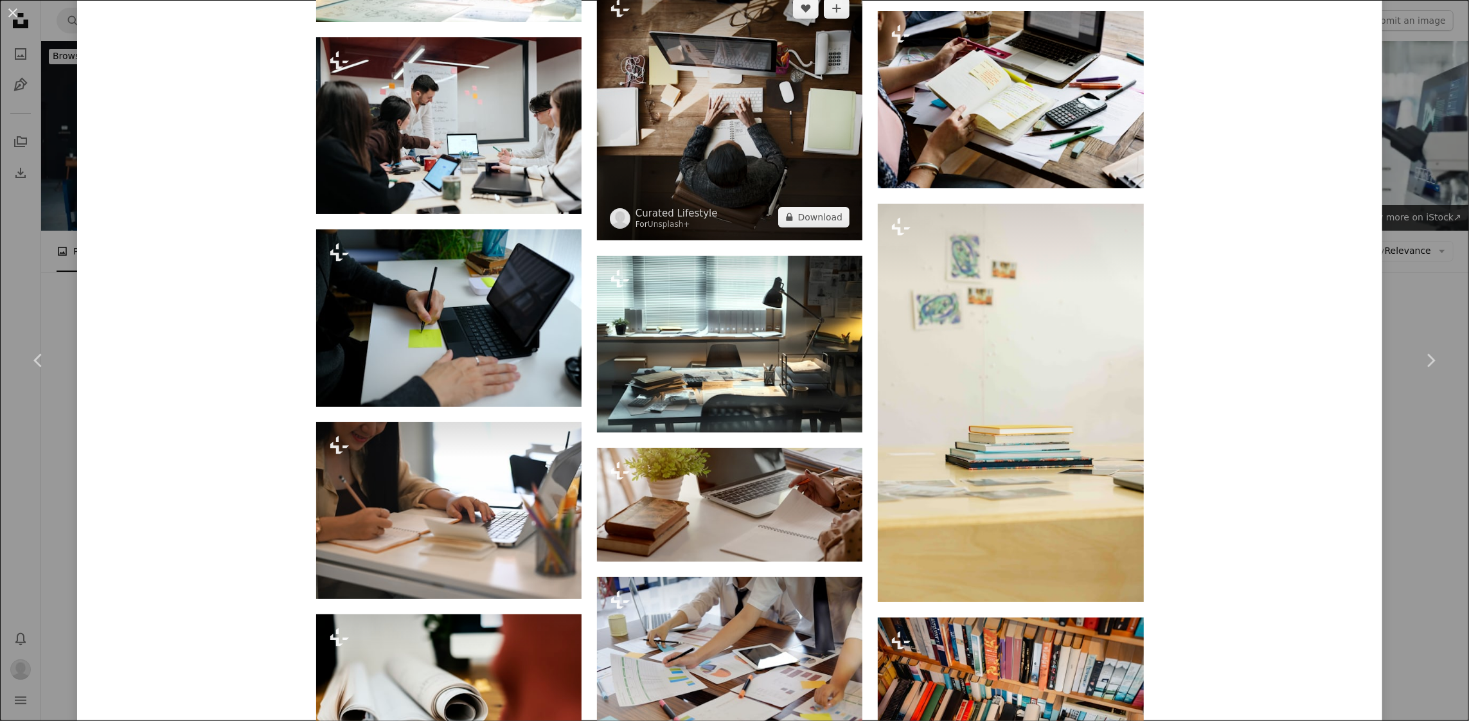
scroll to position [7262, 0]
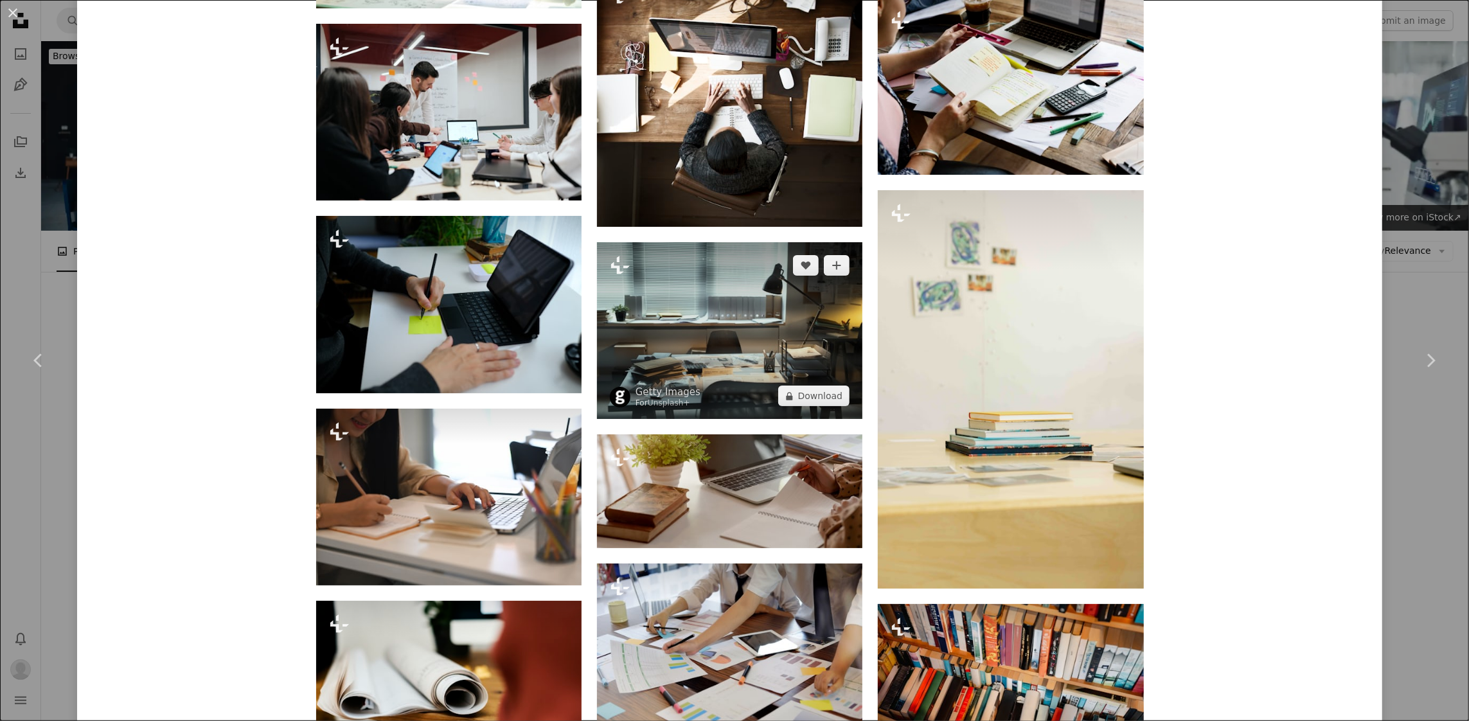
click at [715, 337] on img at bounding box center [729, 330] width 265 height 177
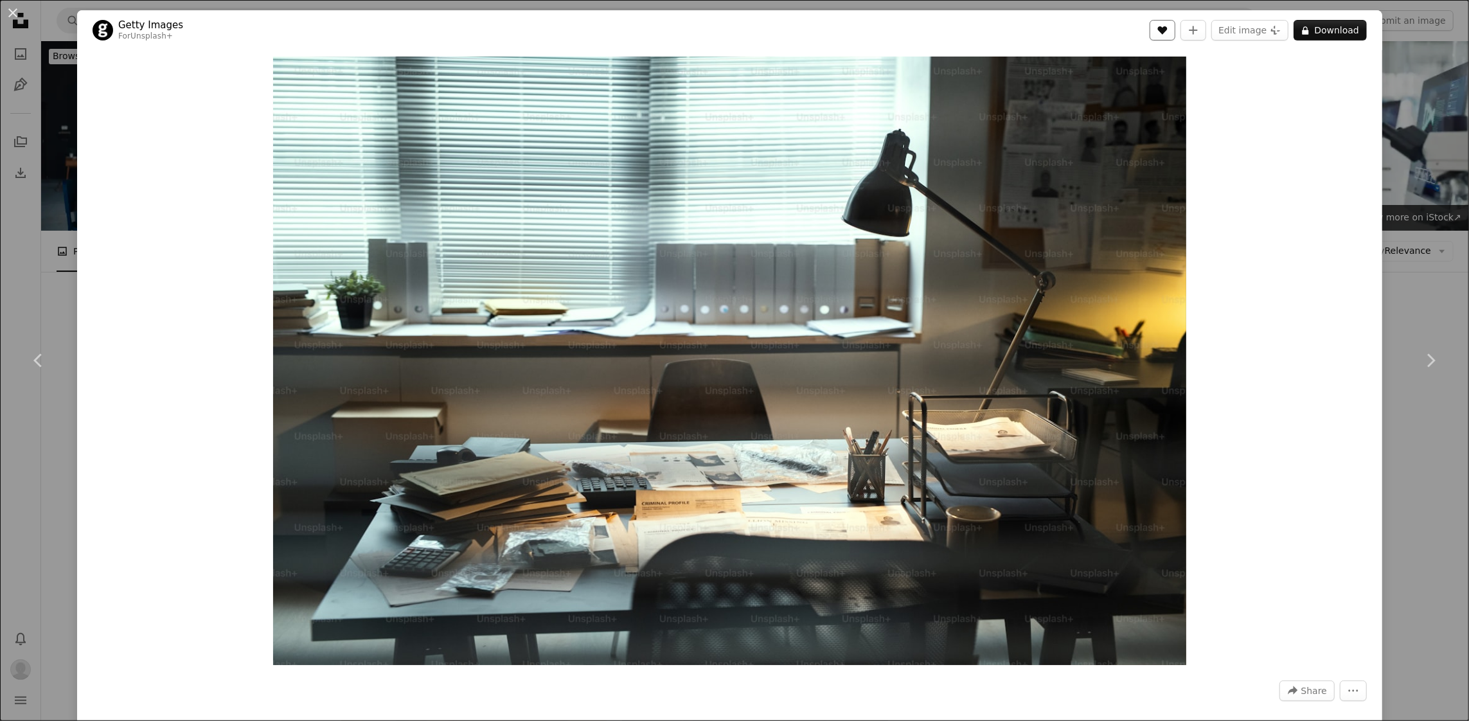
click at [1167, 25] on icon "A heart" at bounding box center [1162, 30] width 10 height 10
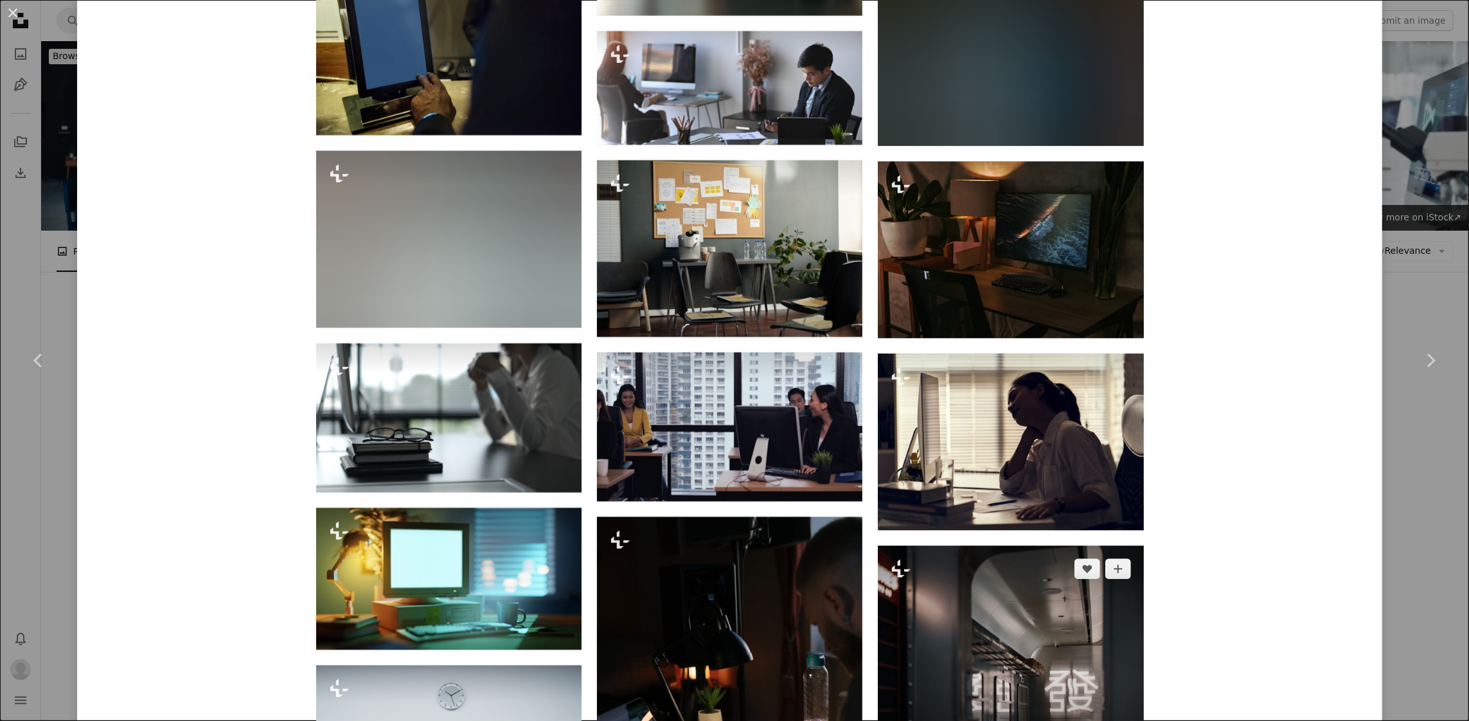
scroll to position [3278, 0]
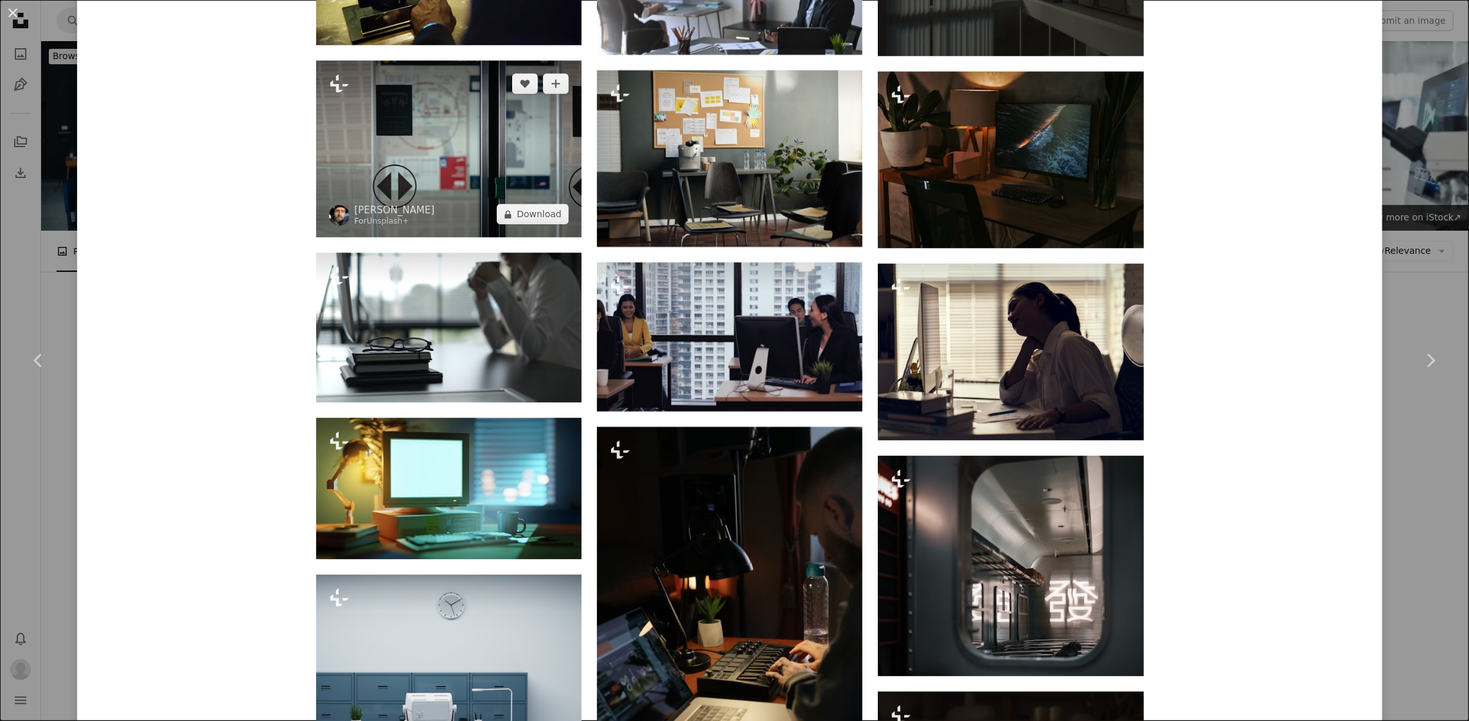
click at [454, 189] on img at bounding box center [448, 148] width 265 height 177
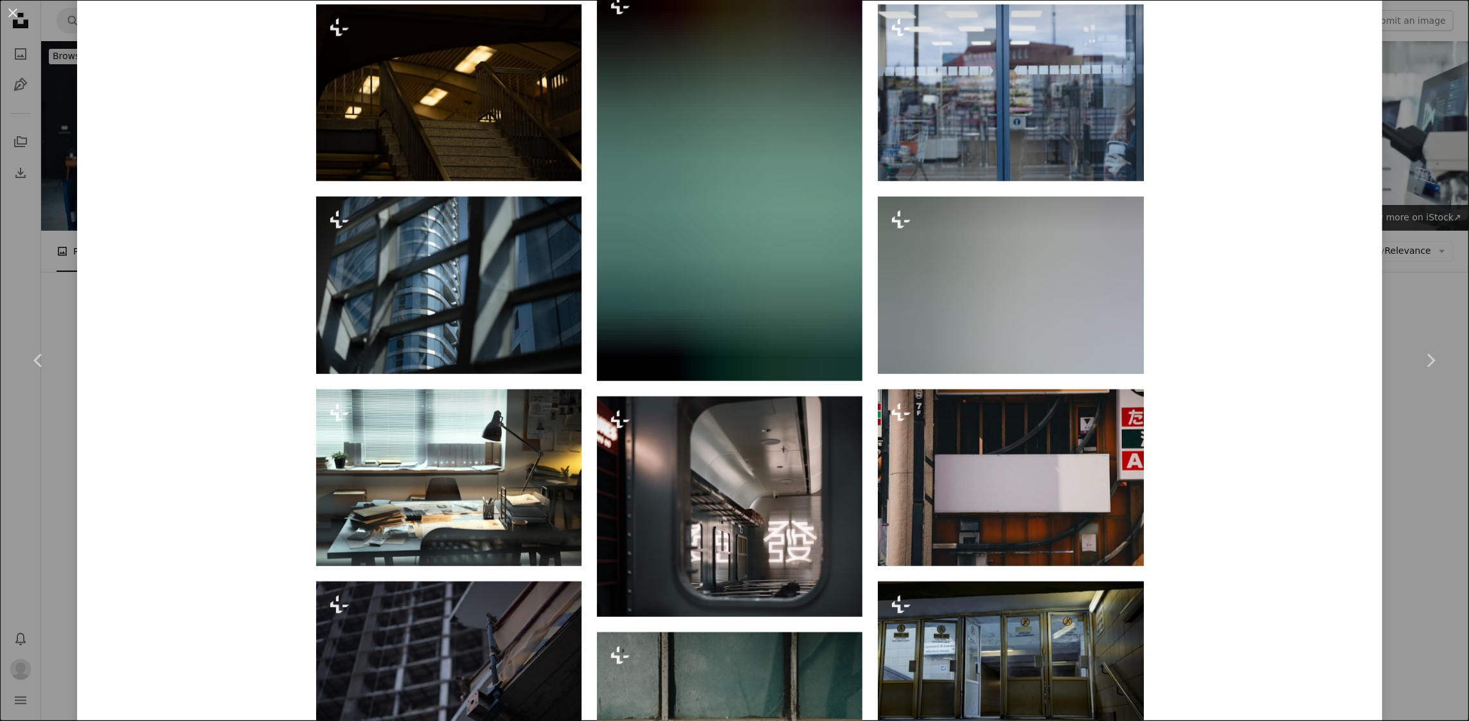
scroll to position [1350, 0]
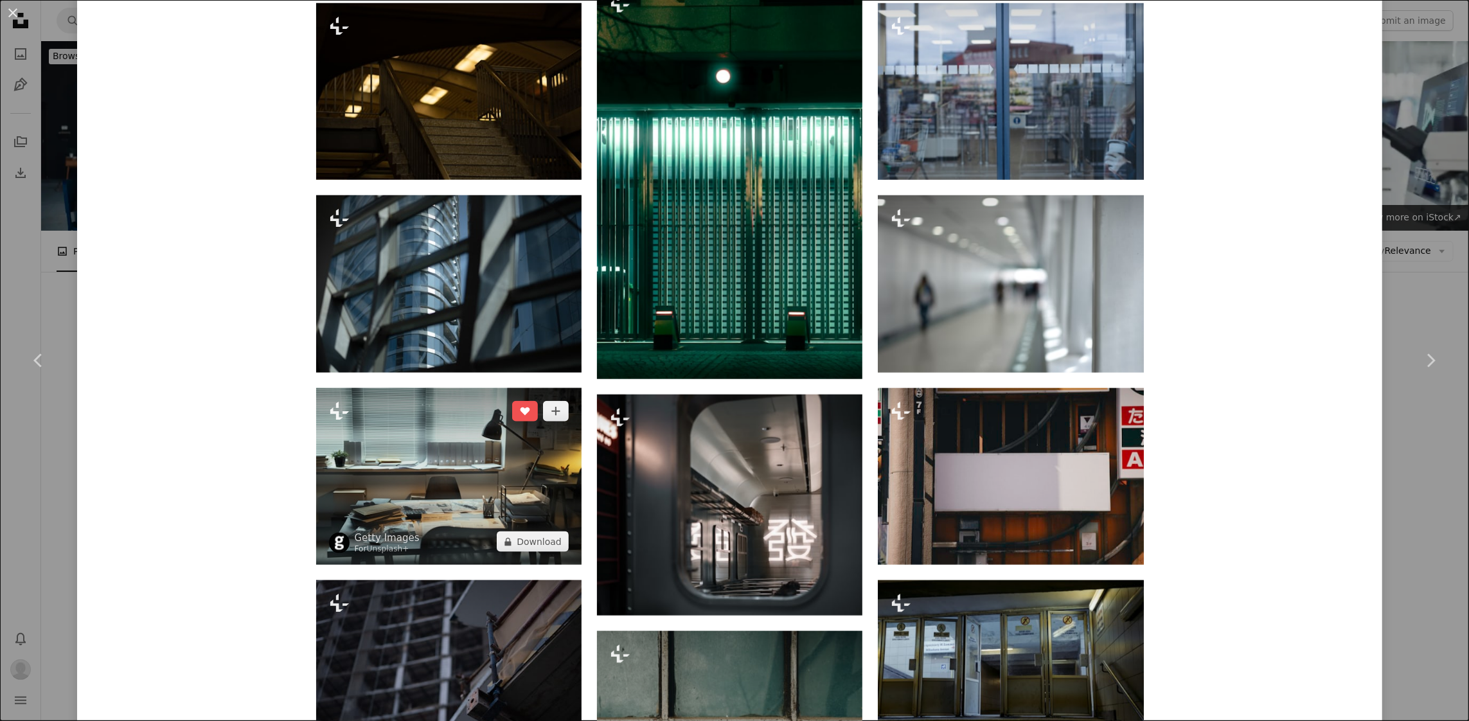
click at [472, 481] on img at bounding box center [448, 476] width 265 height 177
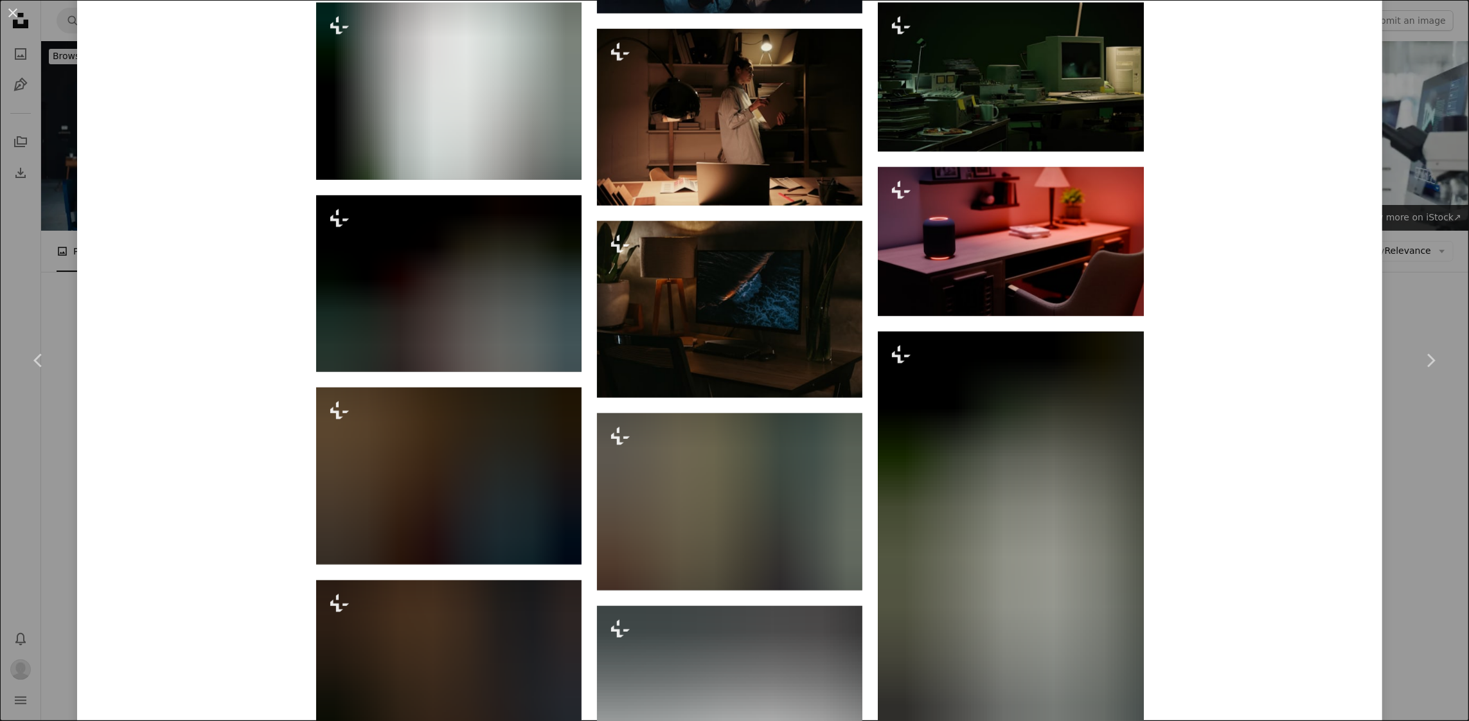
scroll to position [1542, 0]
